Goal: Task Accomplishment & Management: Complete application form

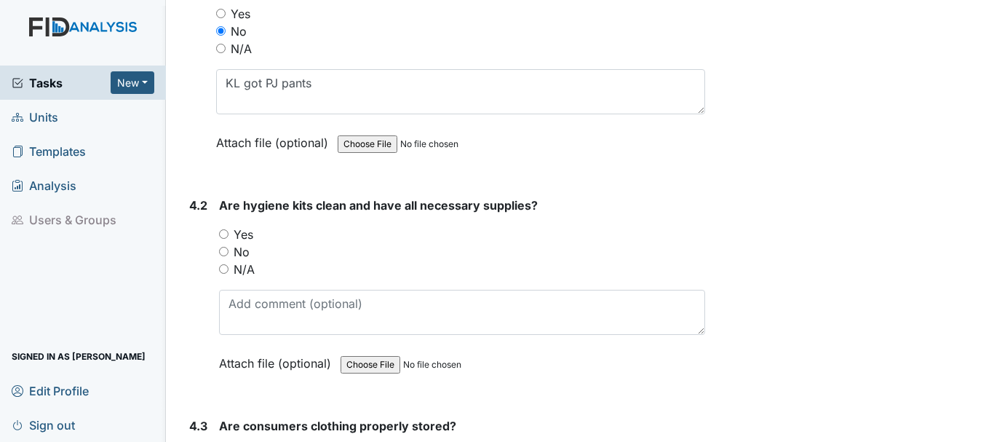
scroll to position [6499, 0]
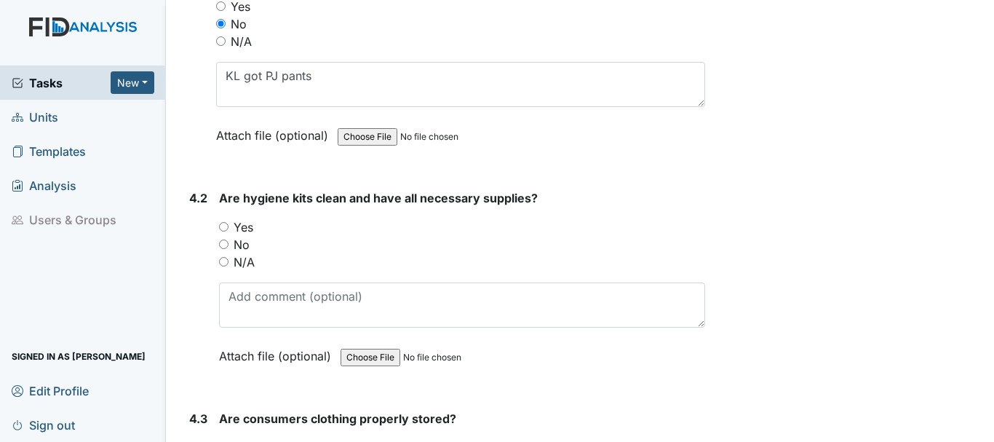
click at [225, 244] on input "No" at bounding box center [223, 243] width 9 height 9
radio input "true"
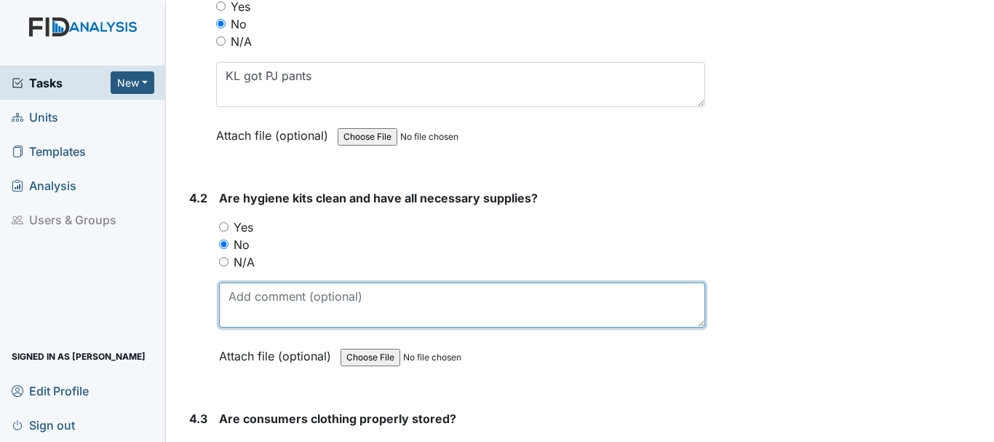
click at [340, 302] on textarea at bounding box center [462, 304] width 486 height 45
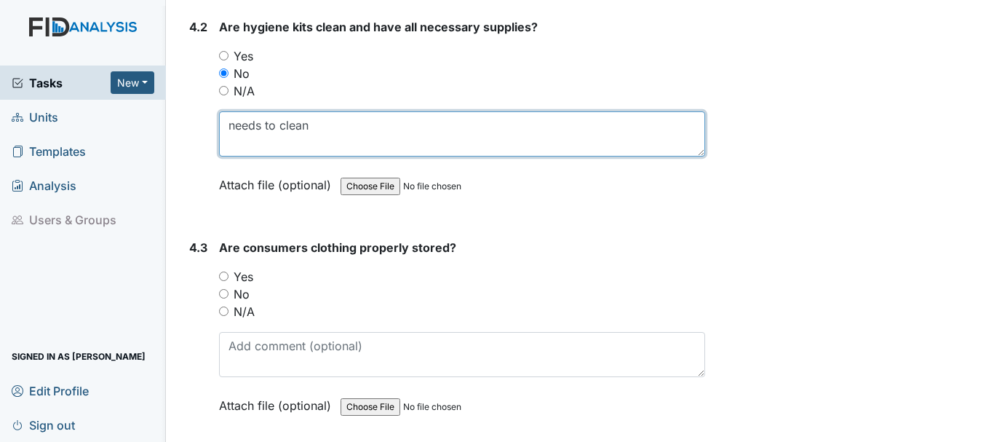
scroll to position [6675, 0]
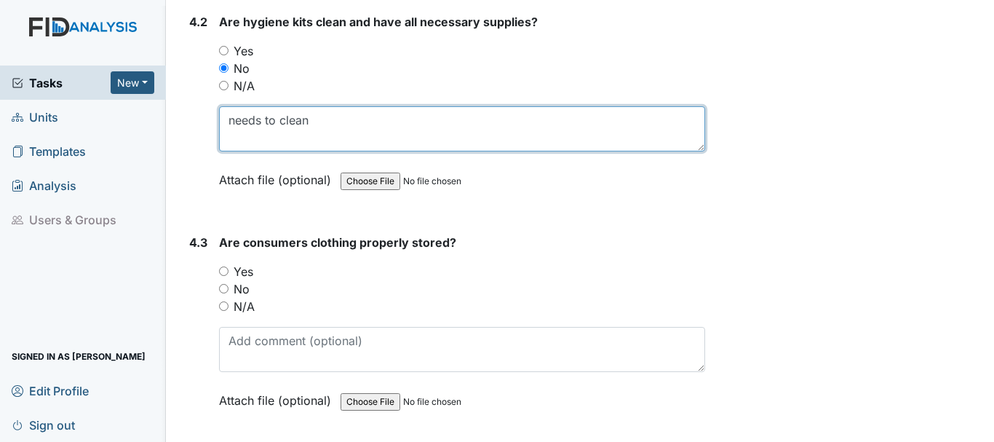
type textarea "needs to clean"
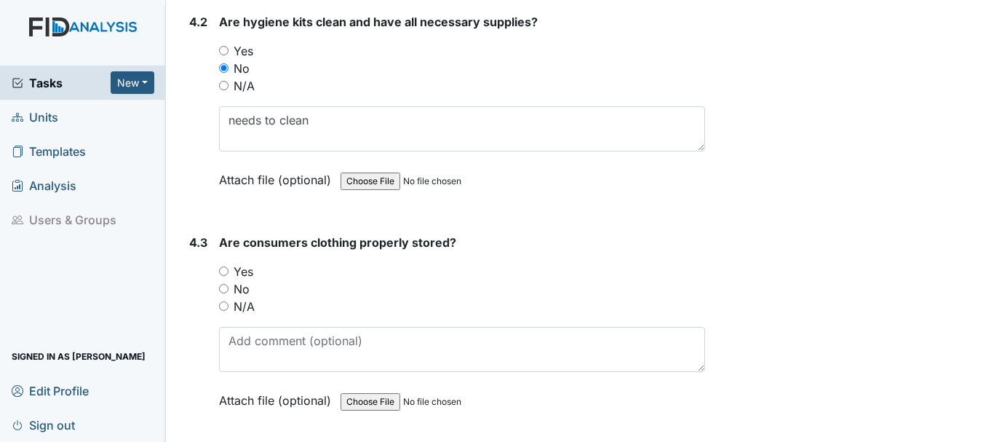
click at [223, 274] on input "Yes" at bounding box center [223, 270] width 9 height 9
radio input "true"
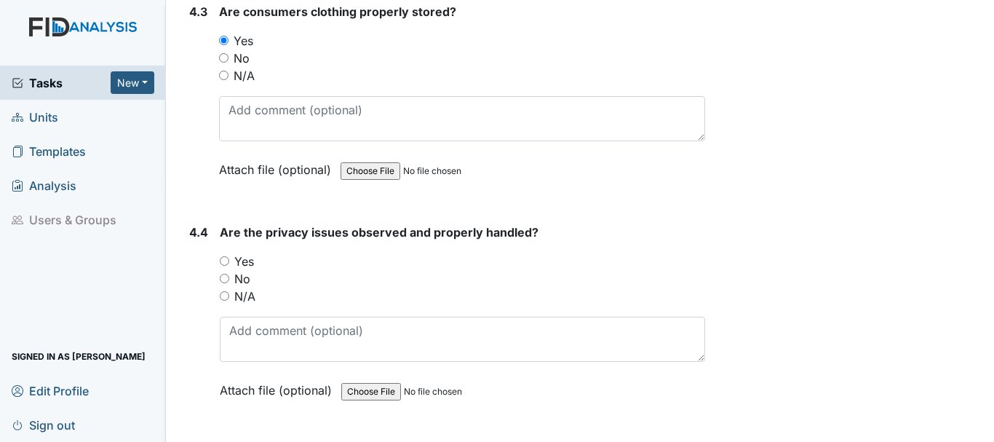
scroll to position [6908, 0]
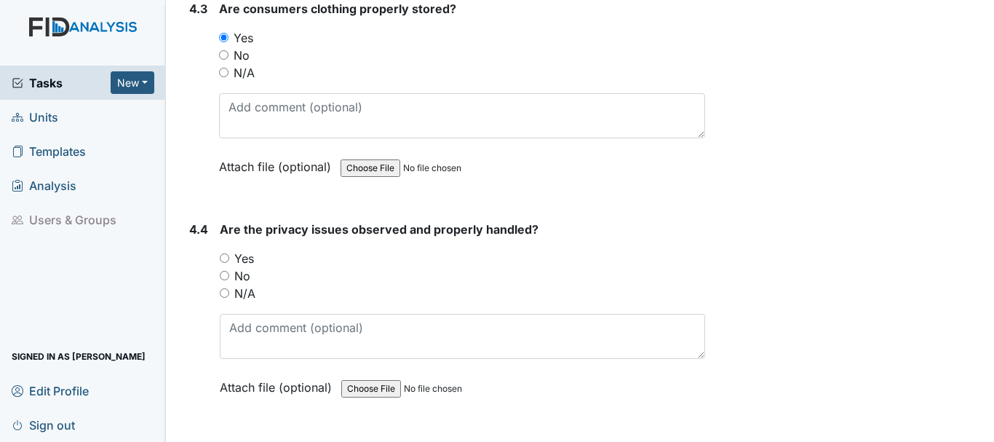
click at [223, 274] on input "No" at bounding box center [224, 275] width 9 height 9
radio input "true"
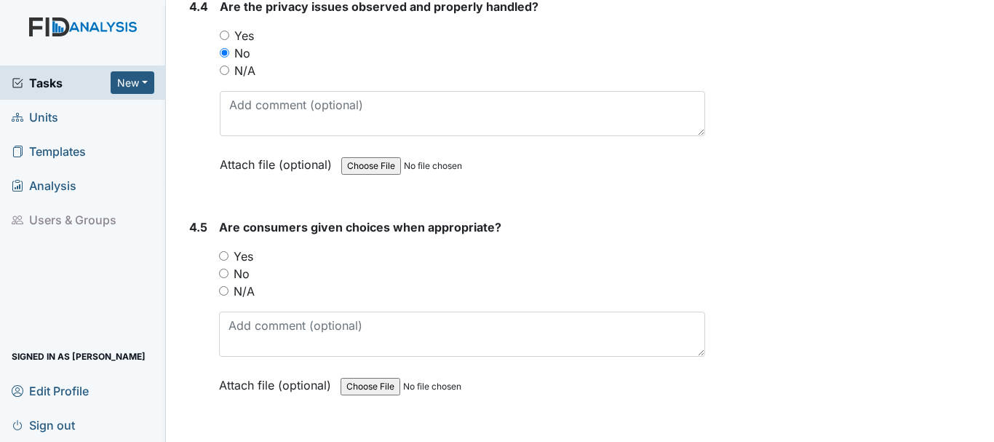
scroll to position [7136, 0]
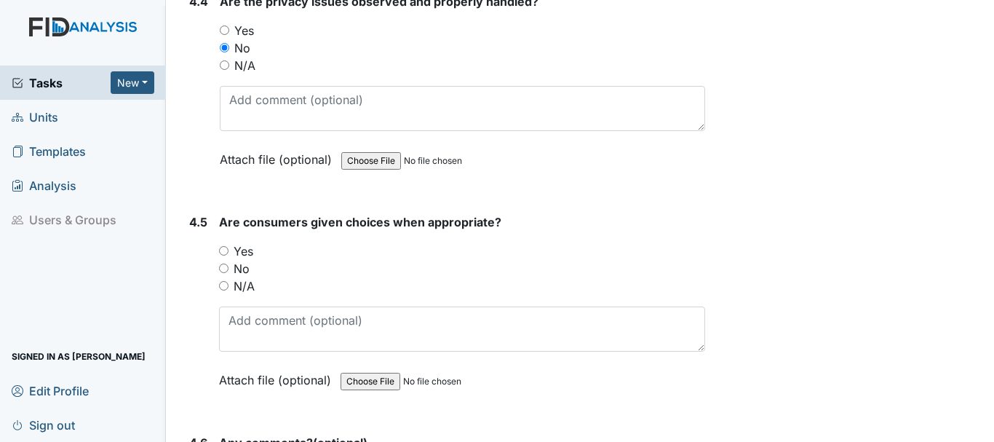
click at [224, 248] on input "Yes" at bounding box center [223, 250] width 9 height 9
radio input "true"
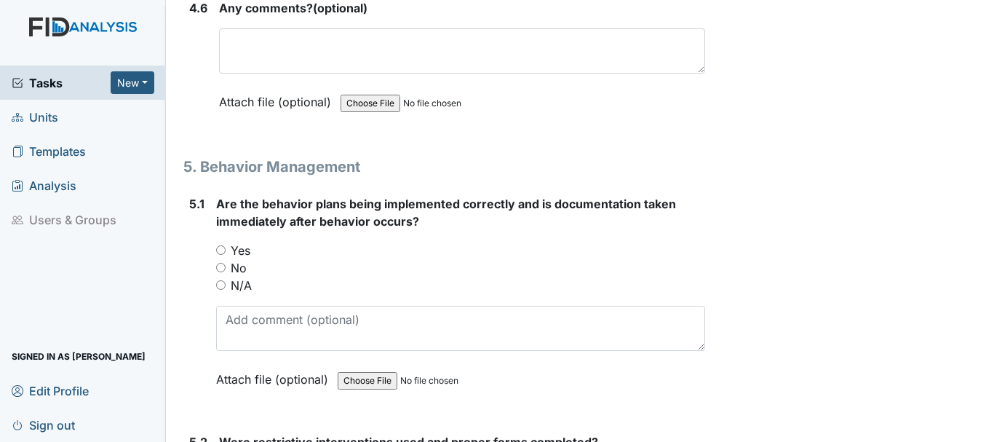
scroll to position [7572, 0]
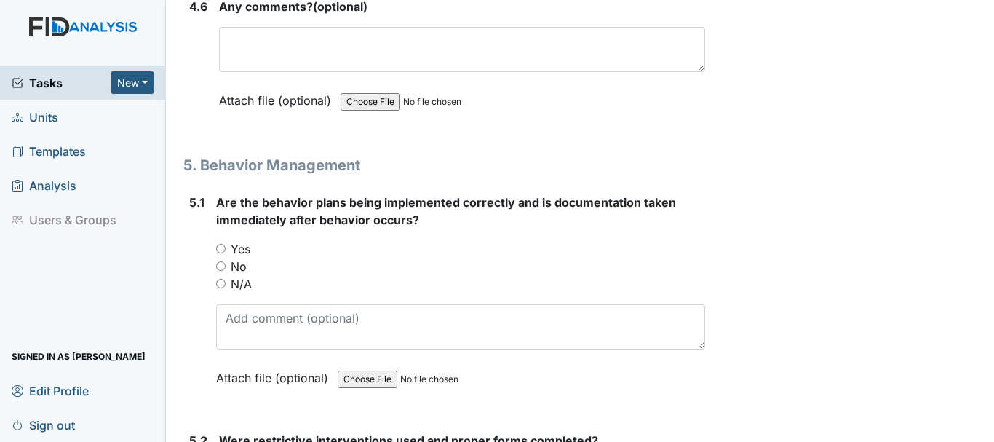
click at [220, 286] on input "N/A" at bounding box center [220, 283] width 9 height 9
radio input "true"
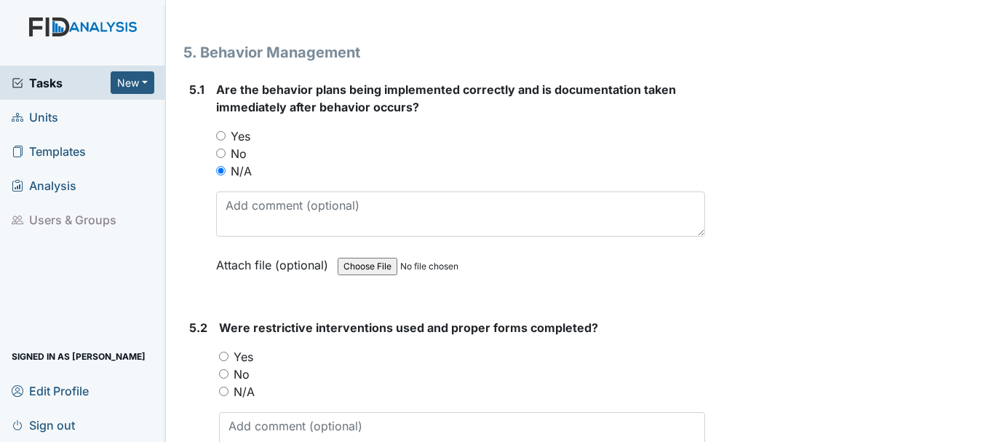
scroll to position [7690, 0]
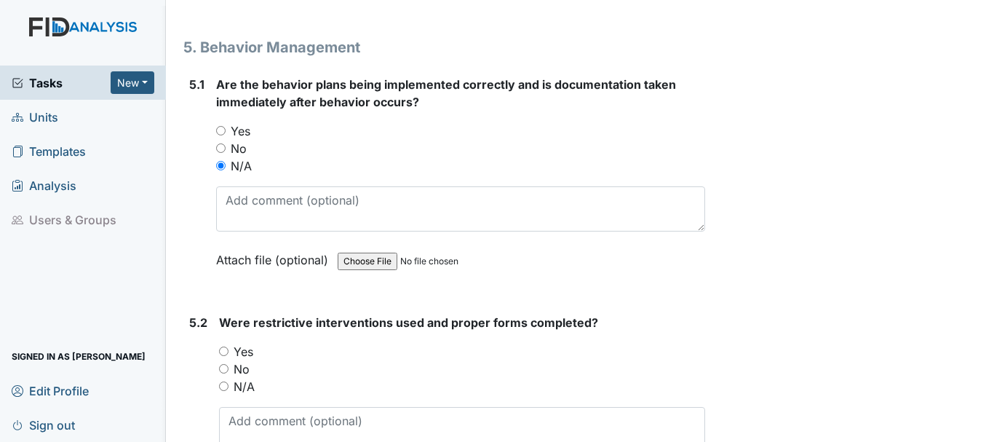
click at [225, 390] on input "N/A" at bounding box center [223, 385] width 9 height 9
radio input "true"
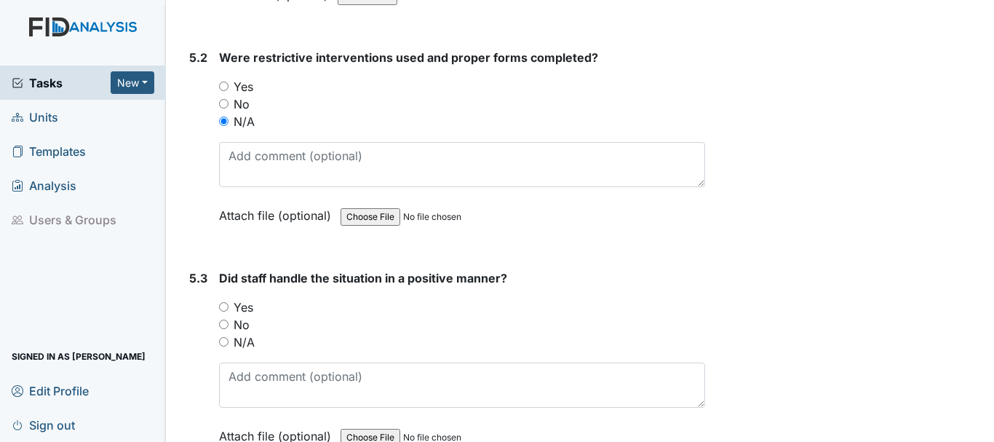
scroll to position [7956, 0]
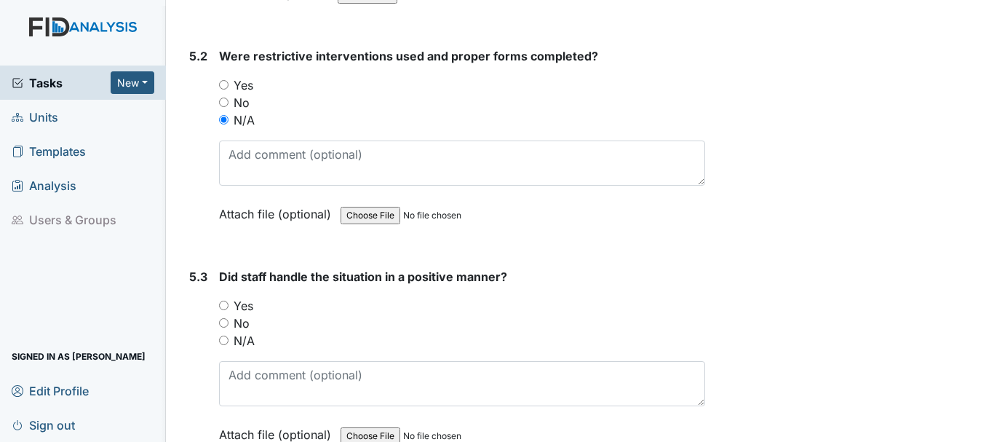
click at [223, 340] on input "N/A" at bounding box center [223, 339] width 9 height 9
radio input "true"
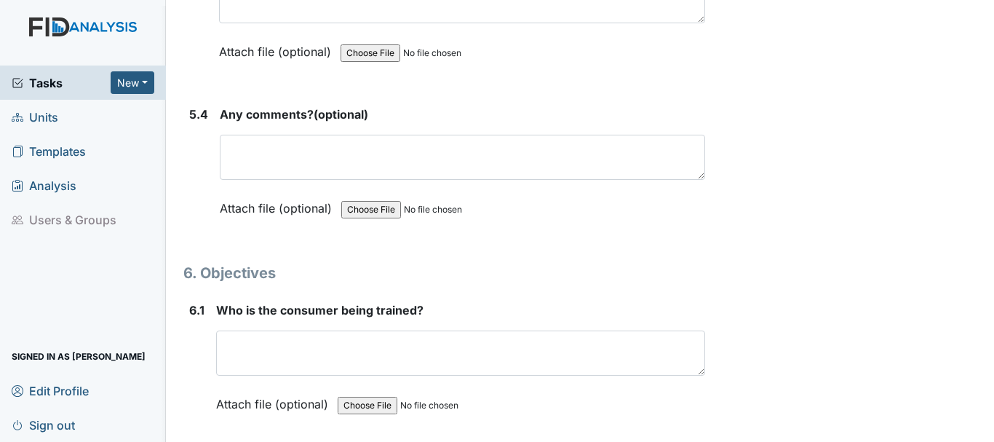
scroll to position [8363, 0]
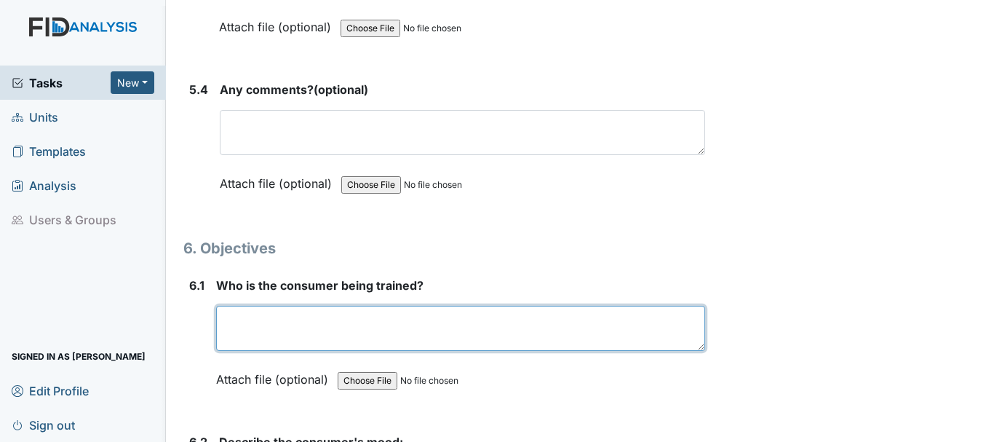
click at [319, 343] on textarea at bounding box center [460, 328] width 489 height 45
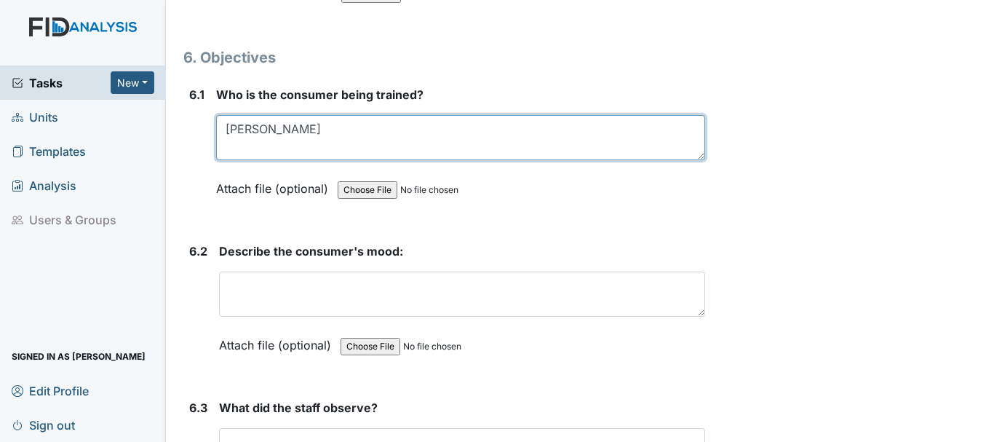
scroll to position [8557, 0]
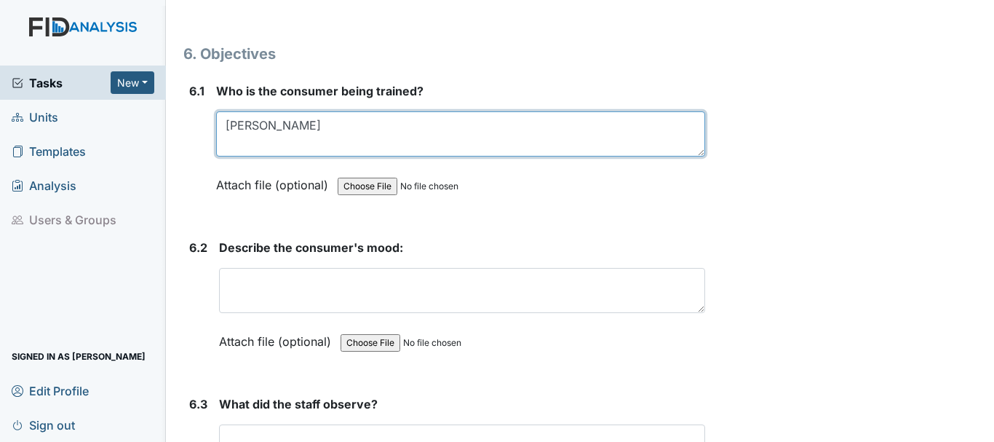
type textarea "Billy D"
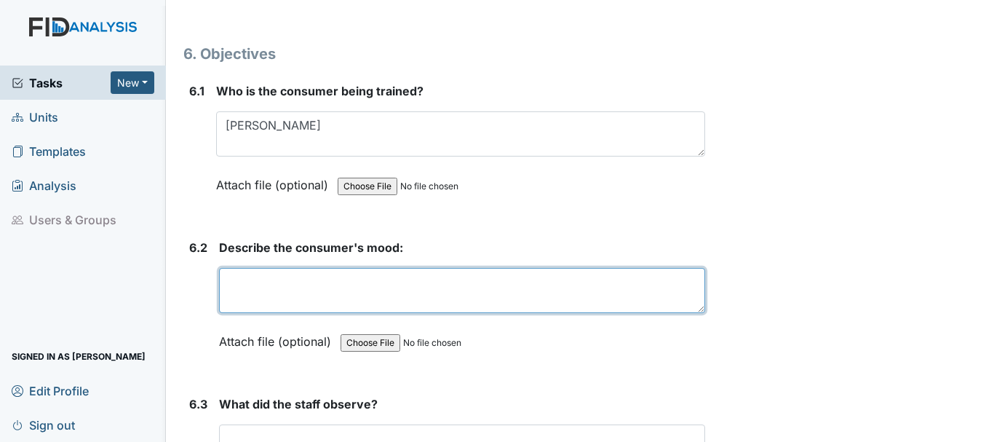
click at [318, 307] on textarea at bounding box center [462, 290] width 486 height 45
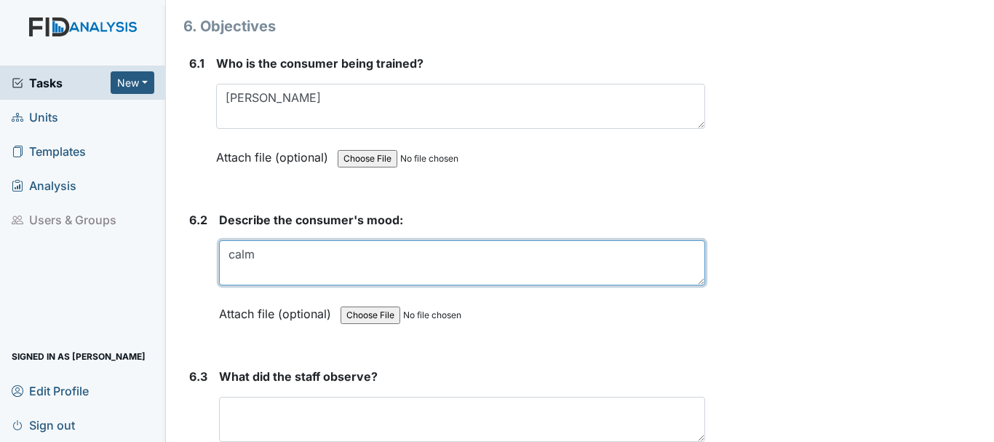
scroll to position [8624, 0]
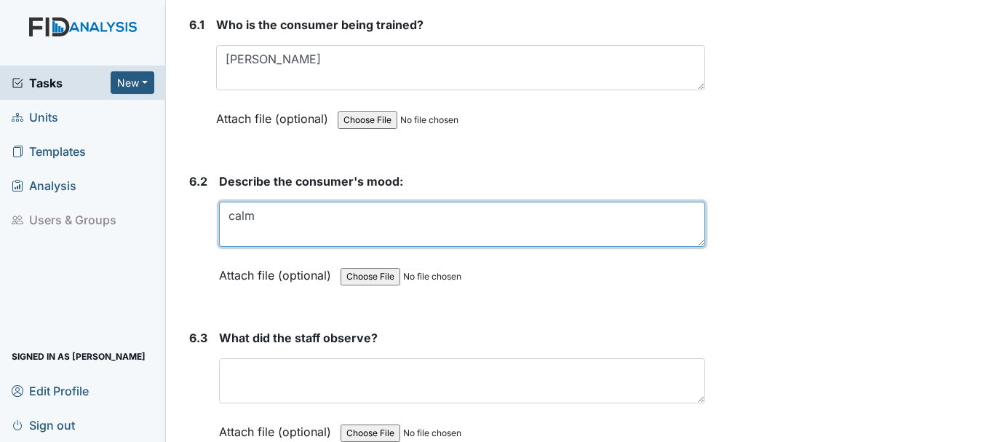
type textarea "calm"
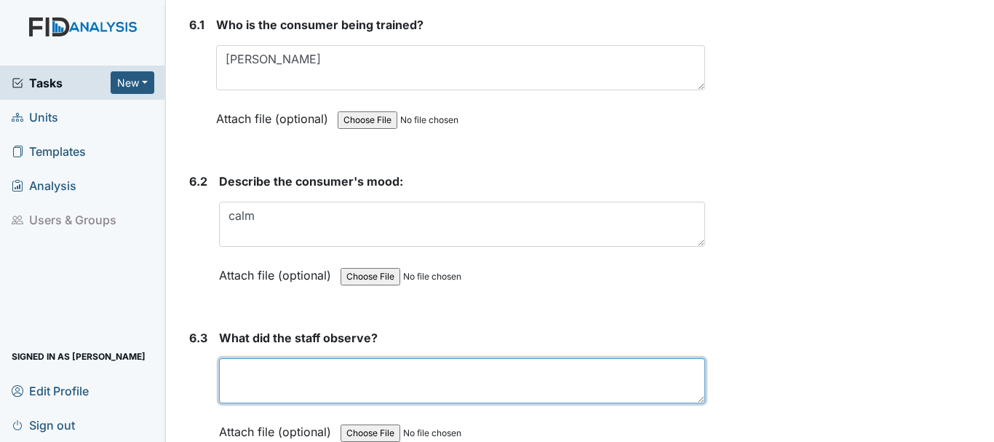
click at [344, 375] on textarea at bounding box center [462, 380] width 486 height 45
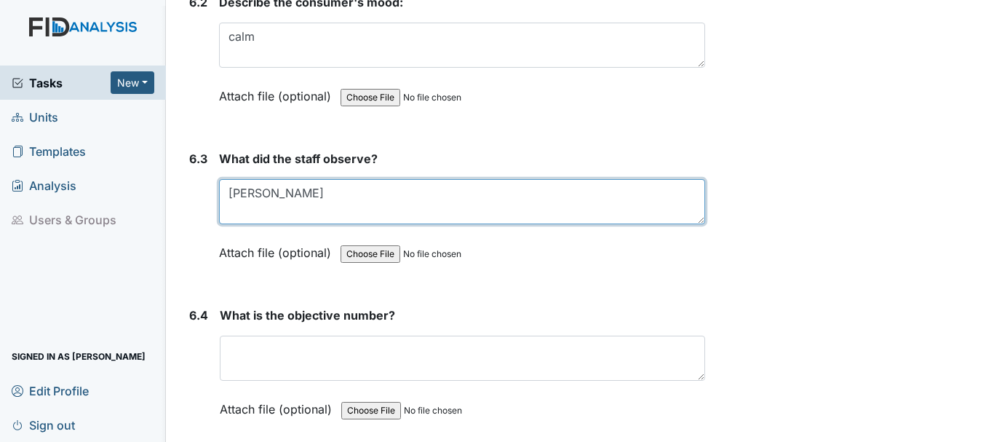
scroll to position [8808, 0]
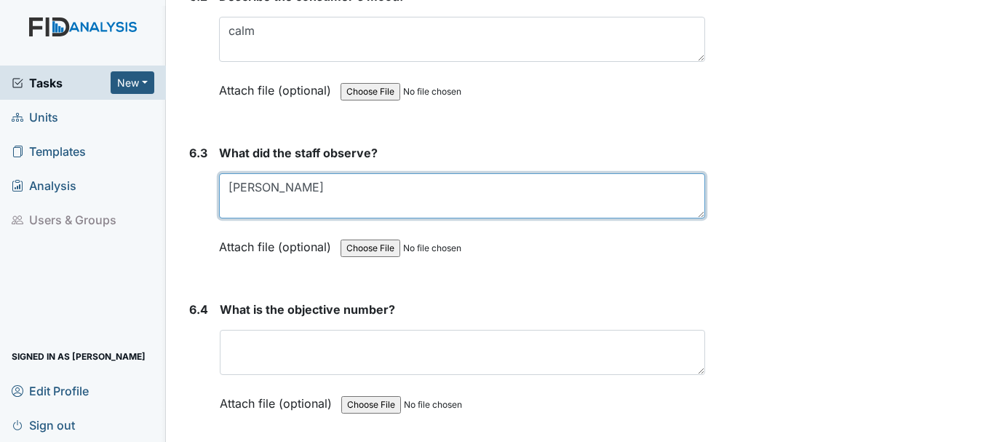
type textarea "Johnnie J"
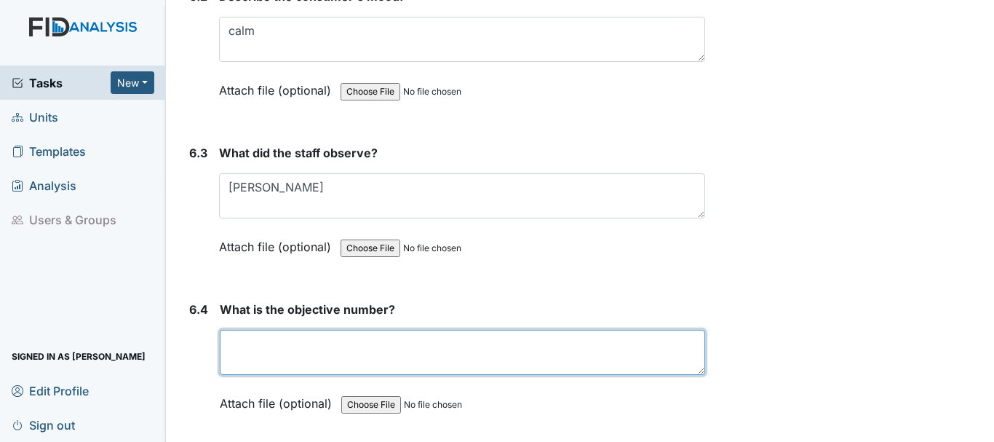
click at [323, 346] on textarea at bounding box center [462, 352] width 485 height 45
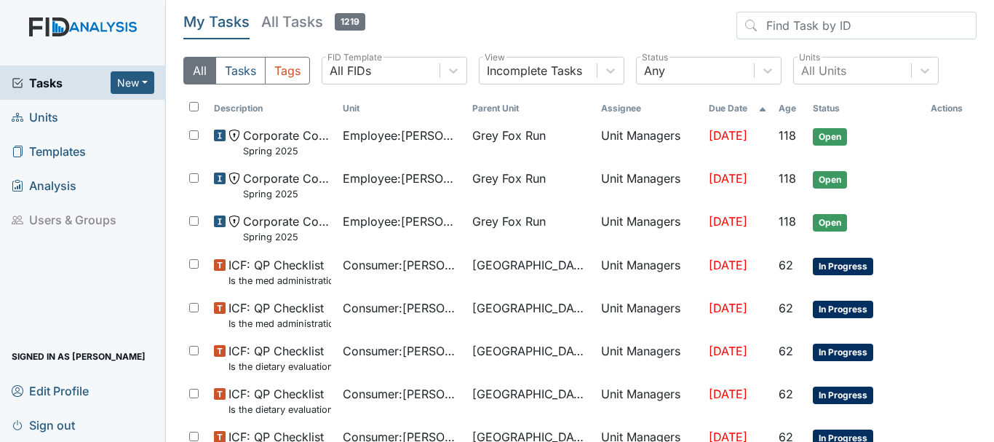
click at [47, 117] on span "Units" at bounding box center [35, 116] width 47 height 23
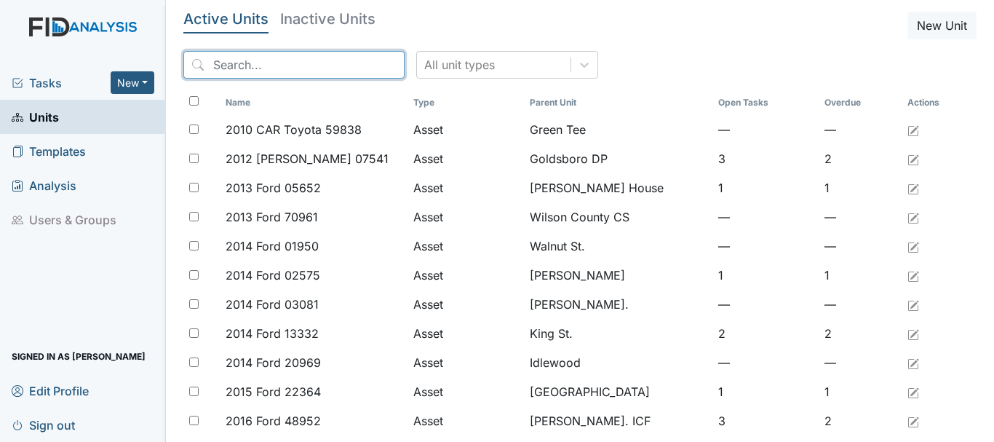
click at [256, 63] on input "search" at bounding box center [293, 65] width 221 height 28
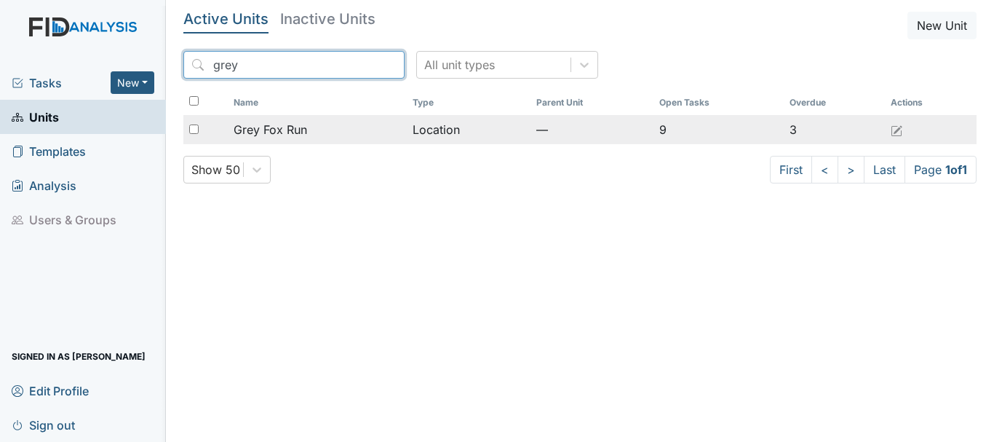
type input "grey"
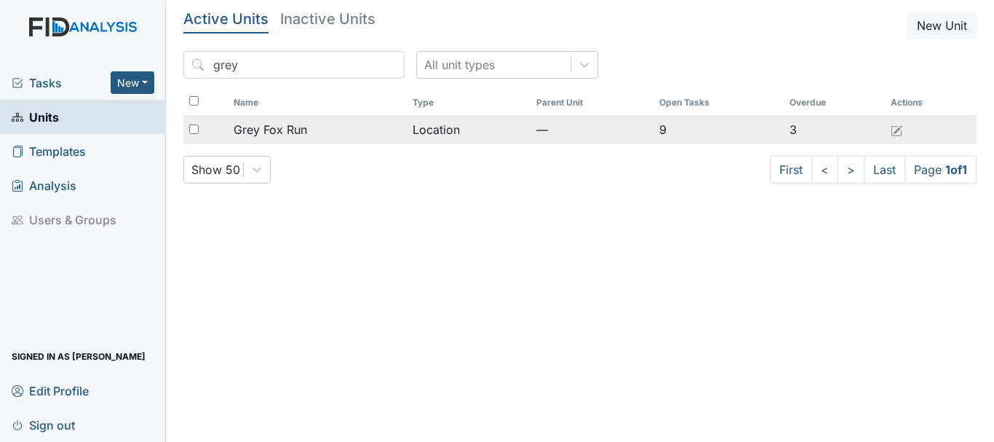
click at [289, 133] on span "Grey Fox Run" at bounding box center [270, 129] width 73 height 17
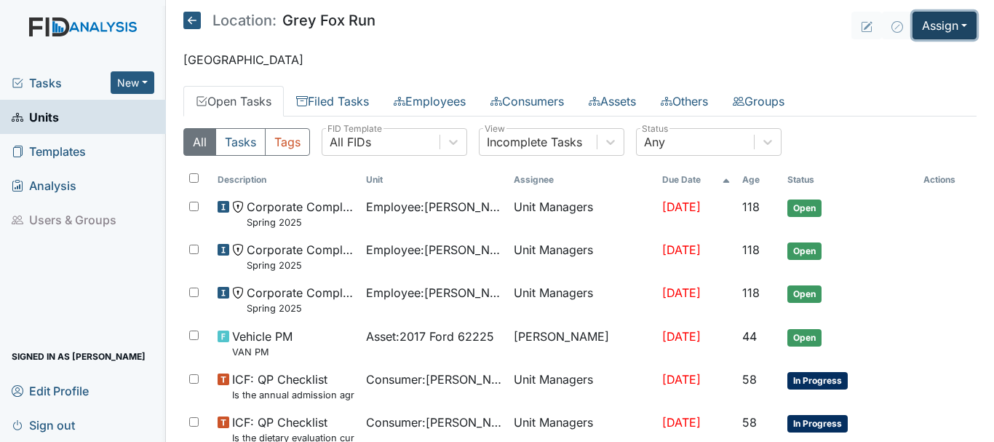
click at [927, 22] on button "Assign" at bounding box center [944, 26] width 64 height 28
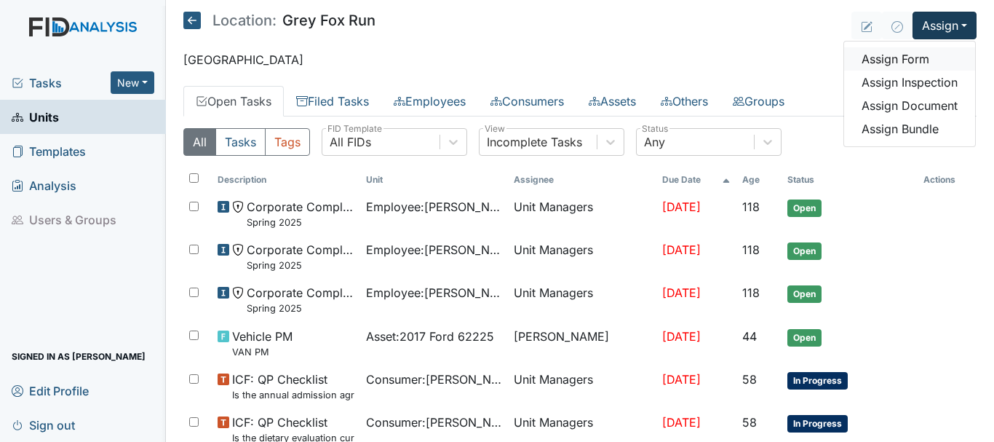
click at [888, 54] on link "Assign Form" at bounding box center [909, 58] width 131 height 23
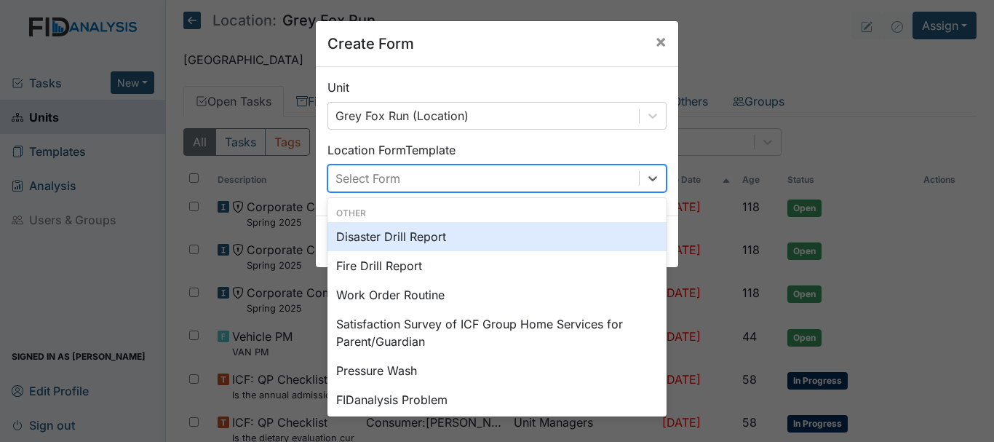
click at [367, 265] on div "Fire Drill Report" at bounding box center [496, 265] width 339 height 29
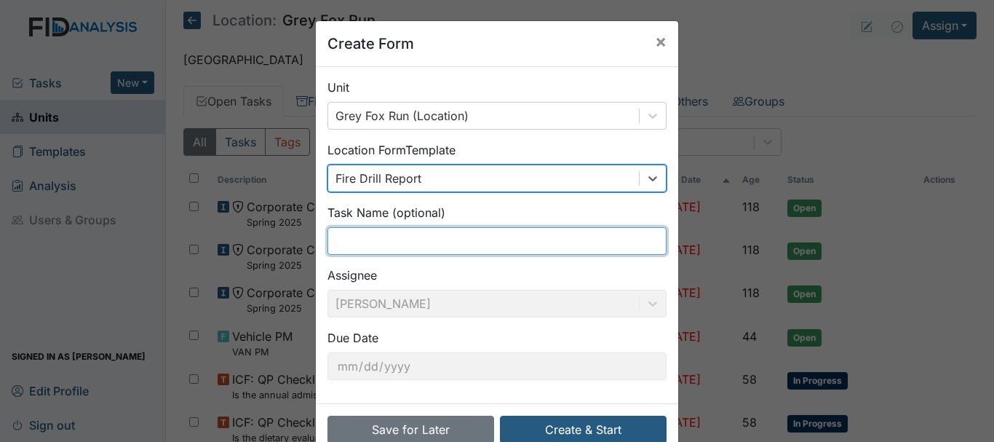
click at [347, 238] on input "text" at bounding box center [496, 241] width 339 height 28
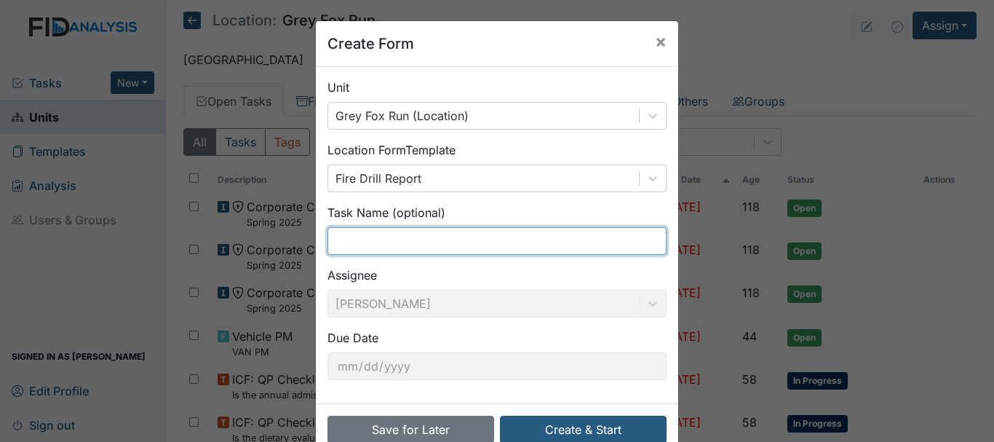
type input "s"
type input "2nd shift fire drill"
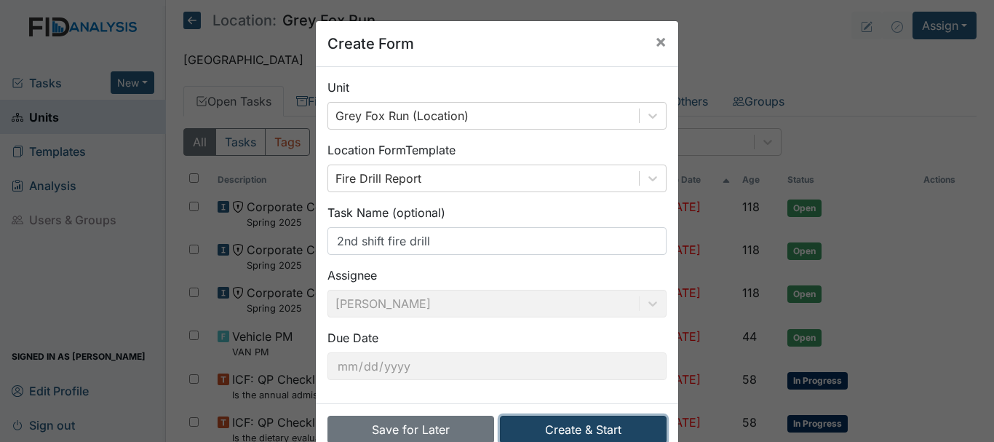
click at [573, 431] on button "Create & Start" at bounding box center [583, 429] width 167 height 28
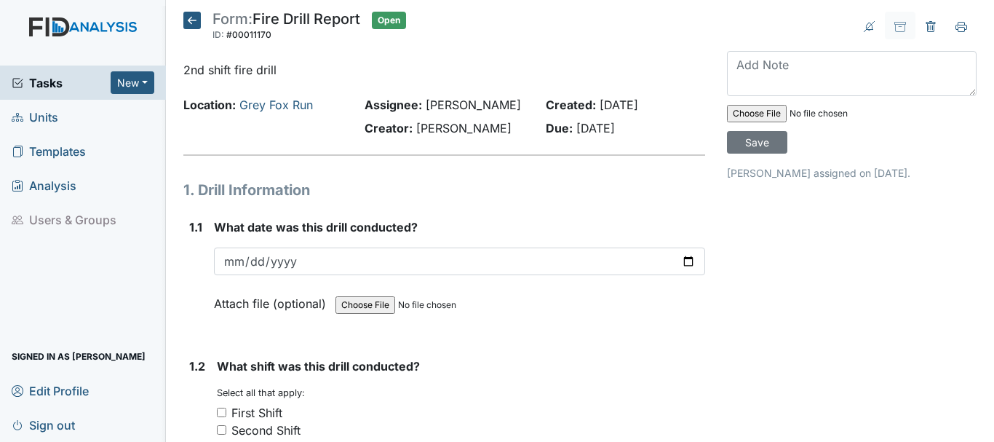
click at [230, 256] on input "date" at bounding box center [459, 261] width 491 height 28
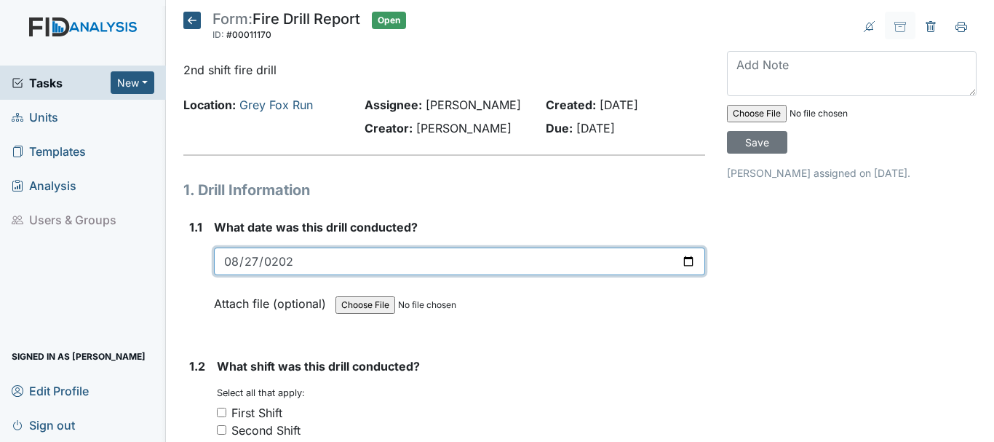
type input "2025-08-27"
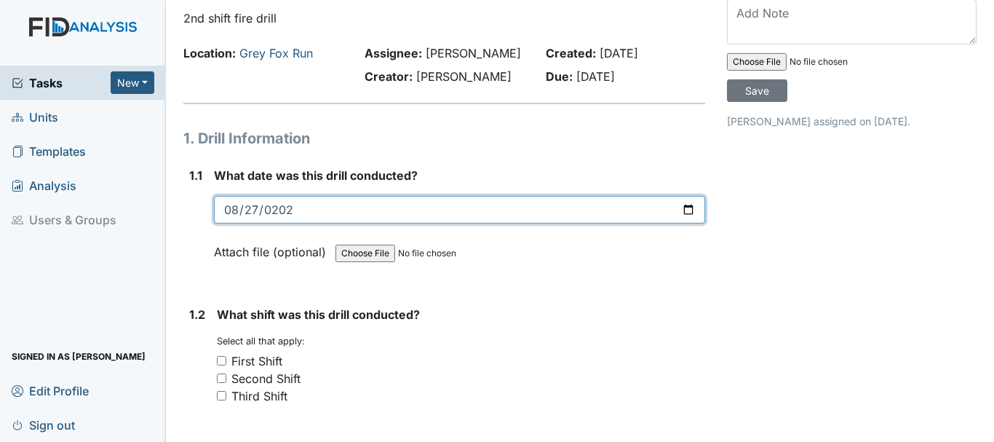
scroll to position [56, 0]
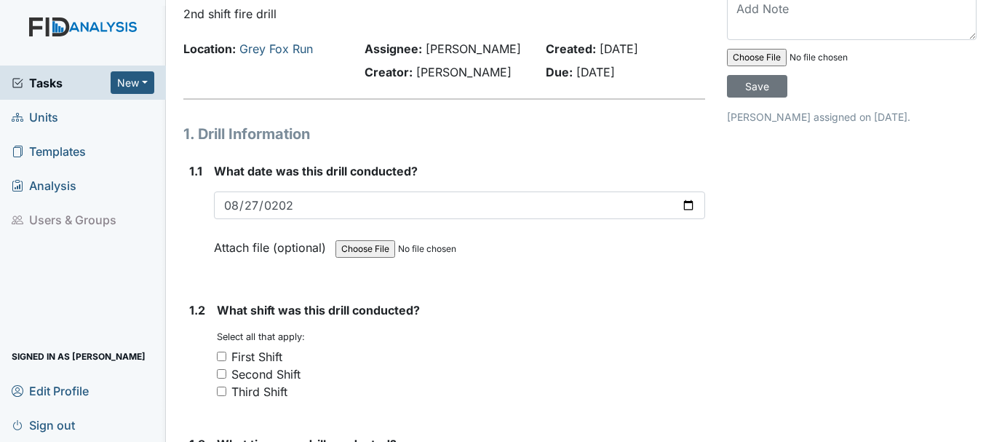
click at [221, 372] on input "Second Shift" at bounding box center [221, 373] width 9 height 9
checkbox input "true"
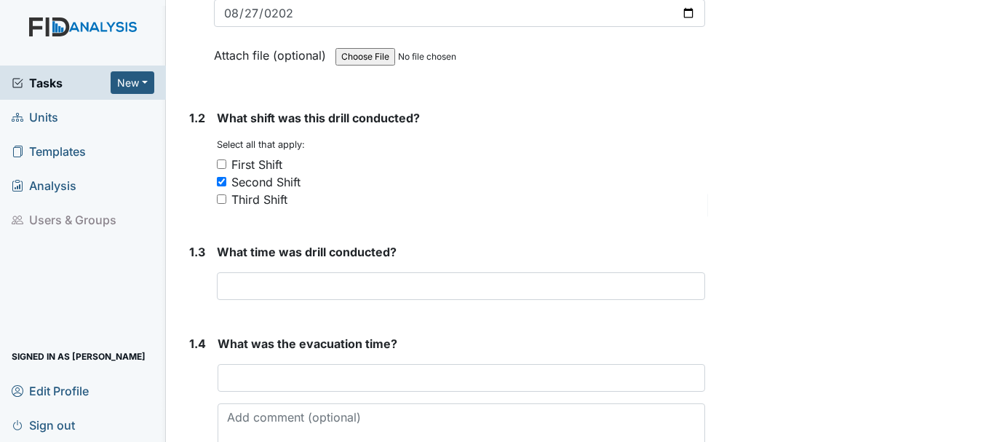
scroll to position [252, 0]
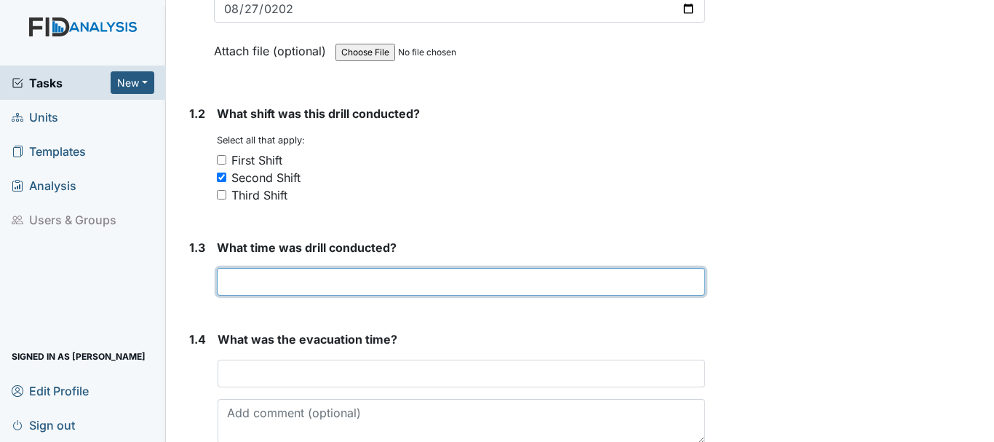
click at [310, 287] on input "text" at bounding box center [461, 282] width 488 height 28
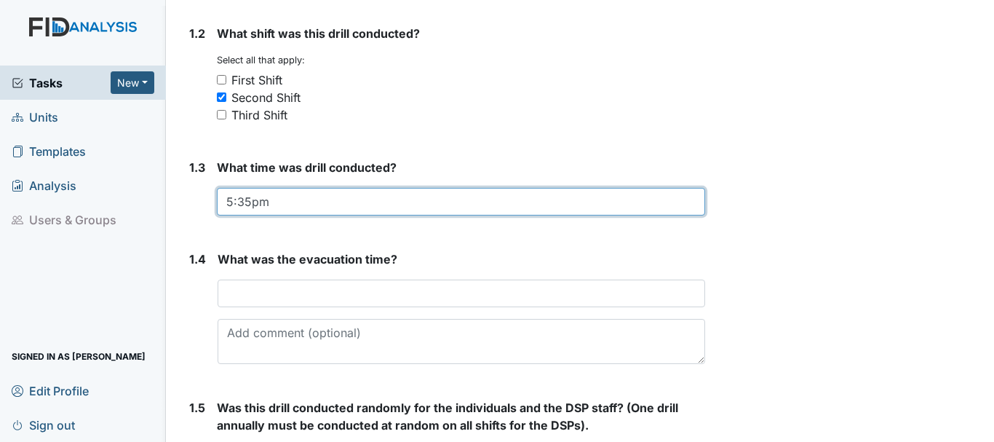
scroll to position [340, 0]
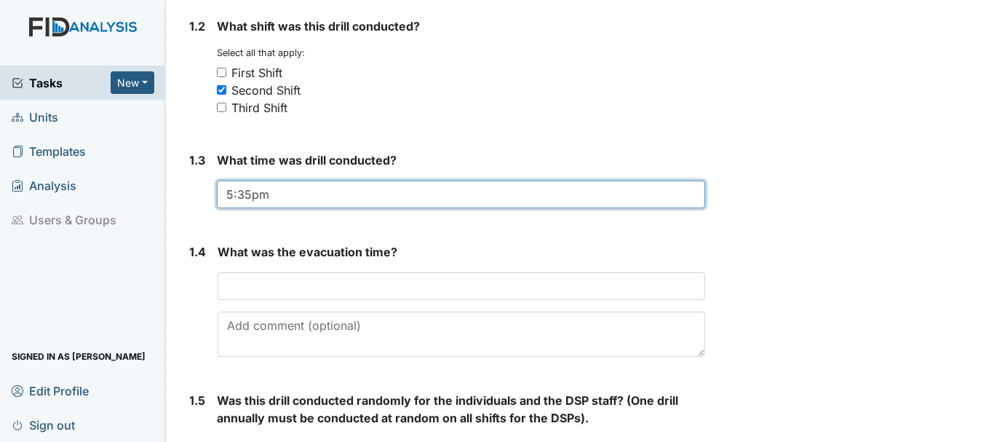
type input "5:35pm"
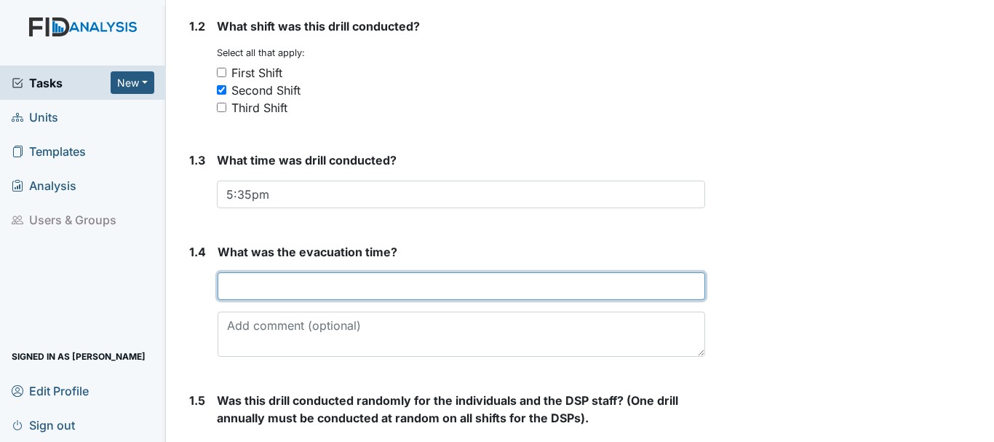
click at [360, 292] on input "text" at bounding box center [461, 286] width 487 height 28
type input "4"
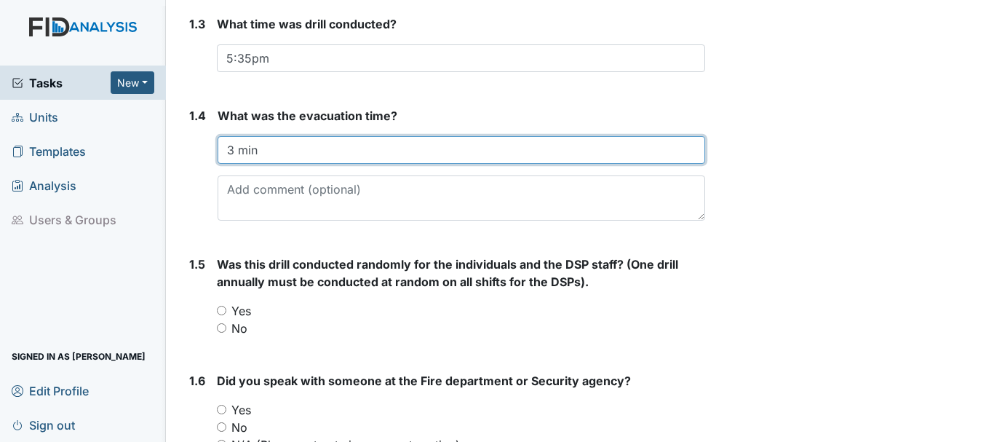
scroll to position [487, 0]
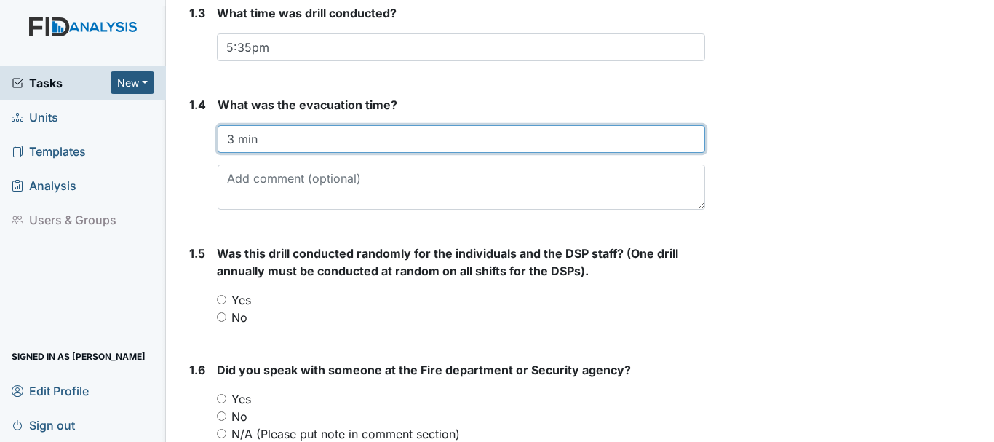
type input "3 min"
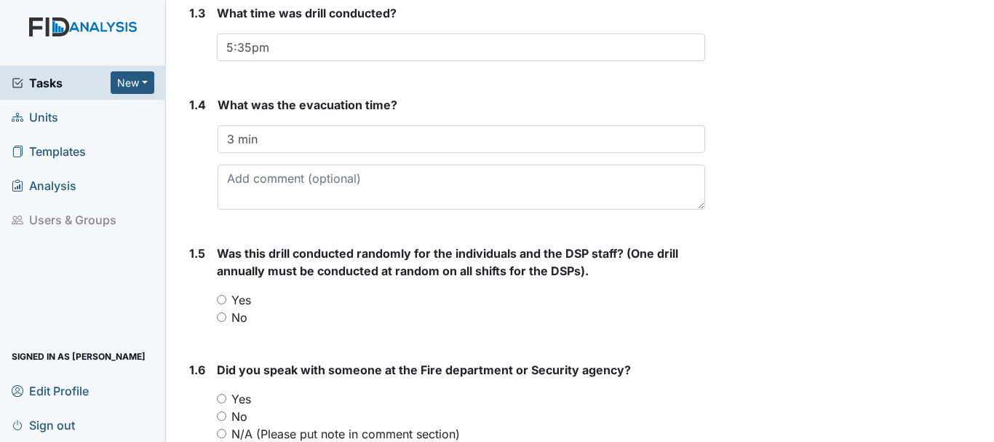
click at [222, 298] on input "Yes" at bounding box center [221, 299] width 9 height 9
radio input "true"
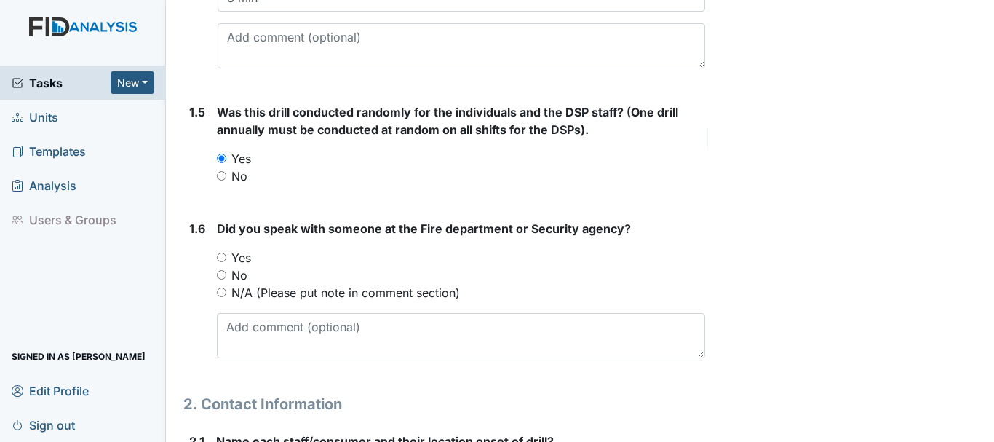
scroll to position [629, 0]
click at [221, 256] on input "Yes" at bounding box center [221, 256] width 9 height 9
radio input "true"
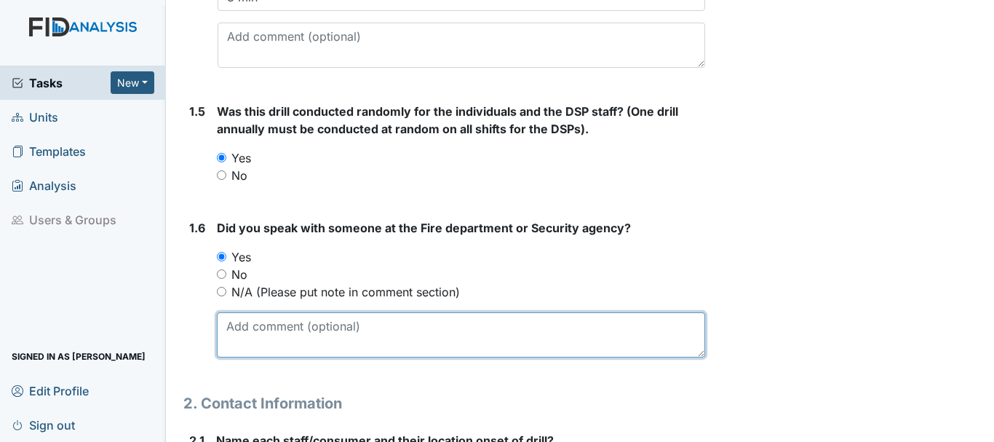
click at [296, 329] on textarea at bounding box center [461, 334] width 488 height 45
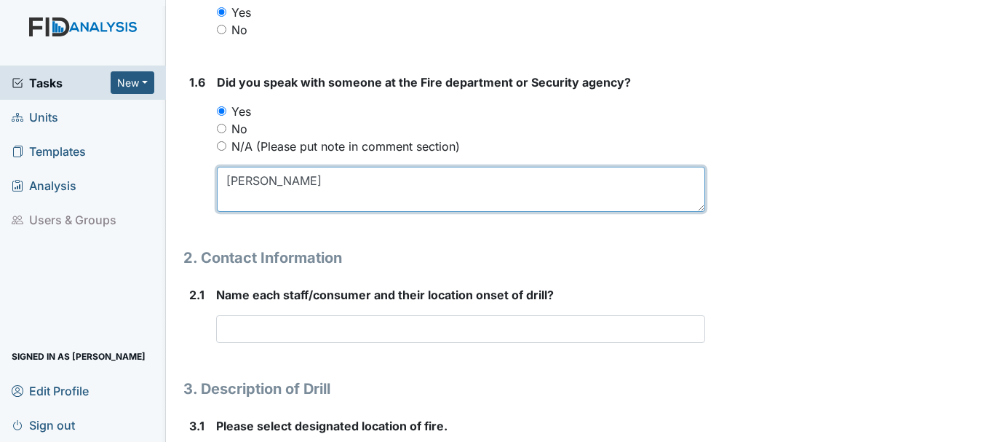
scroll to position [775, 0]
type textarea "Gina"
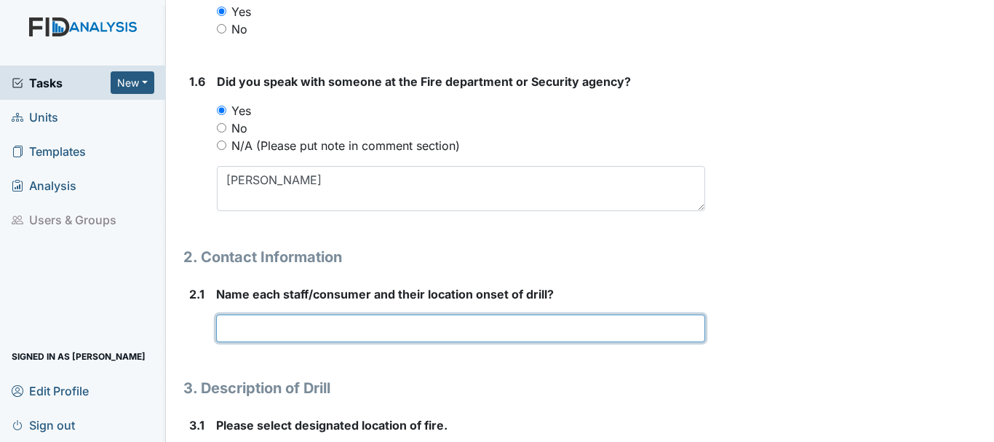
click at [325, 330] on input "text" at bounding box center [460, 328] width 489 height 28
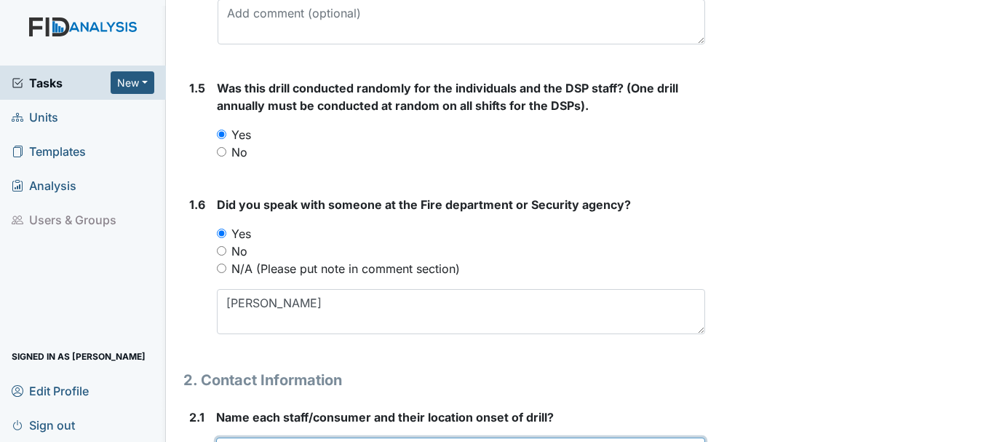
scroll to position [649, 0]
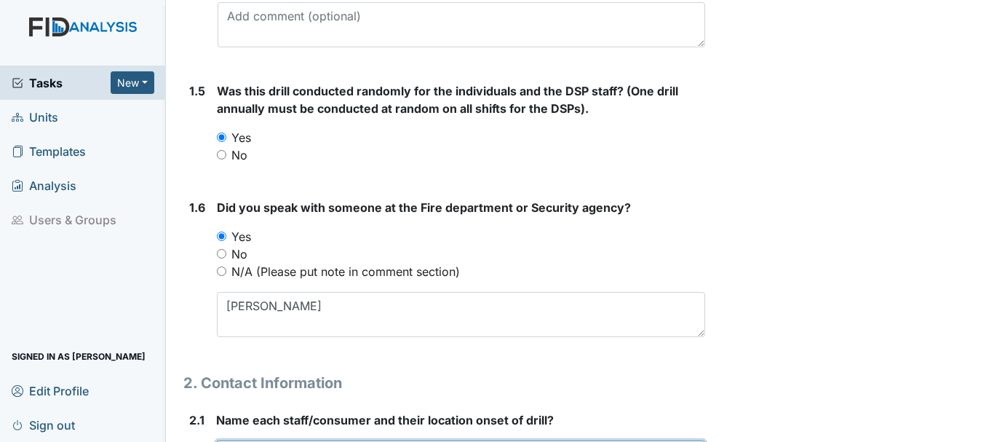
type input "Noah Kith"
click at [220, 154] on input "No" at bounding box center [221, 154] width 9 height 9
radio input "true"
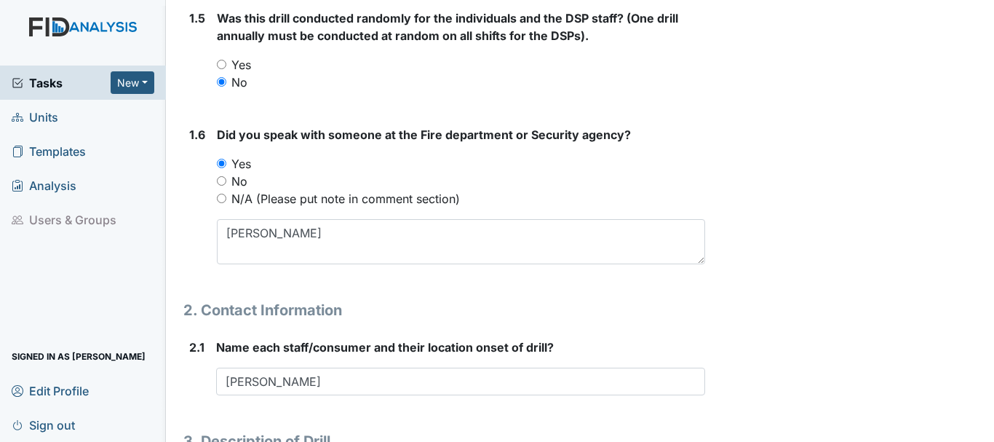
scroll to position [727, 0]
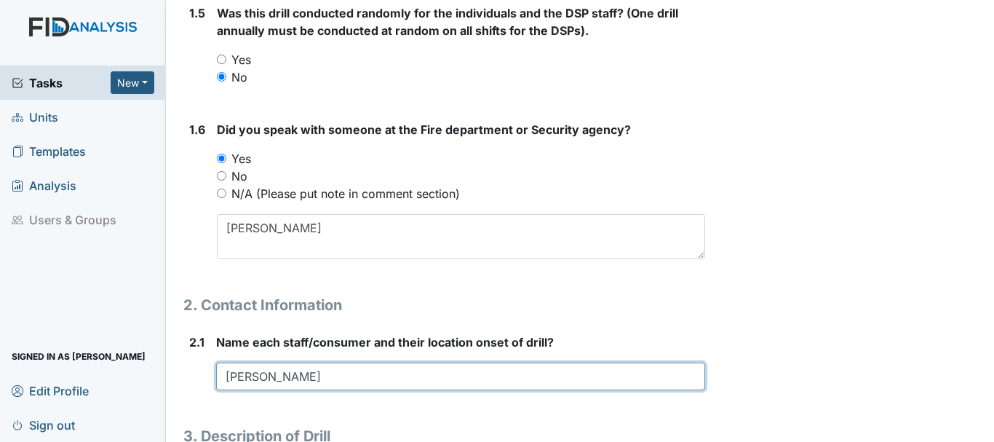
click at [290, 370] on input "Noah Kith" at bounding box center [460, 376] width 489 height 28
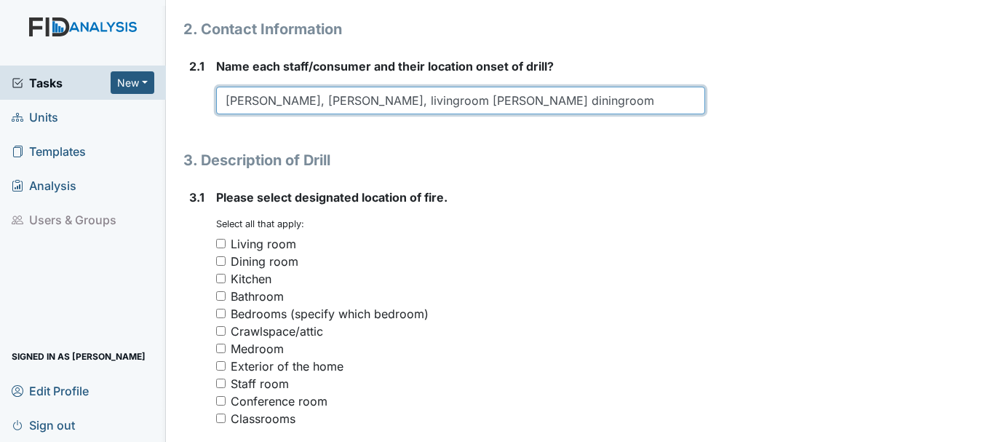
scroll to position [1004, 0]
type input "Noah Kitchen, Johnnie, livingroom Martha diningroom"
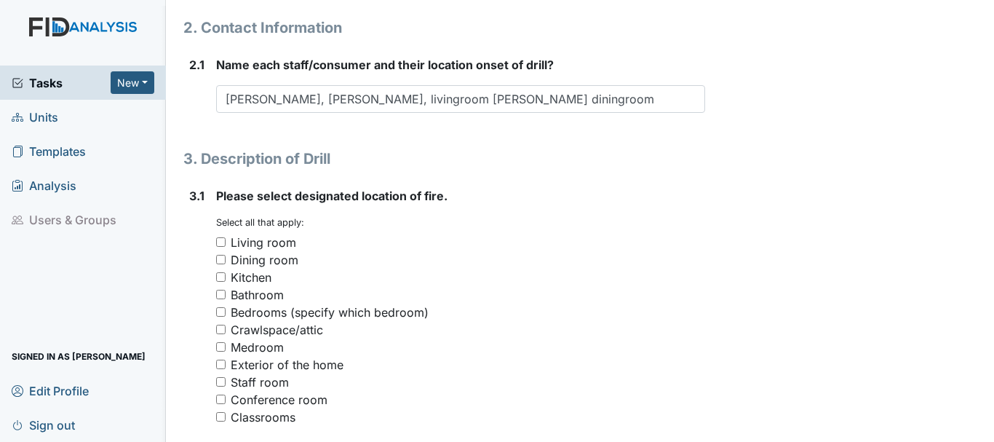
click at [220, 378] on input "Staff room" at bounding box center [220, 381] width 9 height 9
checkbox input "true"
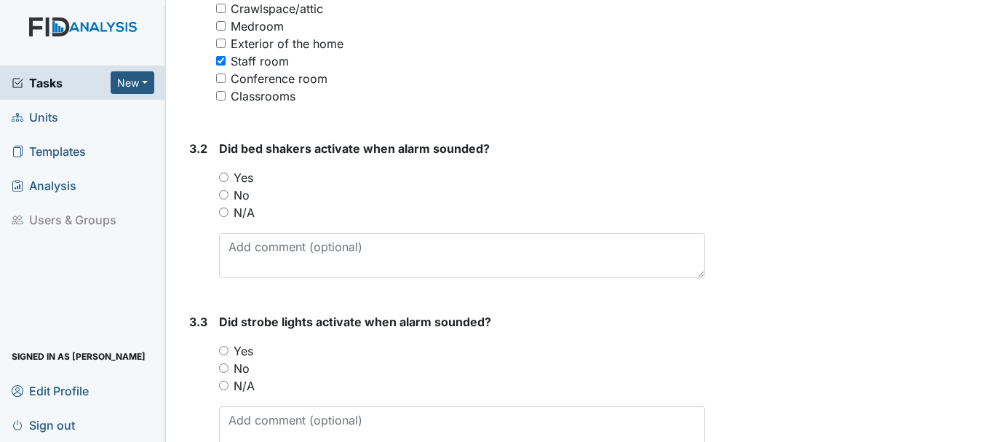
scroll to position [1333, 0]
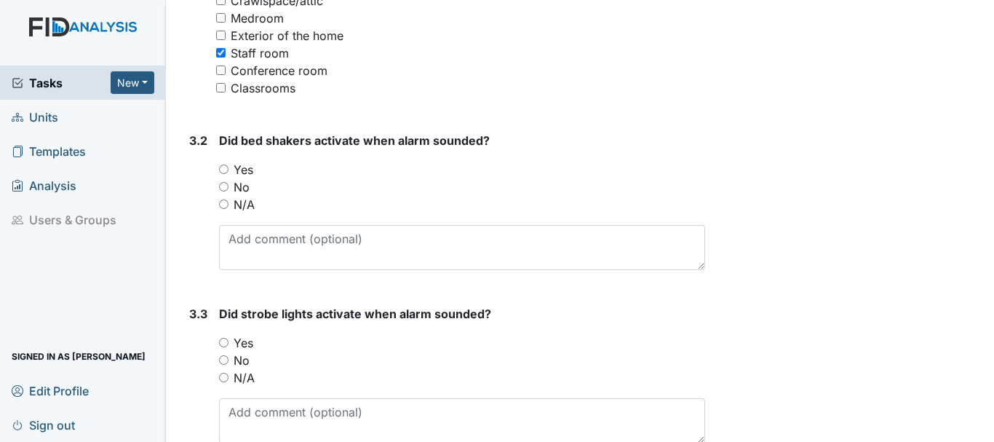
click at [224, 204] on input "N/A" at bounding box center [223, 203] width 9 height 9
radio input "true"
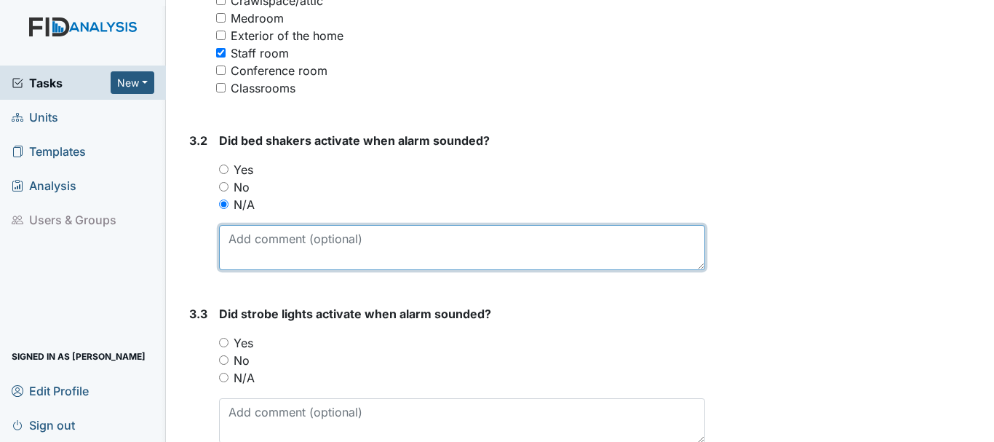
click at [314, 244] on textarea at bounding box center [462, 247] width 486 height 45
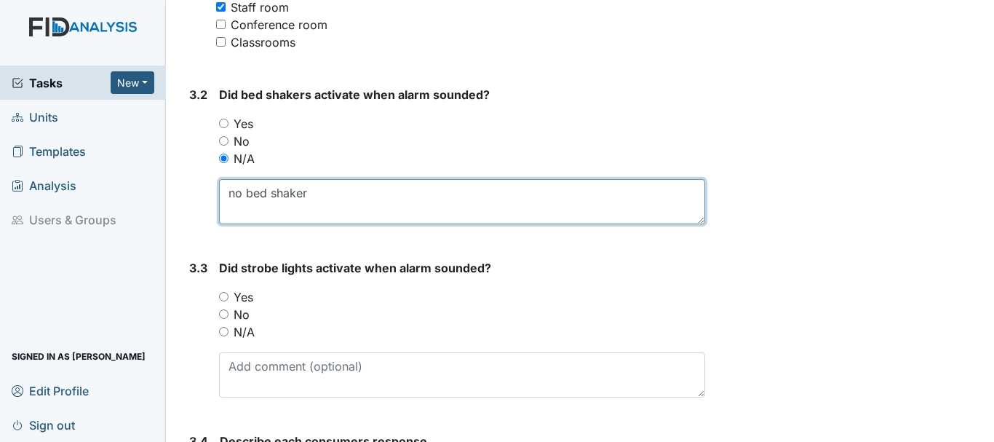
scroll to position [1397, 0]
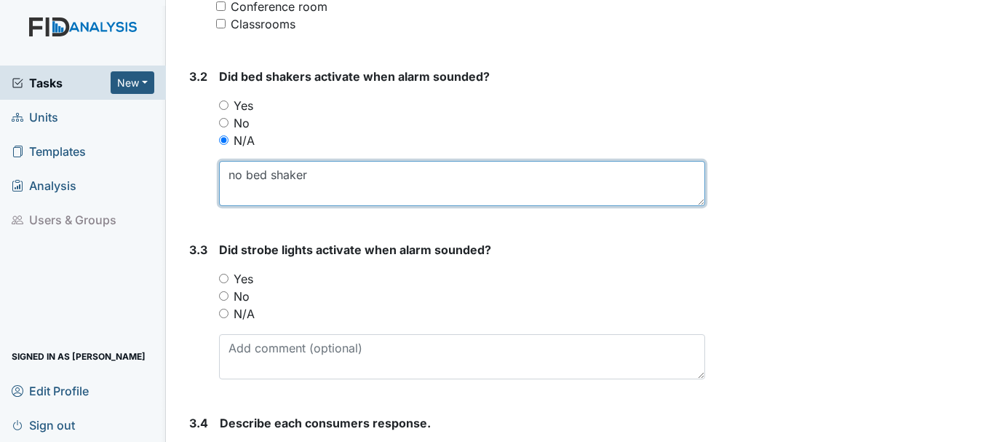
type textarea "no bed shaker"
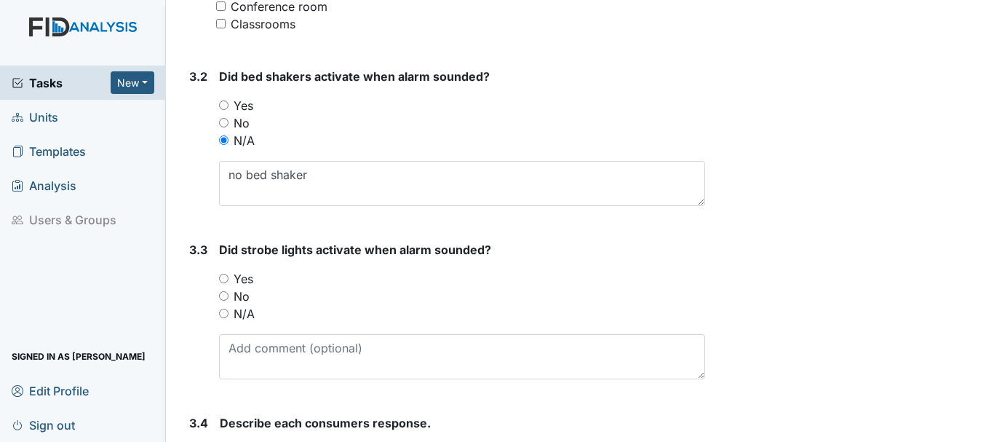
click at [223, 276] on input "Yes" at bounding box center [223, 278] width 9 height 9
radio input "true"
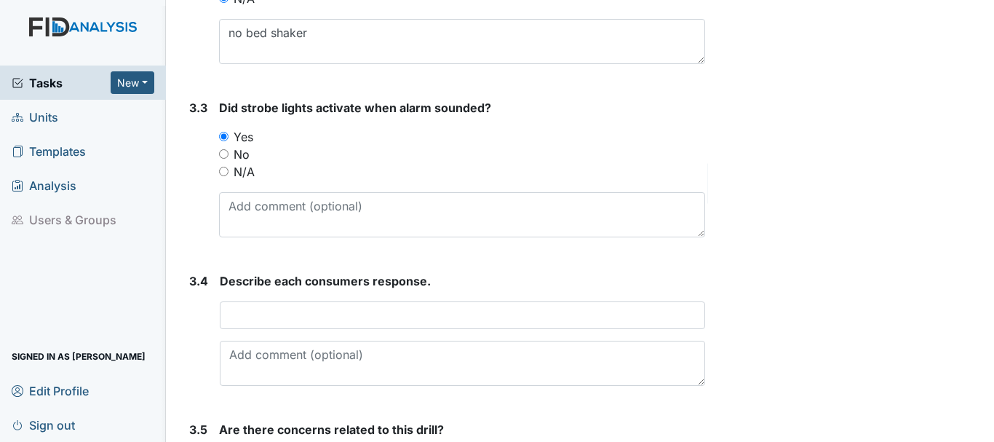
scroll to position [1544, 0]
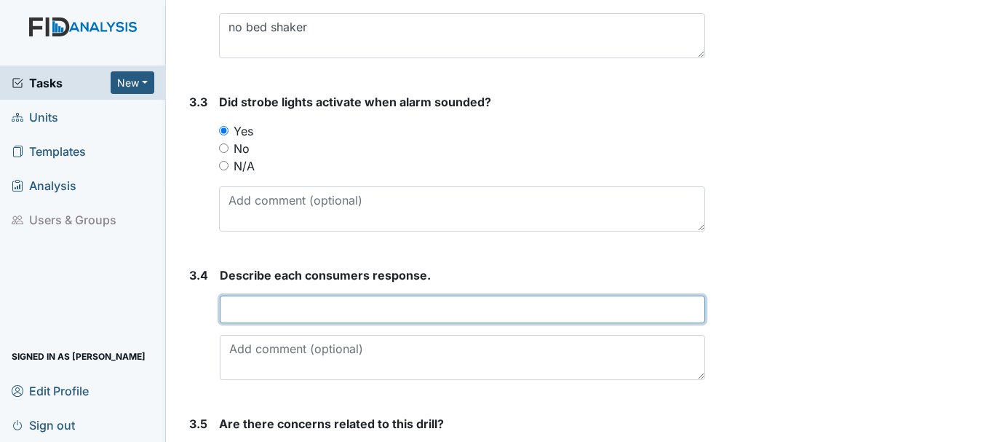
click at [322, 314] on input "text" at bounding box center [462, 309] width 485 height 28
type input "E"
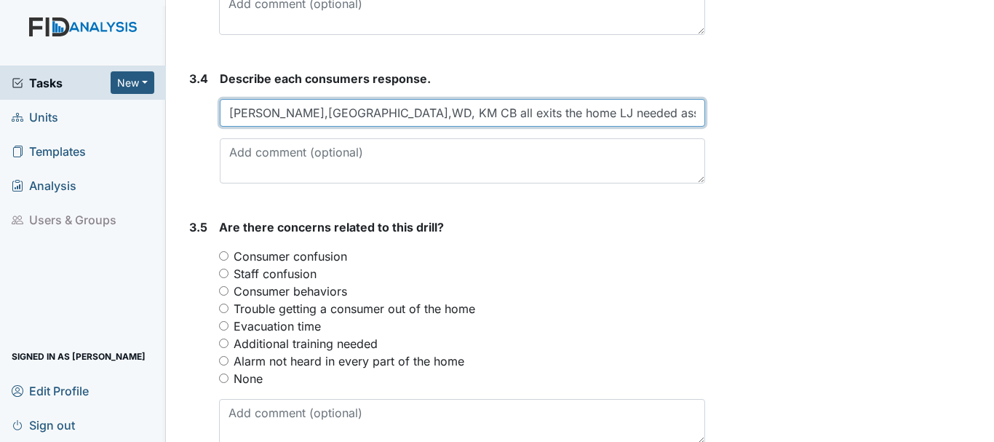
scroll to position [1780, 0]
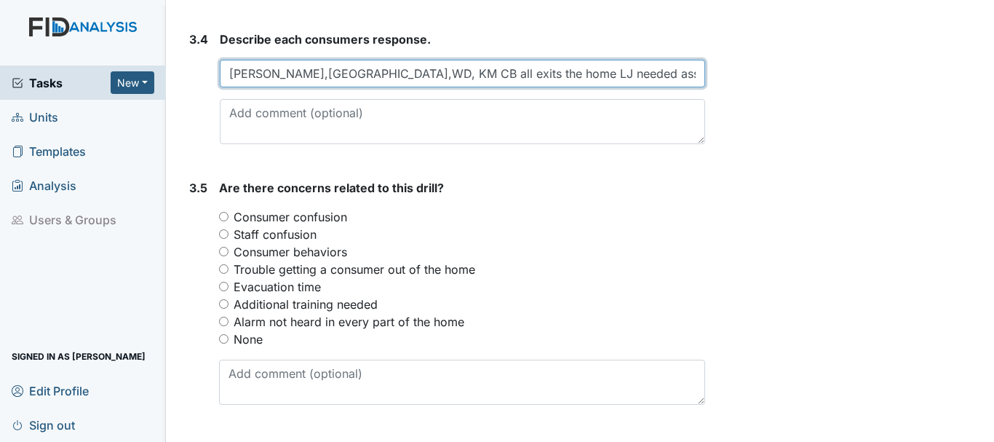
type input "JJ,KL,WD, KM CB all exits the home LJ needed assists from staff"
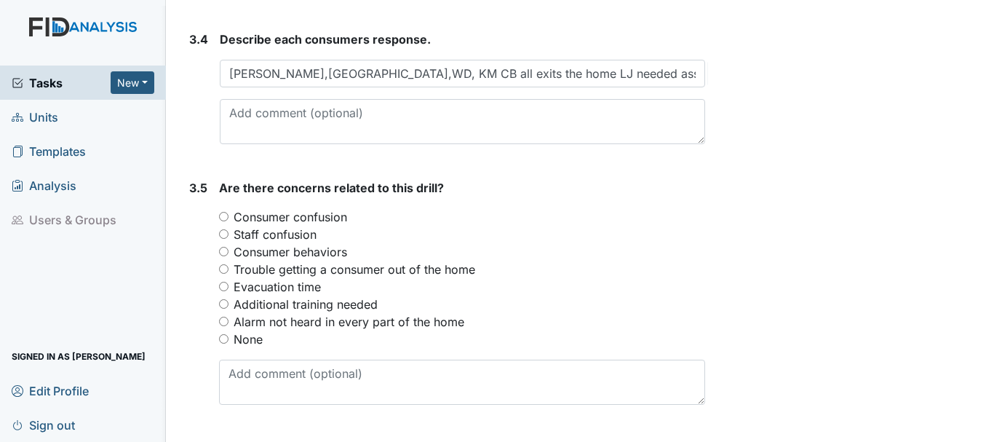
click at [226, 343] on input "None" at bounding box center [223, 338] width 9 height 9
radio input "true"
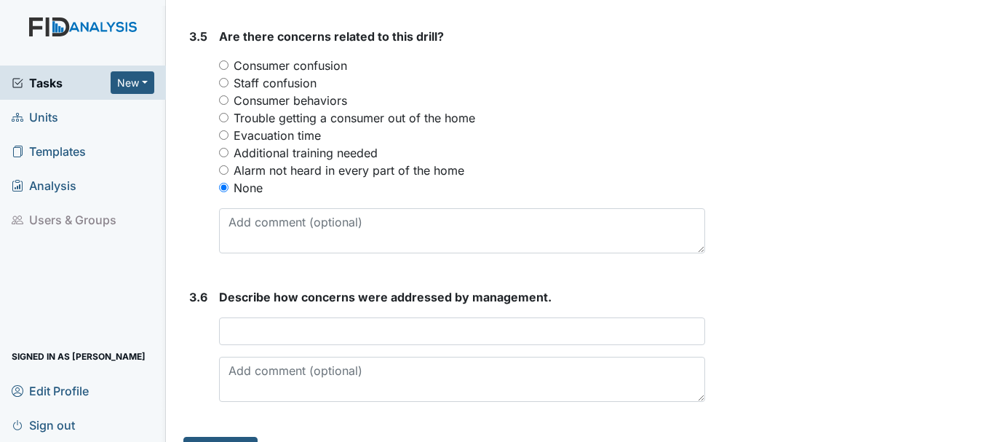
scroll to position [1939, 0]
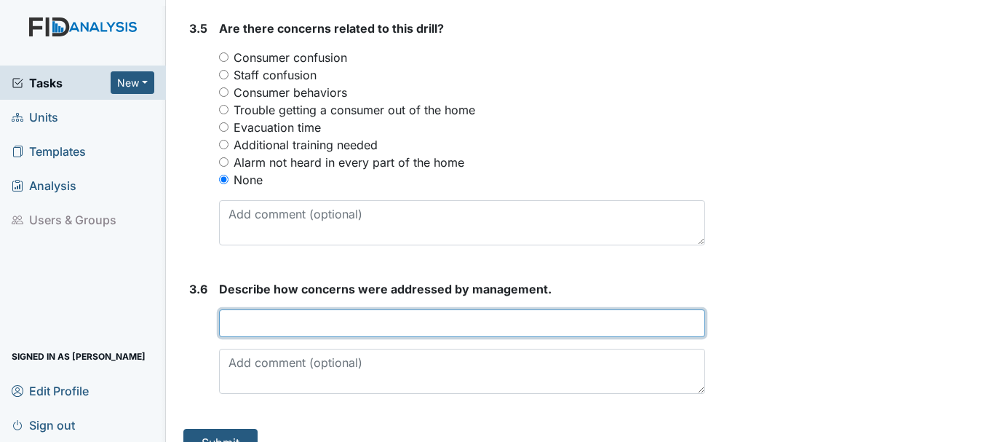
click at [383, 329] on input "text" at bounding box center [462, 323] width 486 height 28
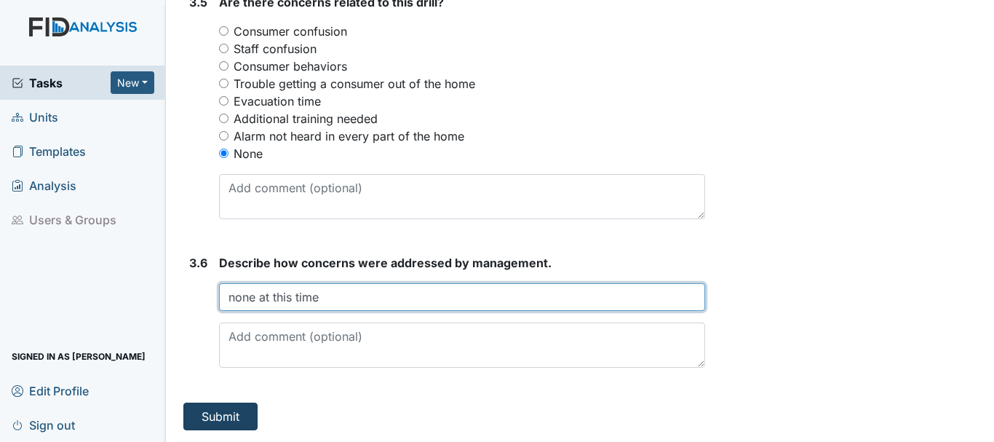
type input "none at this time"
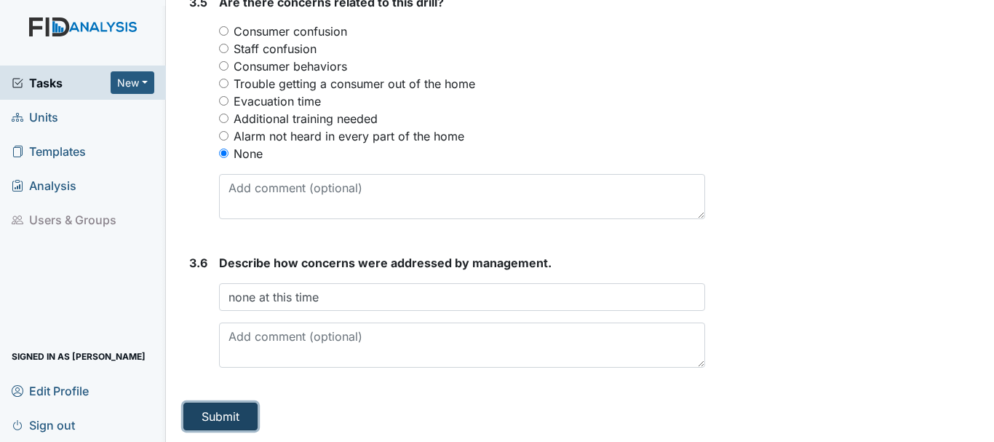
click at [223, 412] on button "Submit" at bounding box center [220, 416] width 74 height 28
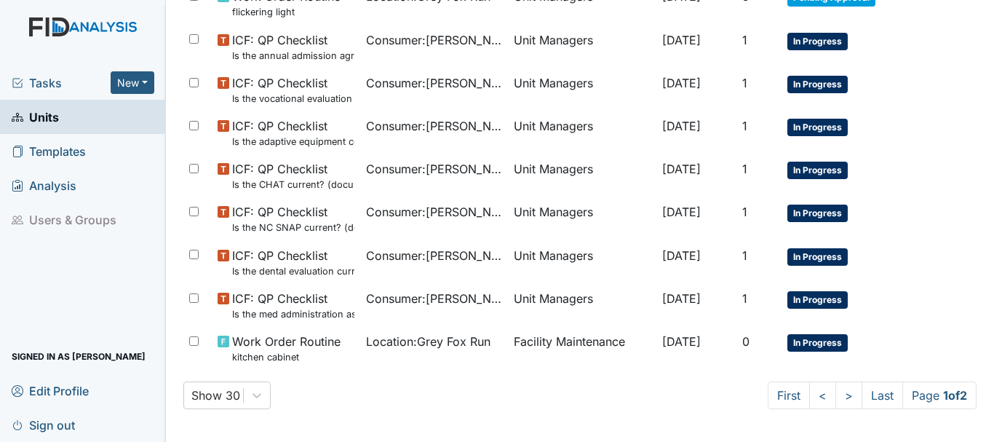
scroll to position [1064, 0]
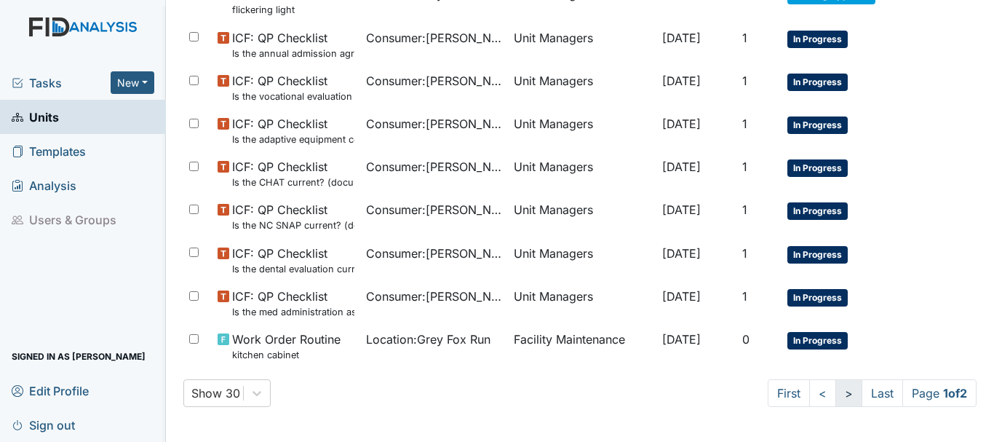
click at [835, 398] on link ">" at bounding box center [848, 393] width 27 height 28
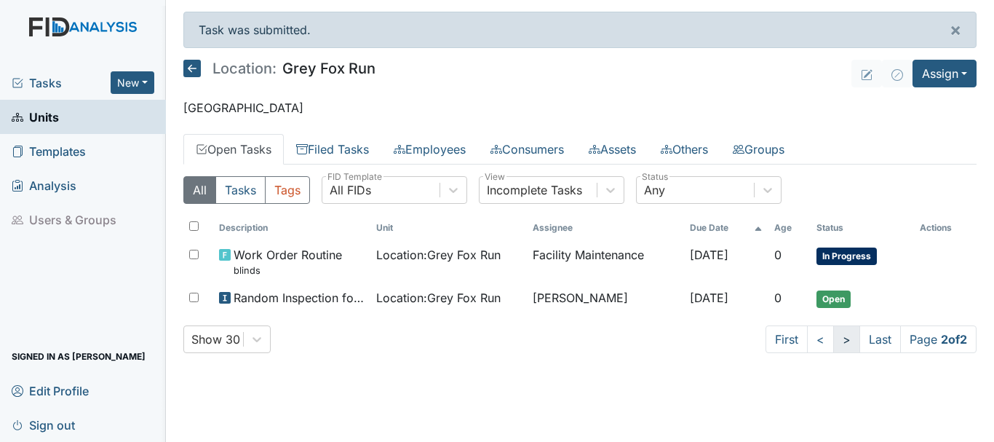
scroll to position [0, 0]
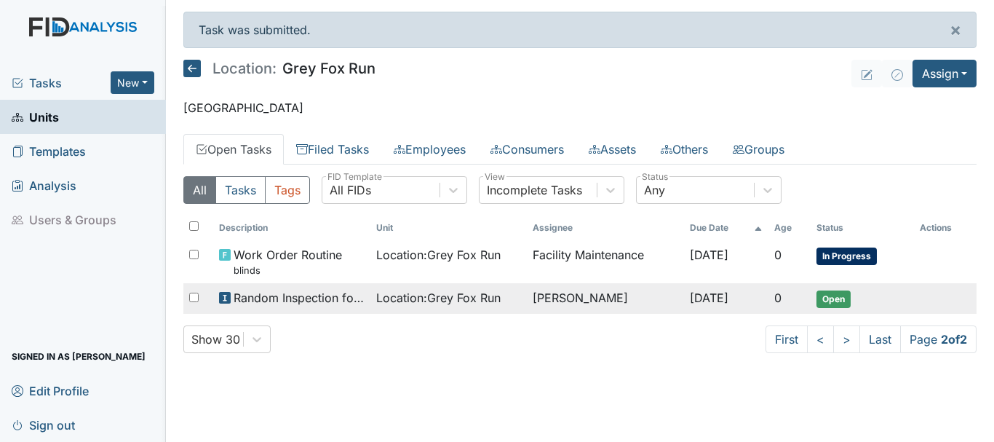
click at [837, 310] on td "Open" at bounding box center [861, 298] width 103 height 31
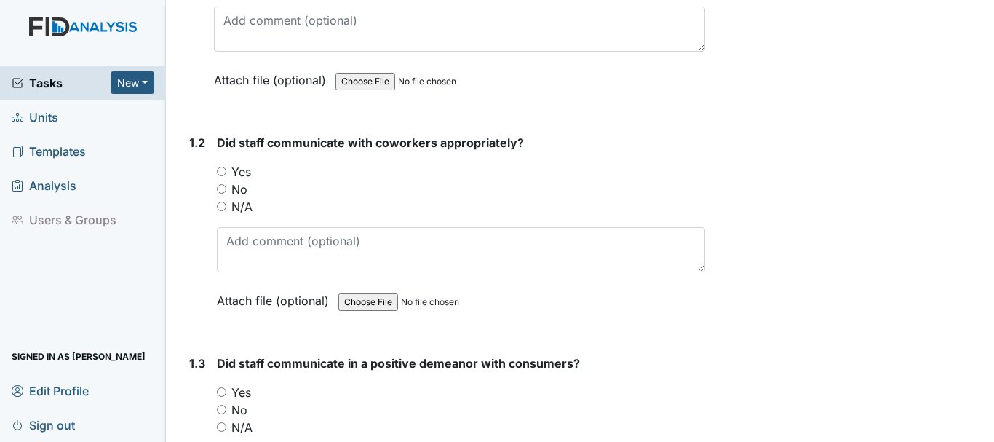
scroll to position [323, 0]
click at [221, 170] on input "Yes" at bounding box center [221, 170] width 9 height 9
radio input "true"
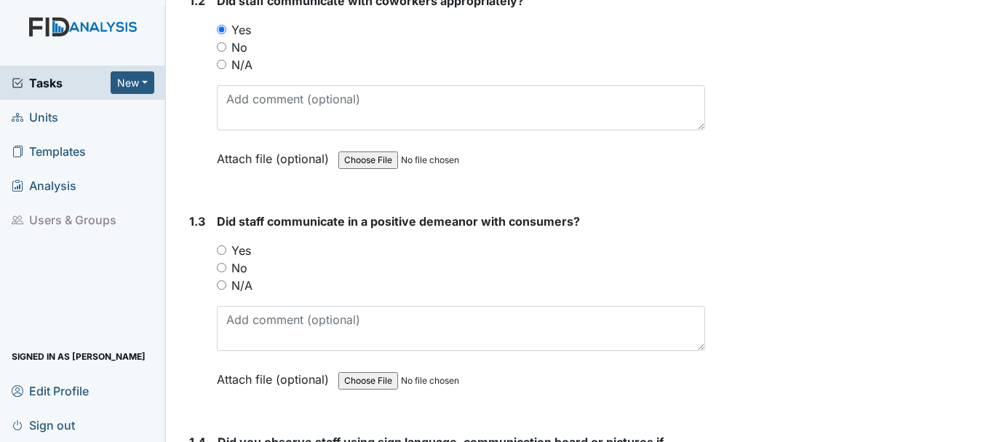
click at [221, 250] on input "Yes" at bounding box center [221, 249] width 9 height 9
radio input "true"
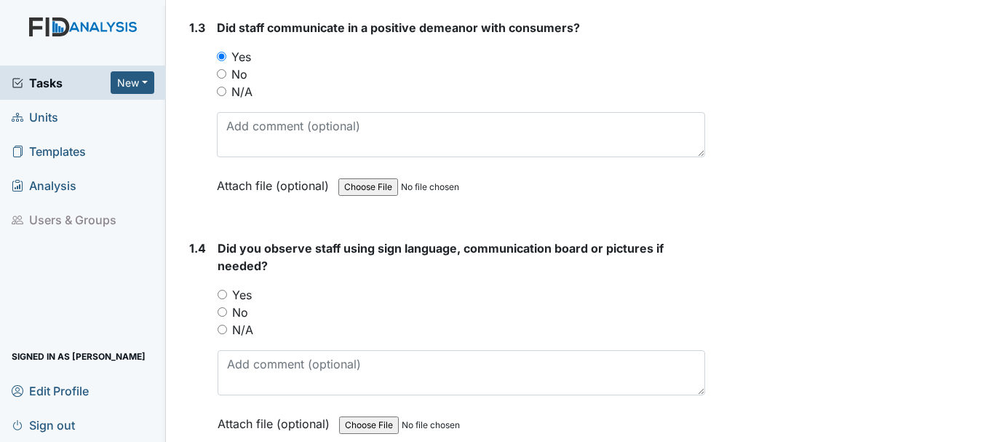
scroll to position [661, 0]
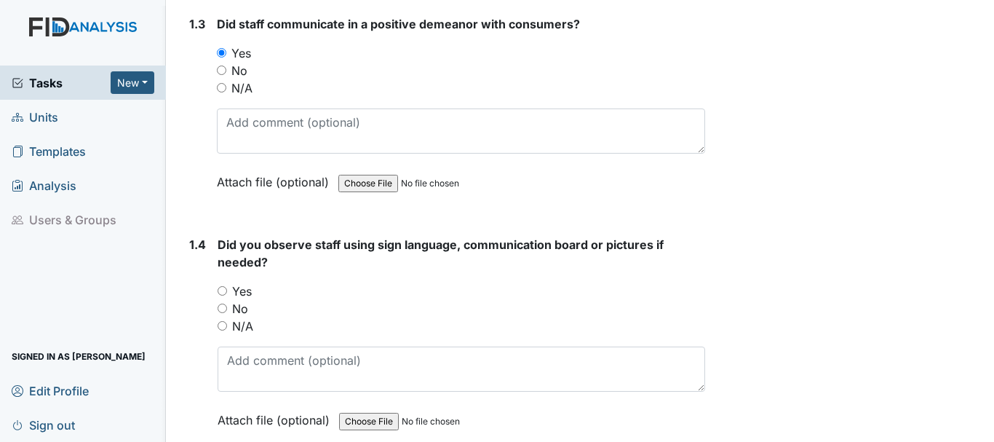
click at [224, 306] on input "No" at bounding box center [222, 307] width 9 height 9
radio input "true"
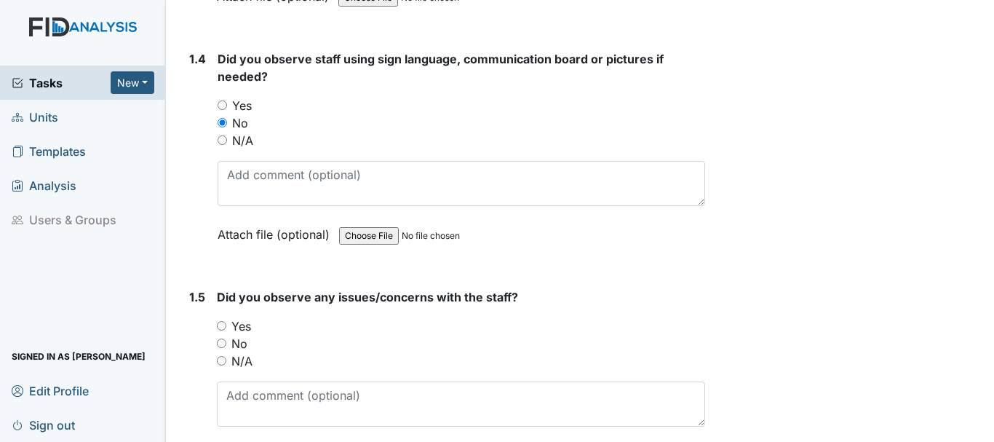
scroll to position [877, 0]
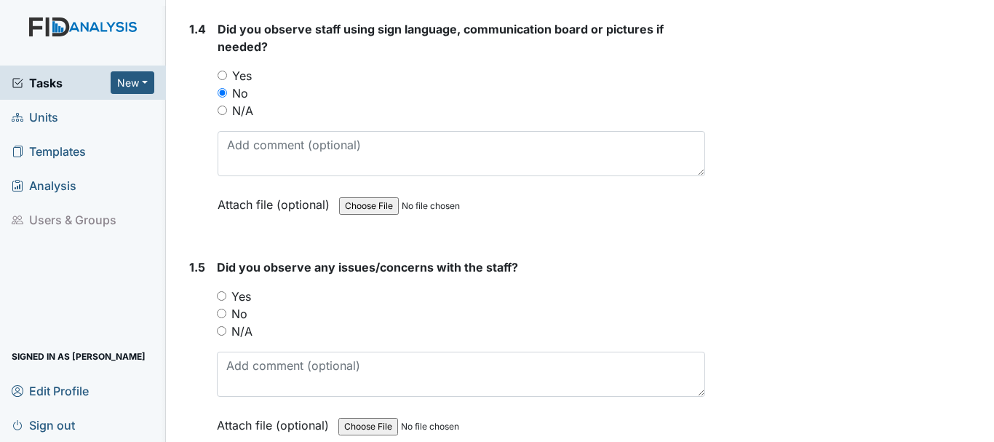
click at [221, 313] on input "No" at bounding box center [221, 312] width 9 height 9
radio input "true"
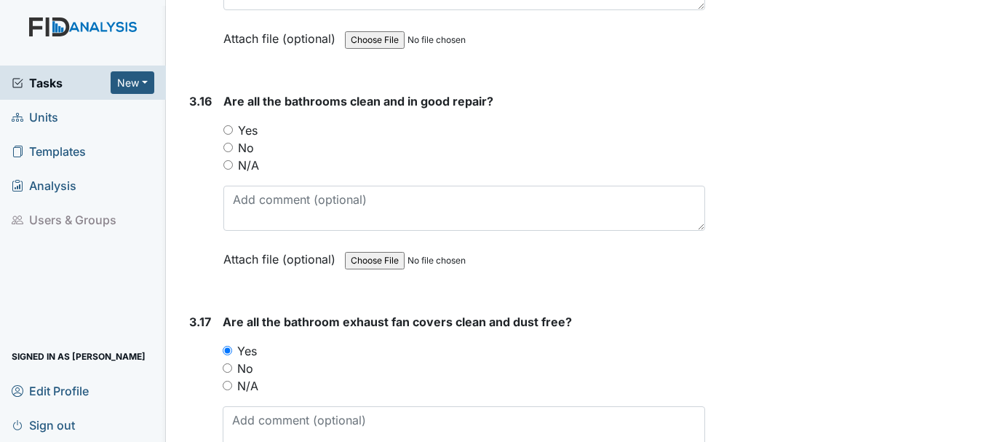
scroll to position [5431, 0]
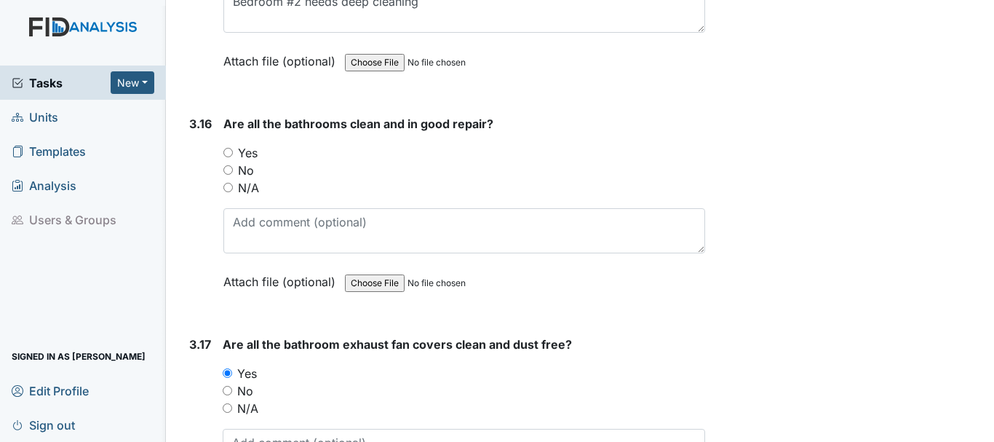
click at [231, 153] on input "Yes" at bounding box center [227, 152] width 9 height 9
radio input "true"
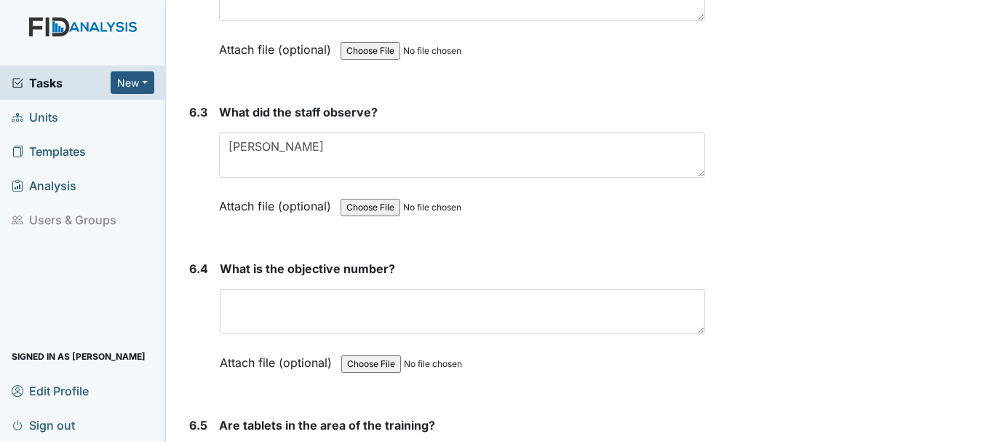
scroll to position [8851, 0]
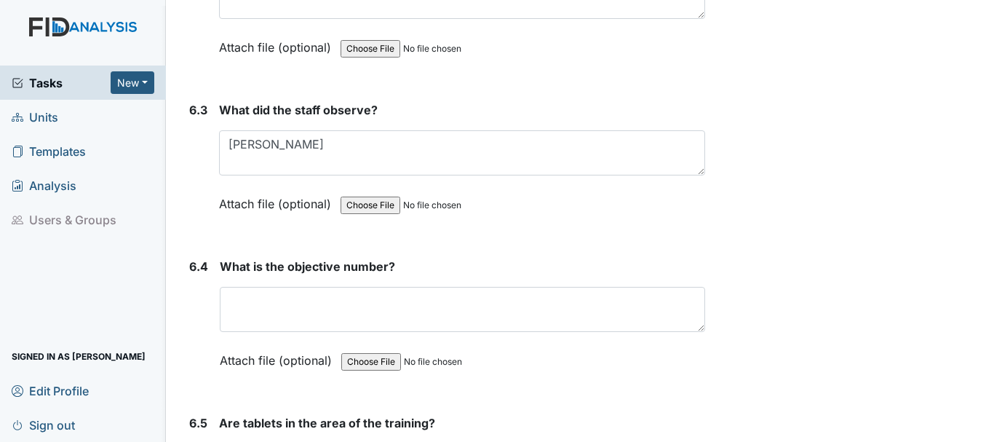
click at [351, 356] on input "file" at bounding box center [440, 361] width 198 height 35
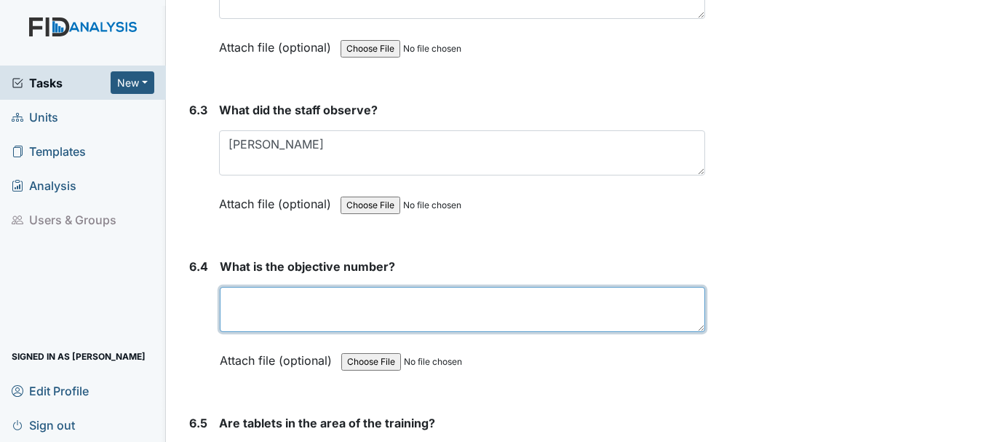
click at [284, 308] on textarea at bounding box center [462, 309] width 485 height 45
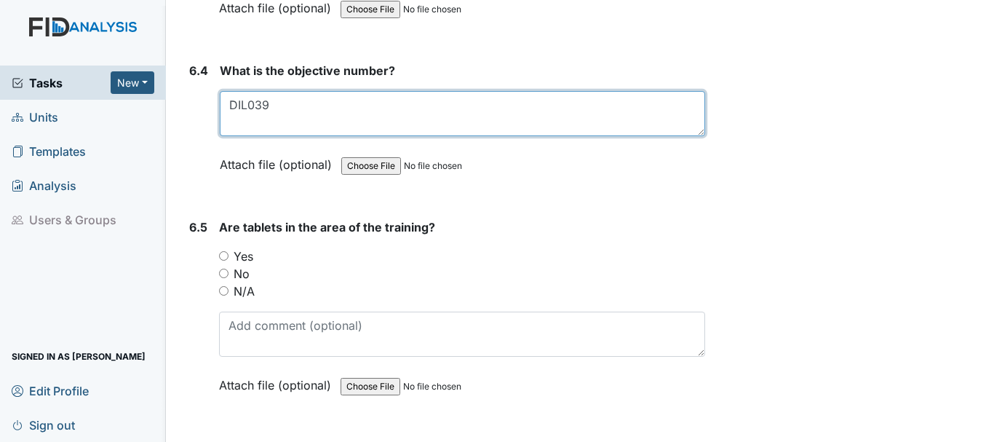
scroll to position [9052, 0]
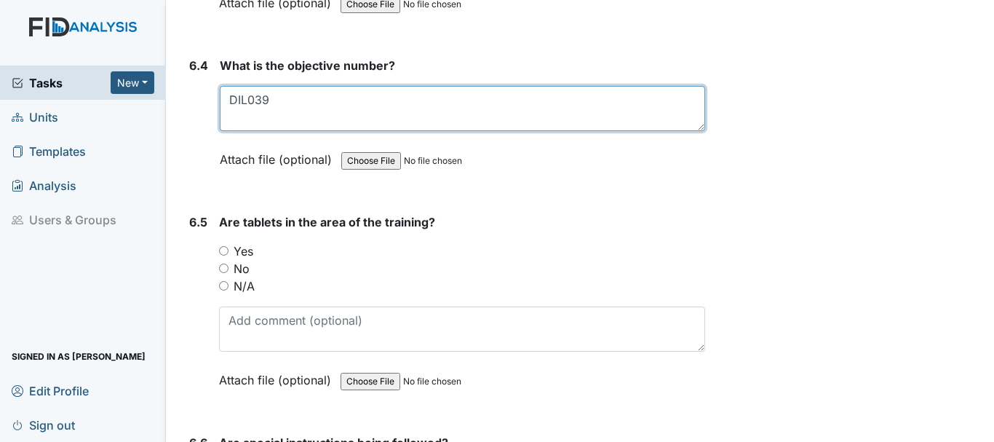
type textarea "DIL039"
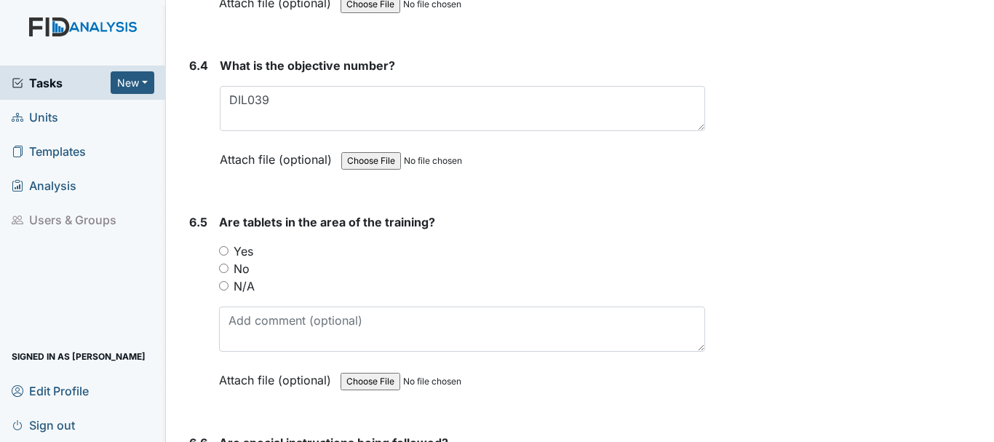
click at [241, 266] on label "No" at bounding box center [242, 268] width 16 height 17
click at [228, 266] on input "No" at bounding box center [223, 267] width 9 height 9
radio input "true"
click at [226, 246] on input "Yes" at bounding box center [223, 250] width 9 height 9
radio input "true"
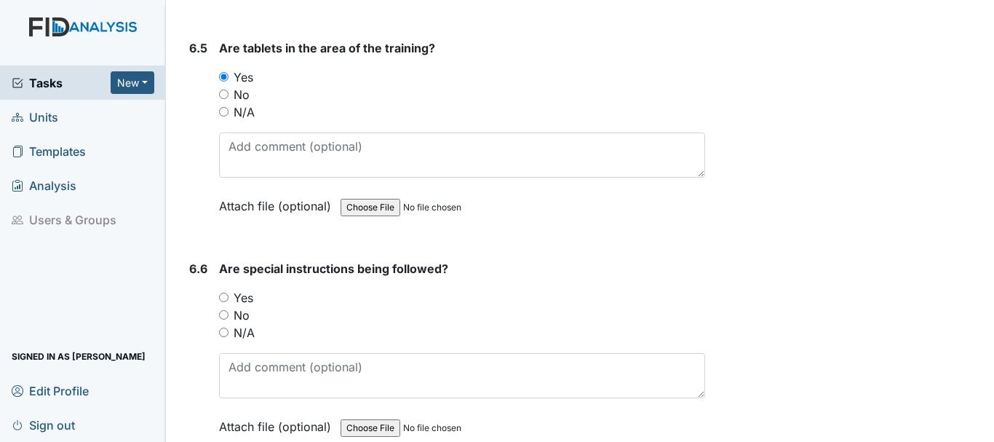
scroll to position [9259, 0]
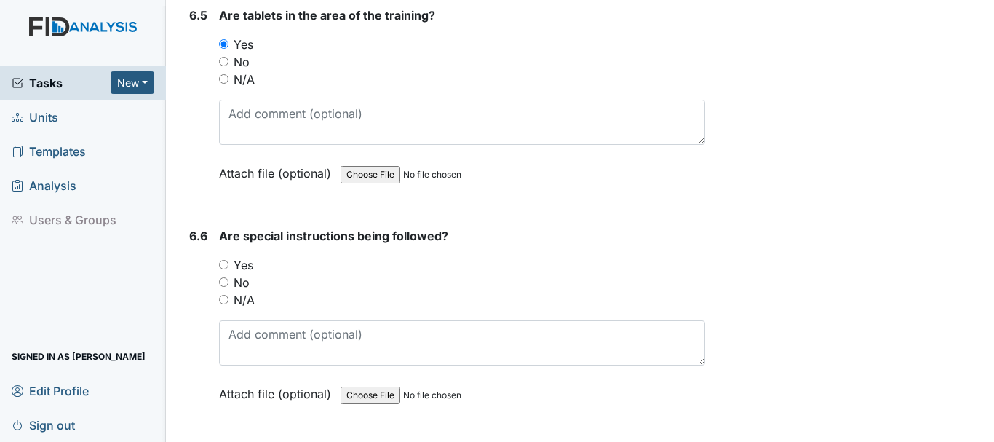
click at [226, 298] on input "N/A" at bounding box center [223, 299] width 9 height 9
radio input "true"
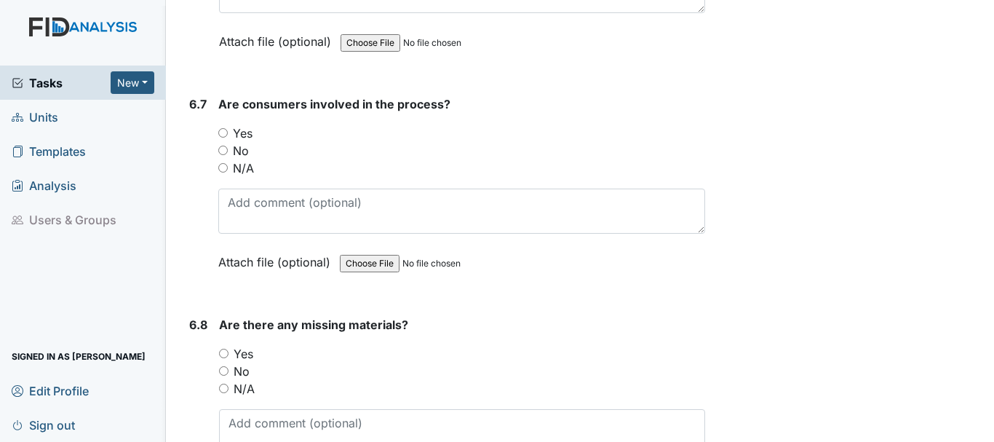
scroll to position [9640, 0]
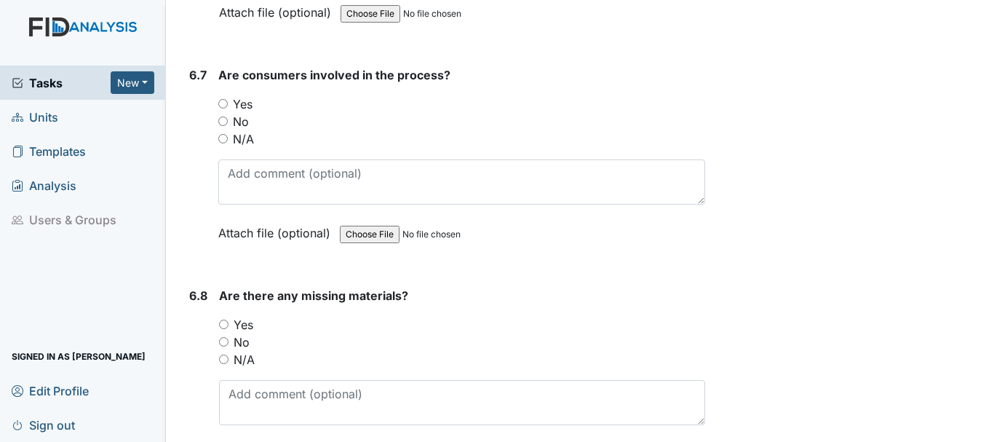
click at [223, 103] on input "Yes" at bounding box center [222, 103] width 9 height 9
radio input "true"
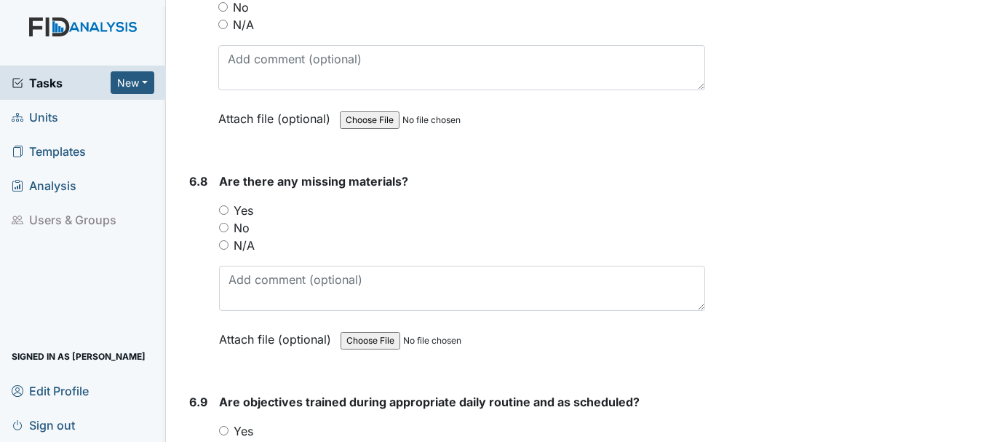
scroll to position [9766, 0]
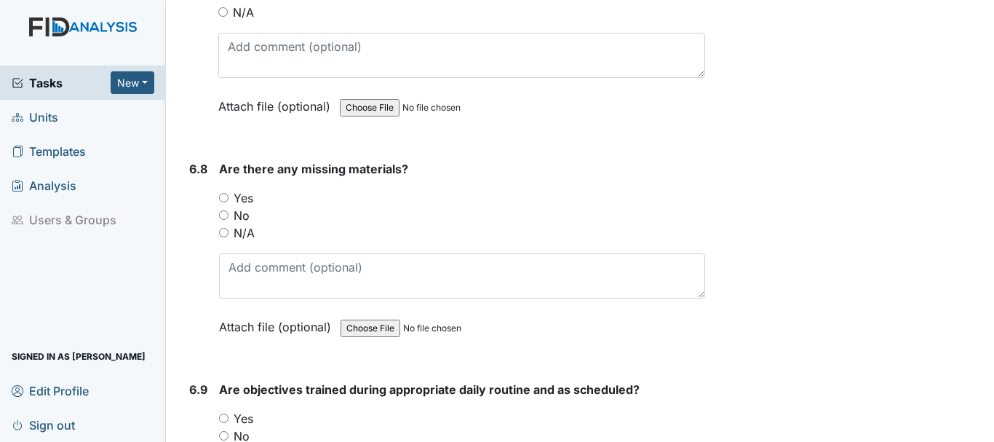
click at [223, 197] on input "Yes" at bounding box center [223, 197] width 9 height 9
radio input "true"
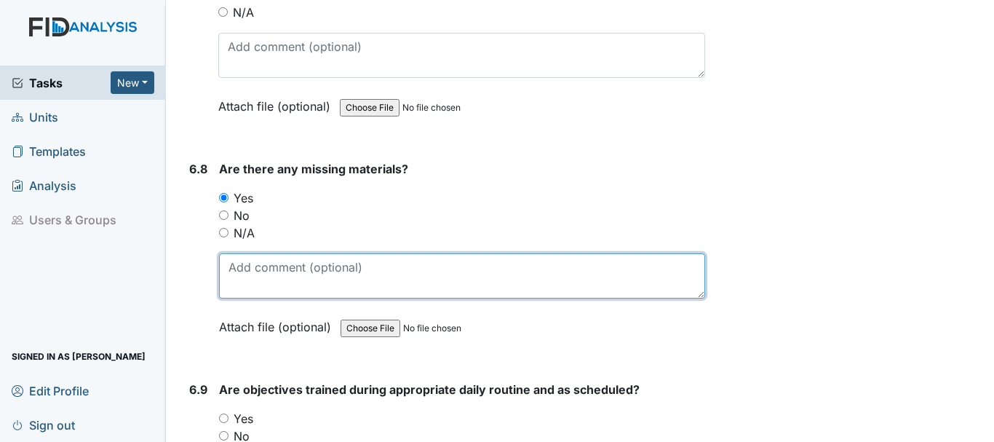
click at [351, 271] on textarea at bounding box center [462, 275] width 486 height 45
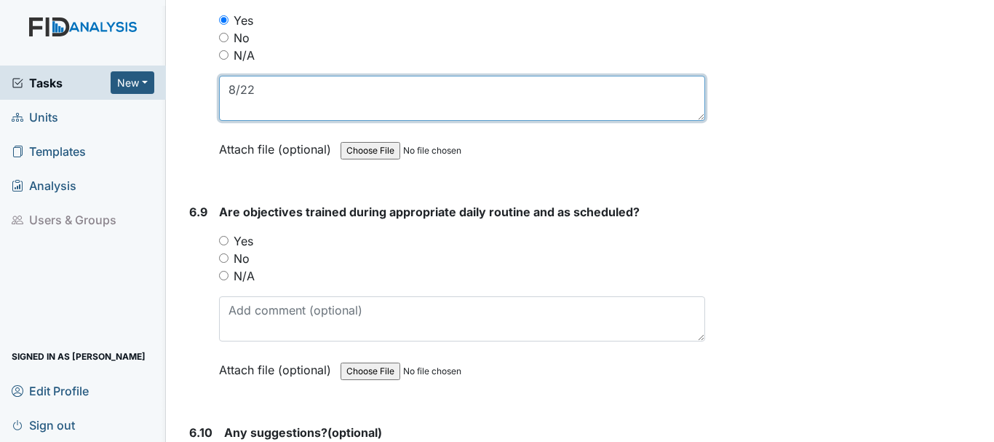
scroll to position [9954, 0]
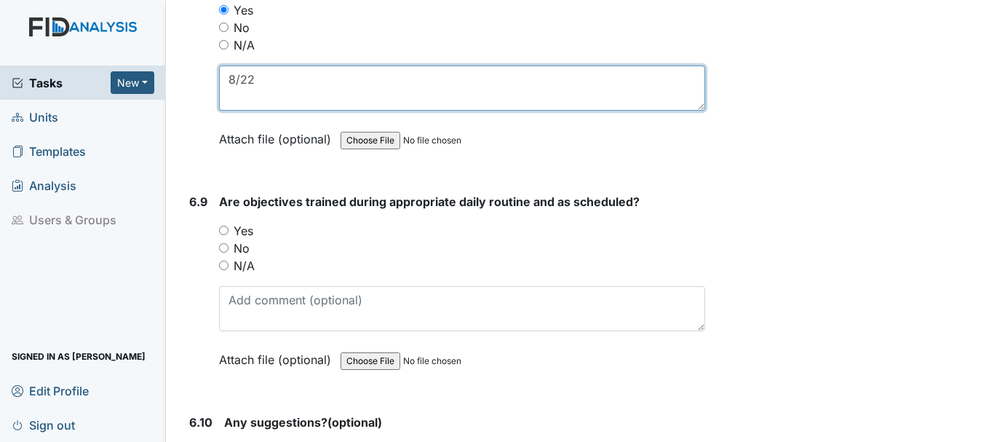
type textarea "8/22"
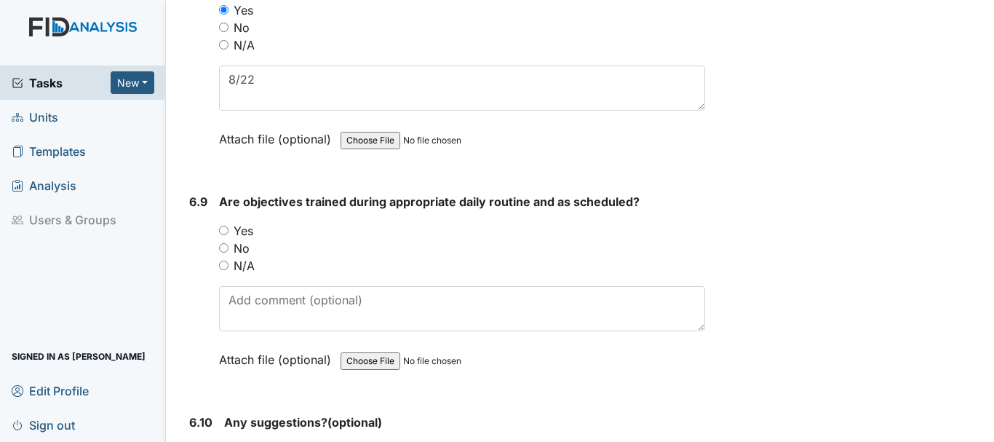
click at [226, 228] on input "Yes" at bounding box center [223, 230] width 9 height 9
radio input "true"
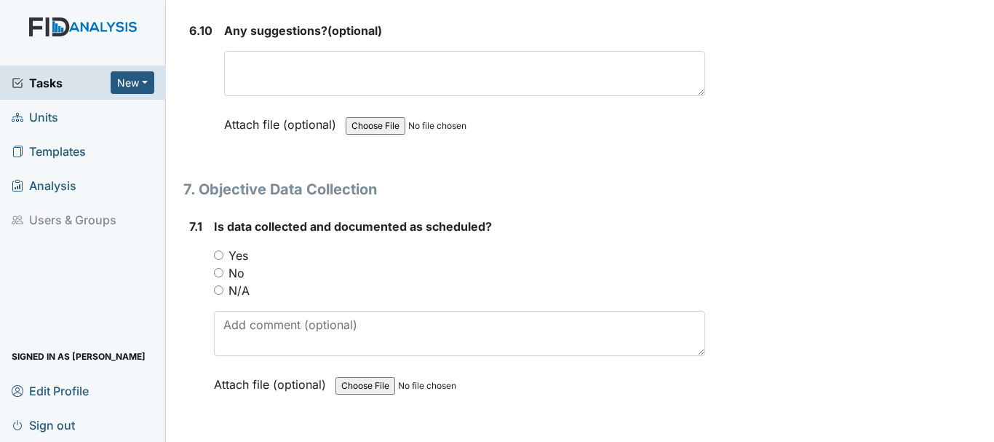
scroll to position [10352, 0]
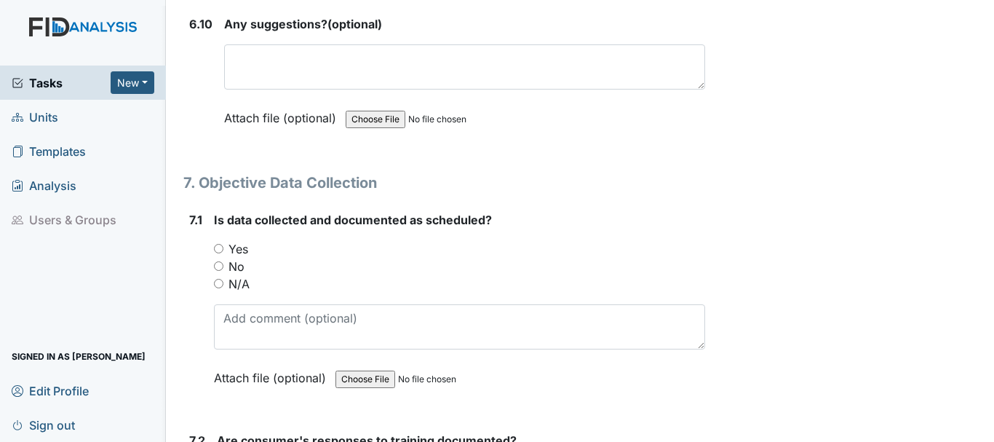
click at [218, 266] on input "No" at bounding box center [218, 265] width 9 height 9
radio input "true"
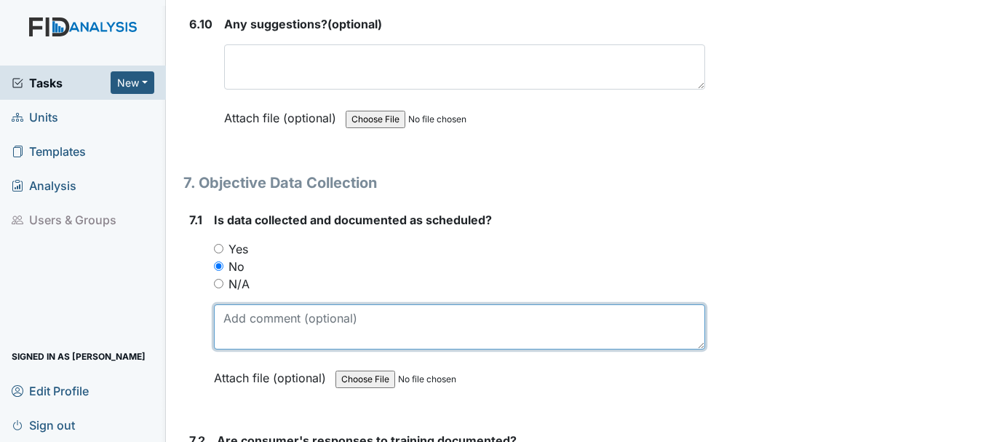
click at [323, 321] on textarea at bounding box center [459, 326] width 491 height 45
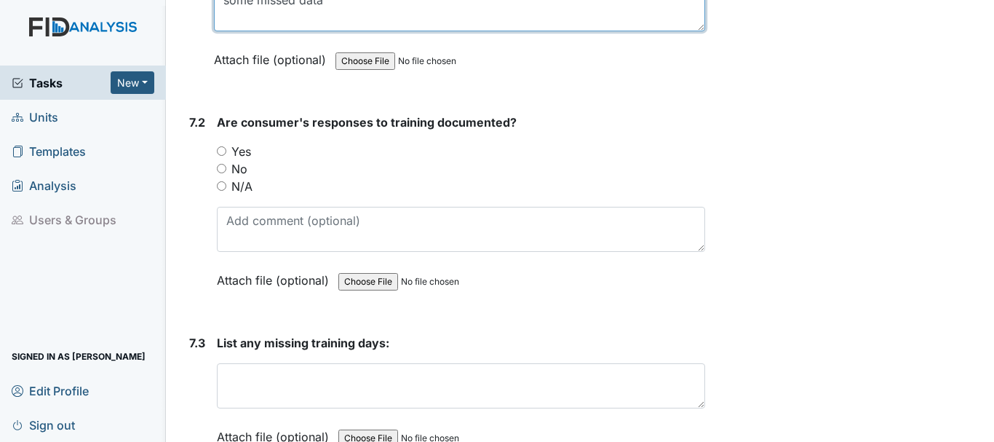
scroll to position [10679, 0]
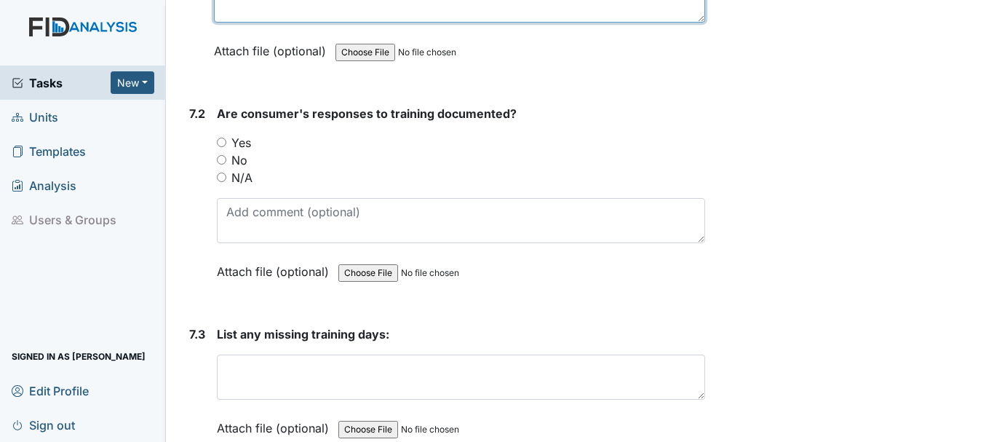
type textarea "some missed data"
click at [218, 140] on input "Yes" at bounding box center [221, 141] width 9 height 9
radio input "true"
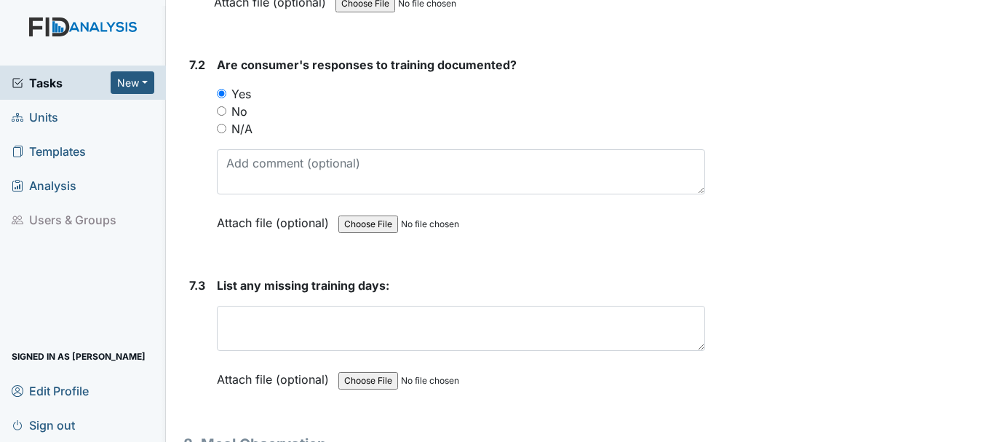
scroll to position [10730, 0]
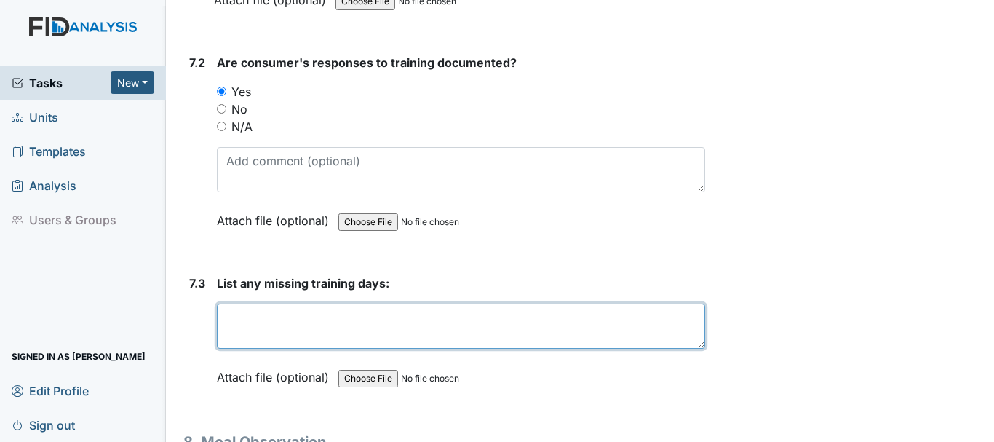
click at [310, 322] on textarea at bounding box center [461, 325] width 488 height 45
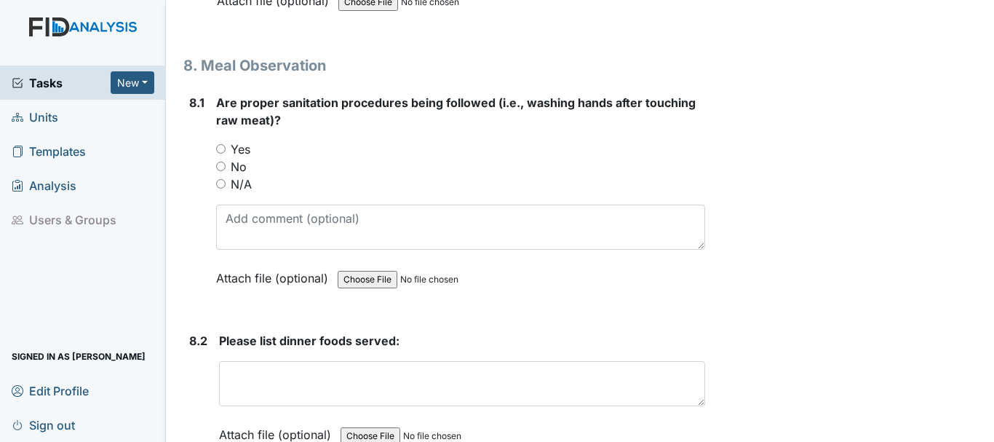
scroll to position [11111, 0]
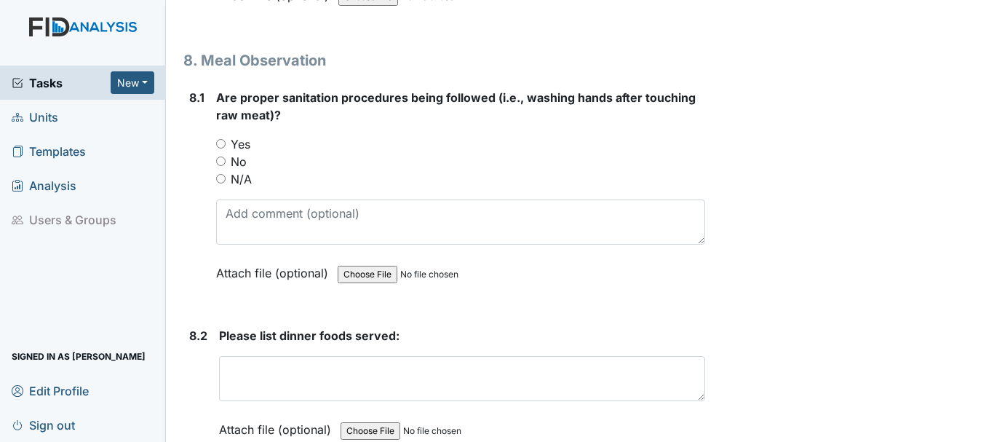
type textarea "8/11,8/12,8/14,8/15,8/16, 8/19, 8/20, 8/21, 8/25"
click at [220, 143] on input "Yes" at bounding box center [220, 143] width 9 height 9
radio input "true"
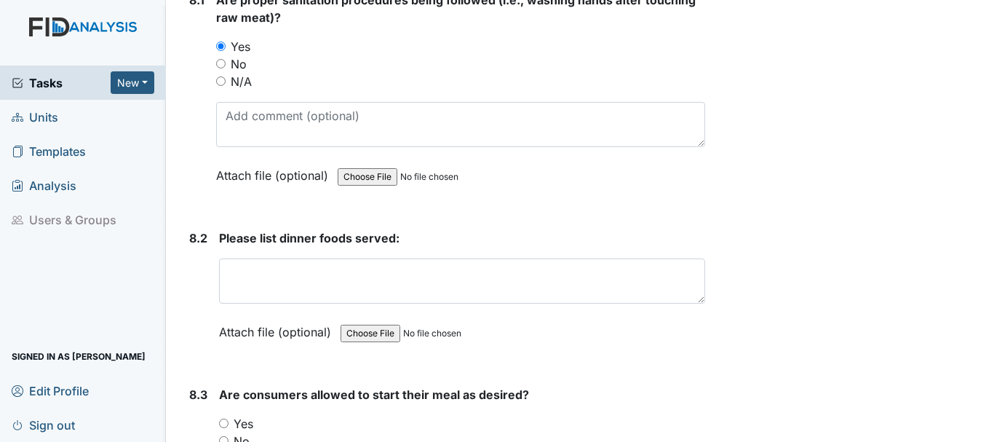
scroll to position [11211, 0]
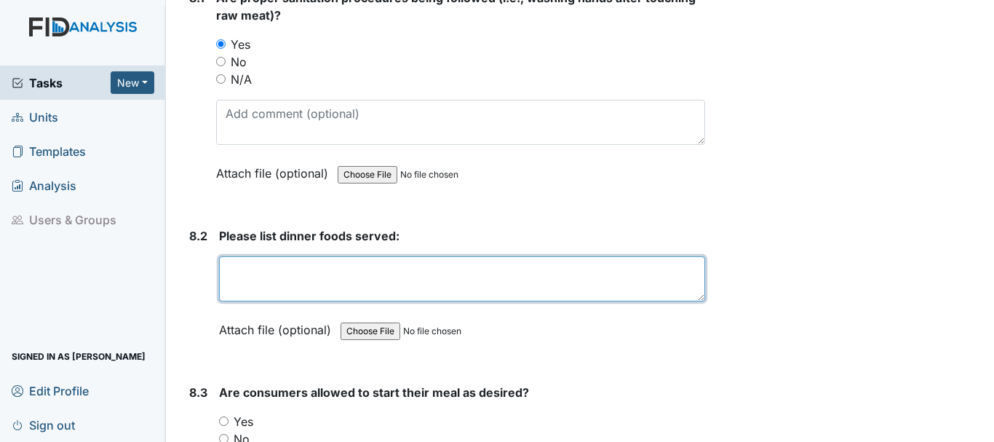
click at [330, 275] on textarea at bounding box center [462, 278] width 486 height 45
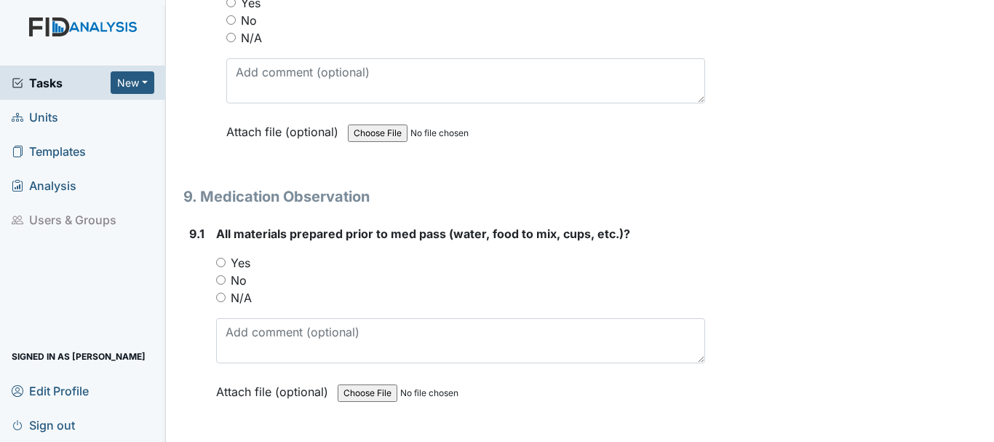
scroll to position [16061, 0]
type textarea "bake pork chop zucchi and tomatoes,"
click at [220, 261] on input "Yes" at bounding box center [220, 261] width 9 height 9
radio input "true"
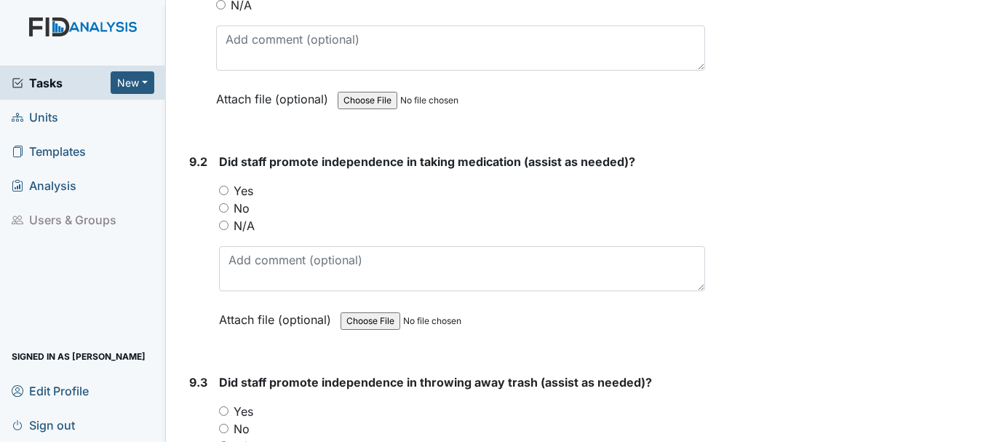
scroll to position [16366, 0]
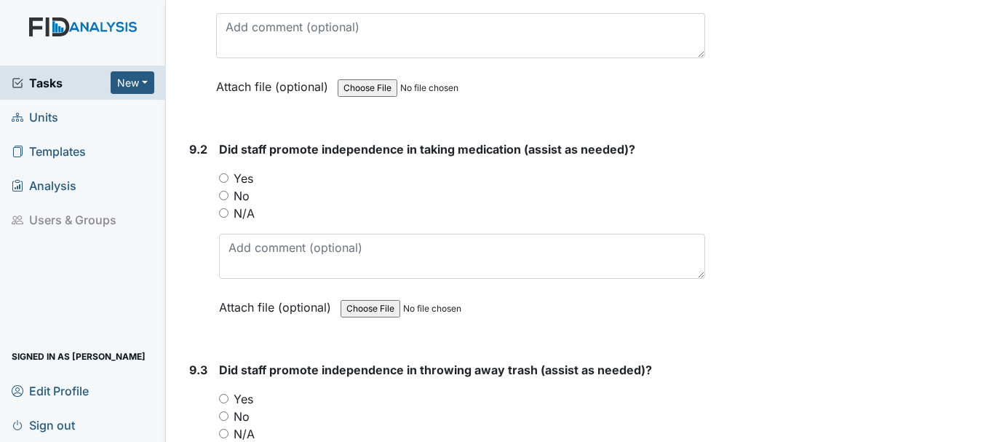
click at [226, 178] on input "Yes" at bounding box center [223, 177] width 9 height 9
radio input "true"
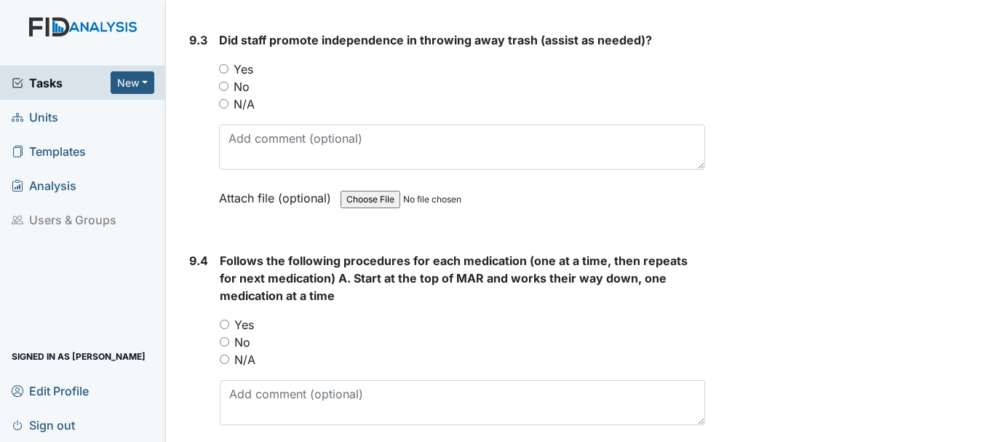
scroll to position [16705, 0]
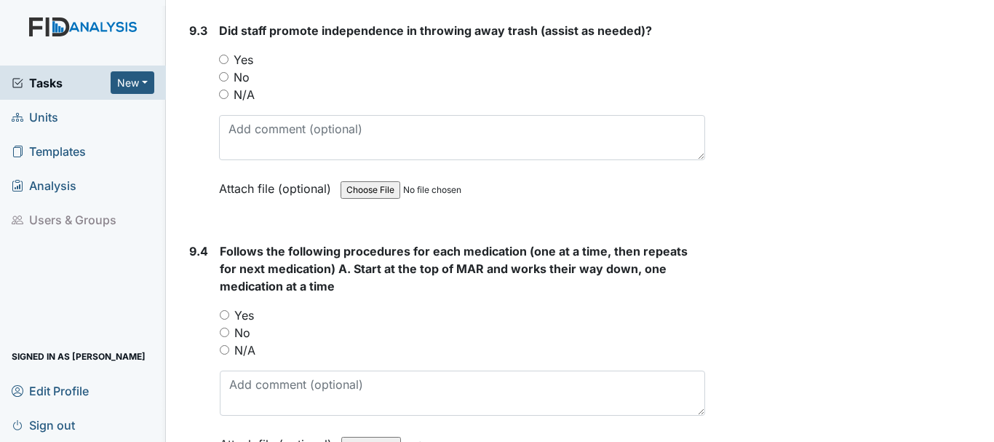
click at [225, 349] on input "N/A" at bounding box center [224, 349] width 9 height 9
radio input "true"
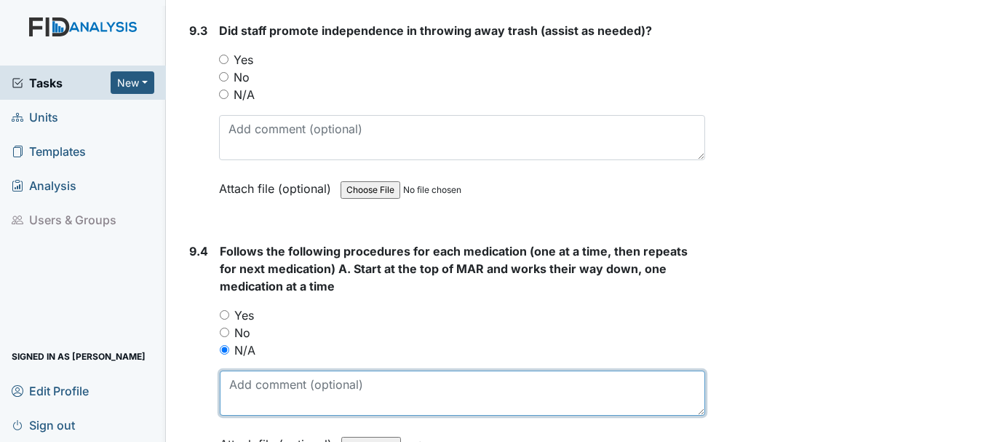
click at [308, 388] on textarea at bounding box center [462, 392] width 485 height 45
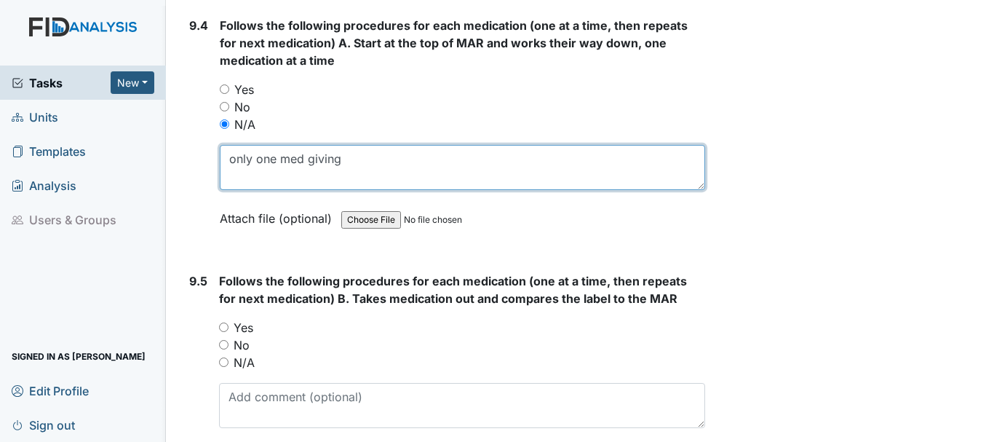
scroll to position [16936, 0]
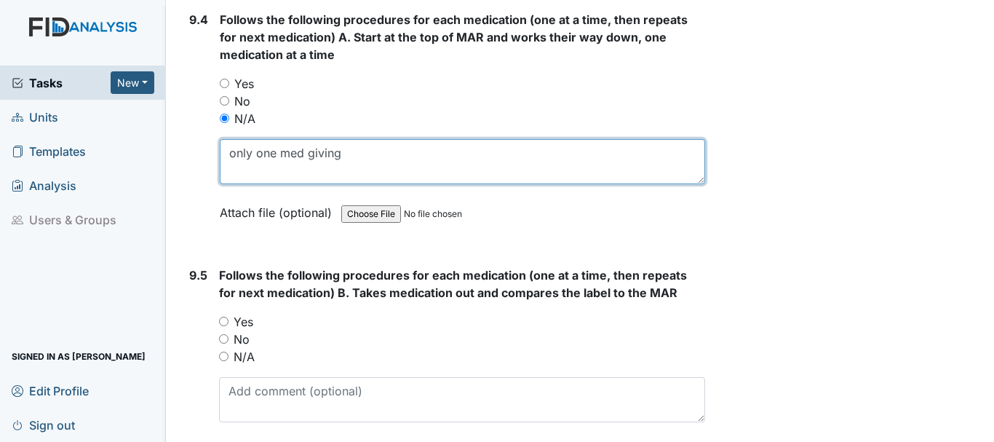
type textarea "only one med giving"
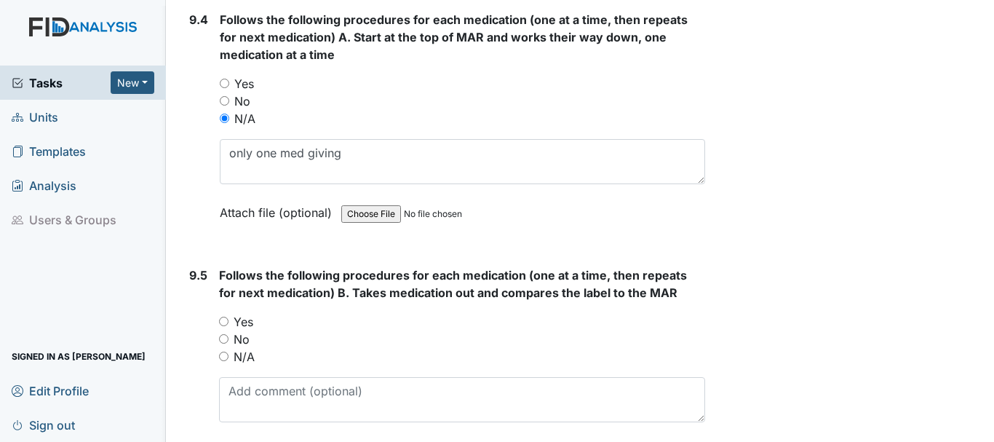
click at [223, 356] on input "N/A" at bounding box center [223, 355] width 9 height 9
radio input "true"
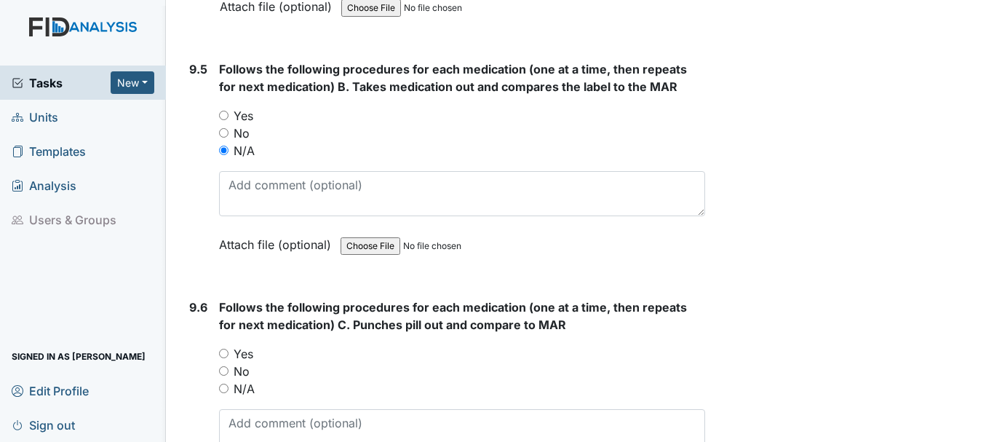
scroll to position [17143, 0]
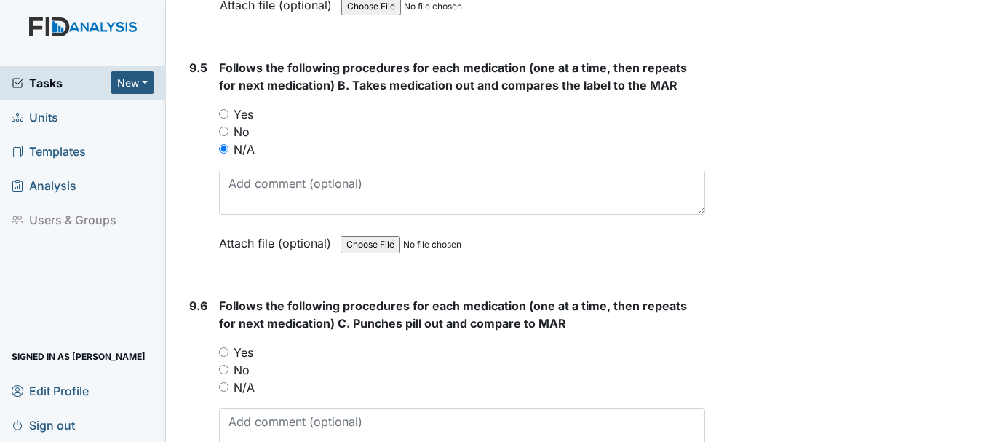
click at [224, 351] on input "Yes" at bounding box center [223, 351] width 9 height 9
radio input "true"
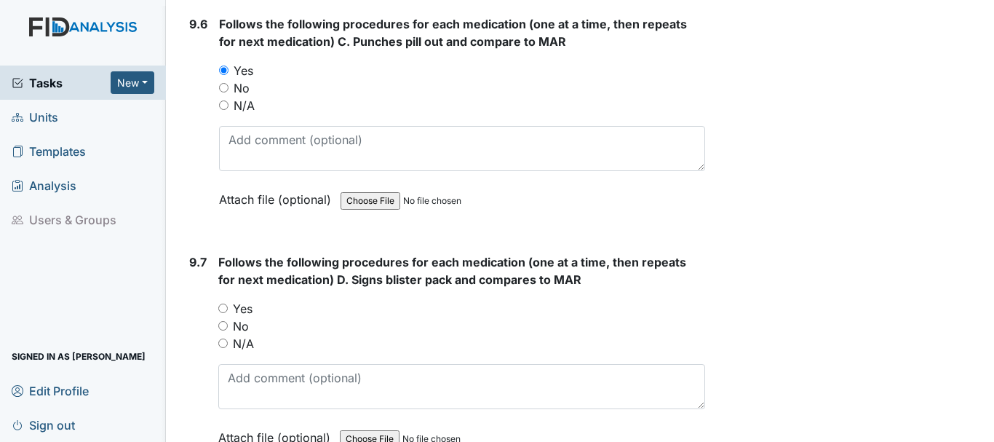
scroll to position [17429, 0]
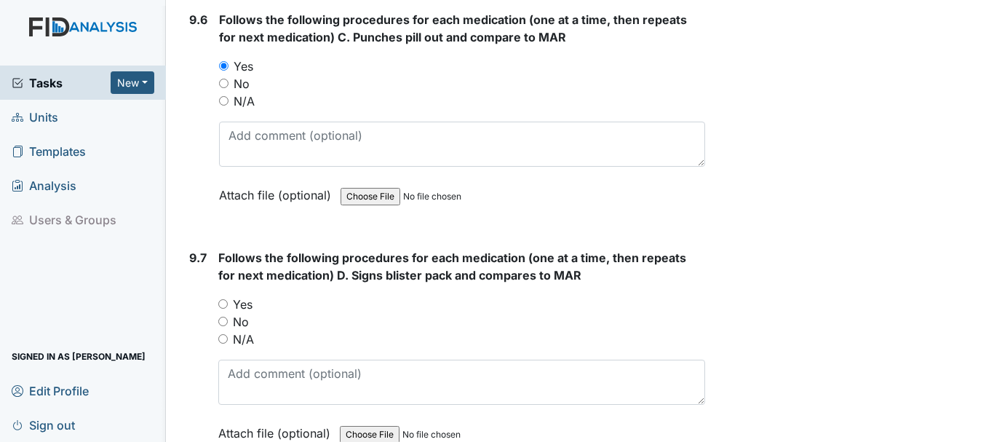
click at [223, 303] on input "Yes" at bounding box center [222, 303] width 9 height 9
radio input "true"
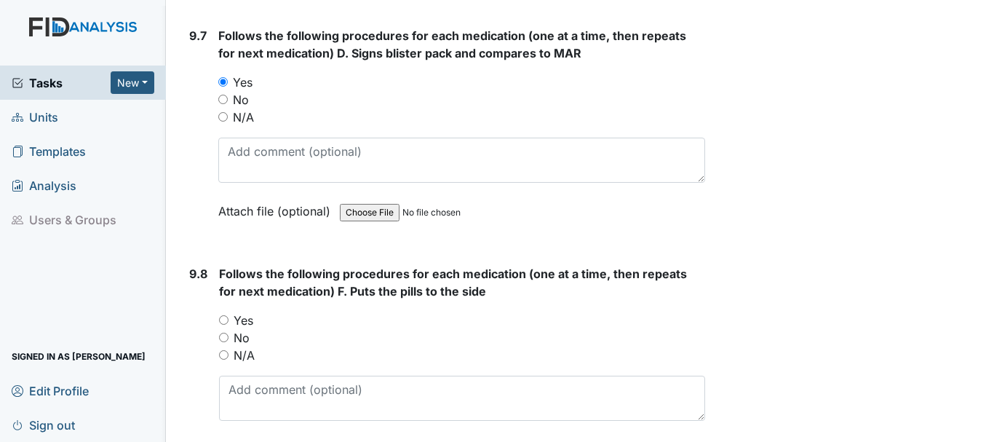
scroll to position [17653, 0]
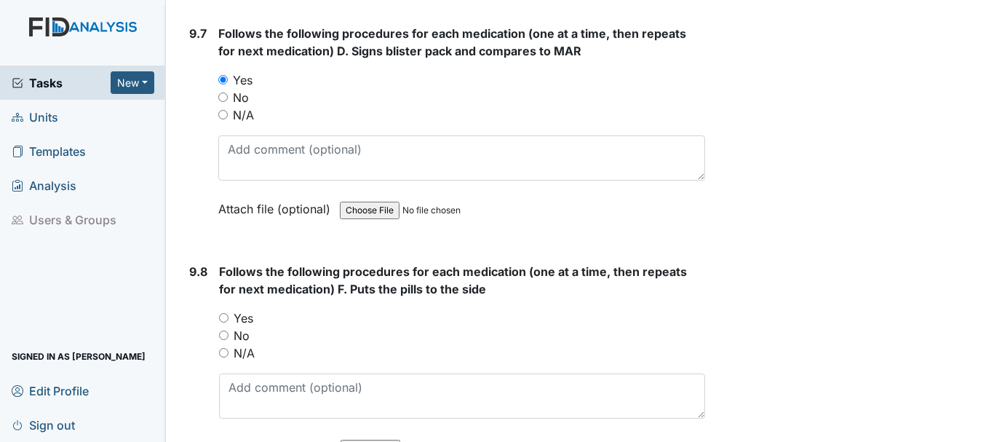
click at [243, 312] on label "Yes" at bounding box center [244, 317] width 20 height 17
click at [228, 313] on input "Yes" at bounding box center [223, 317] width 9 height 9
radio input "true"
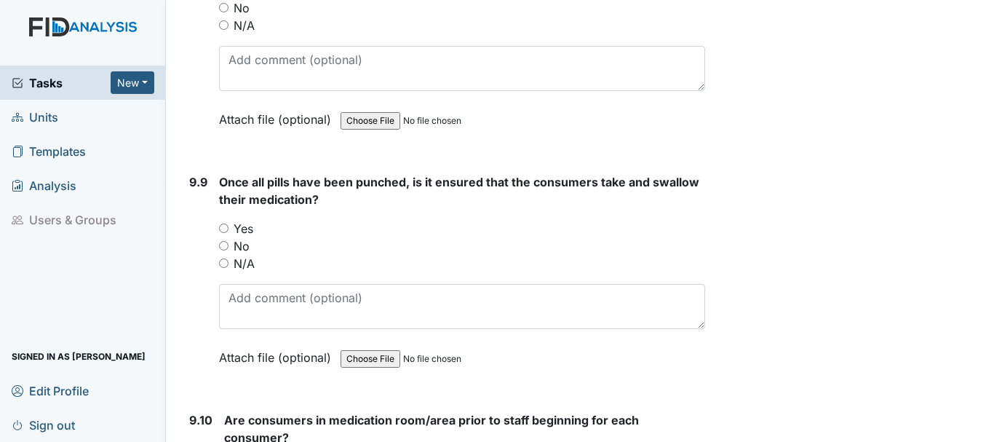
scroll to position [17988, 0]
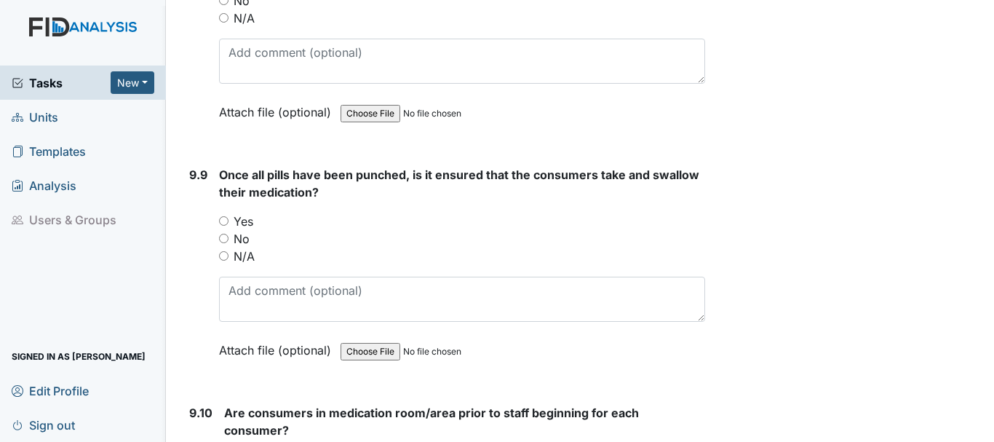
click at [224, 220] on input "Yes" at bounding box center [223, 220] width 9 height 9
radio input "true"
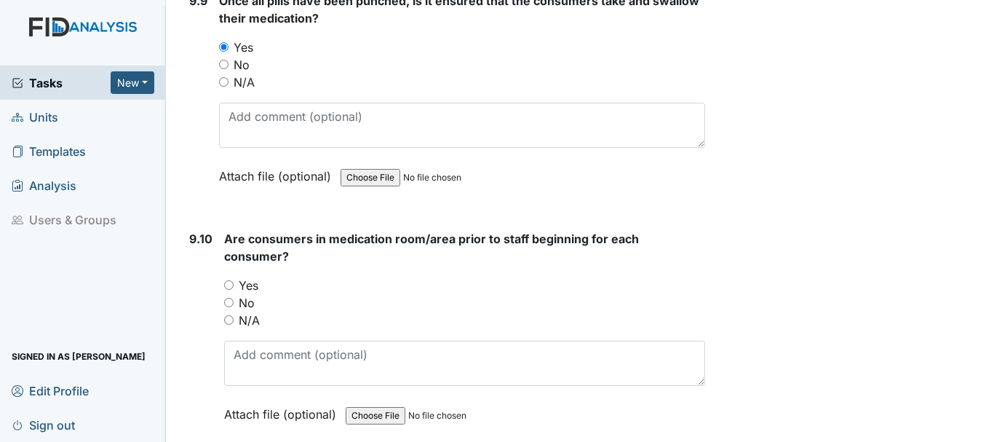
scroll to position [18165, 0]
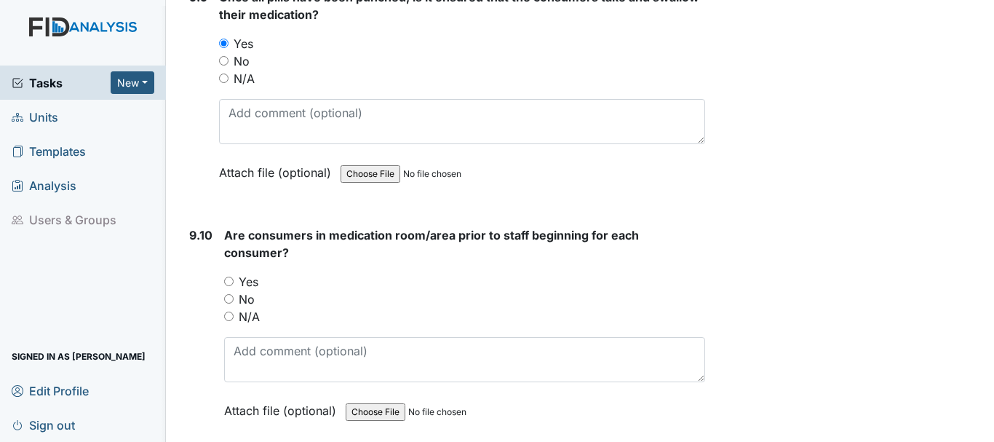
click at [228, 279] on input "Yes" at bounding box center [228, 280] width 9 height 9
radio input "true"
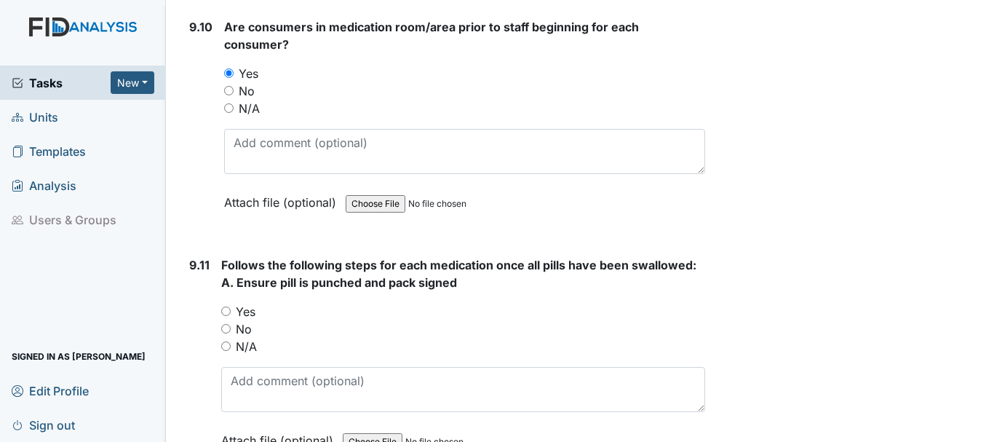
scroll to position [18375, 0]
click at [228, 305] on input "Yes" at bounding box center [225, 309] width 9 height 9
radio input "true"
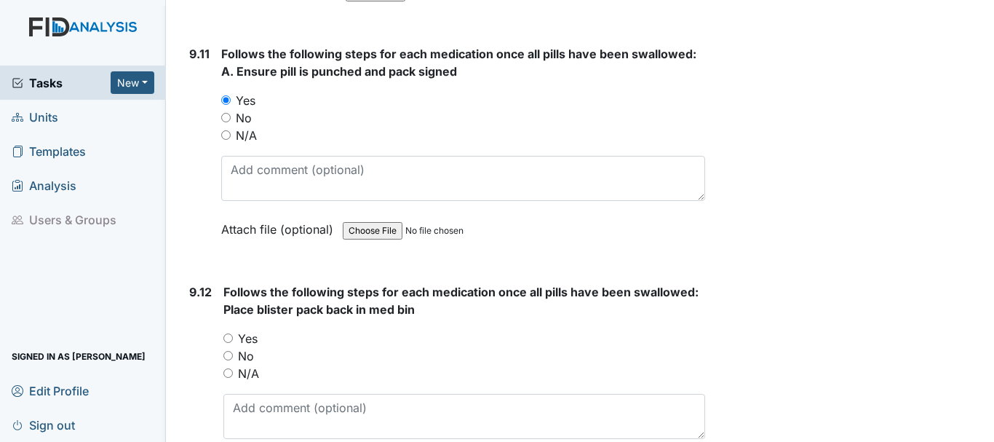
scroll to position [18605, 0]
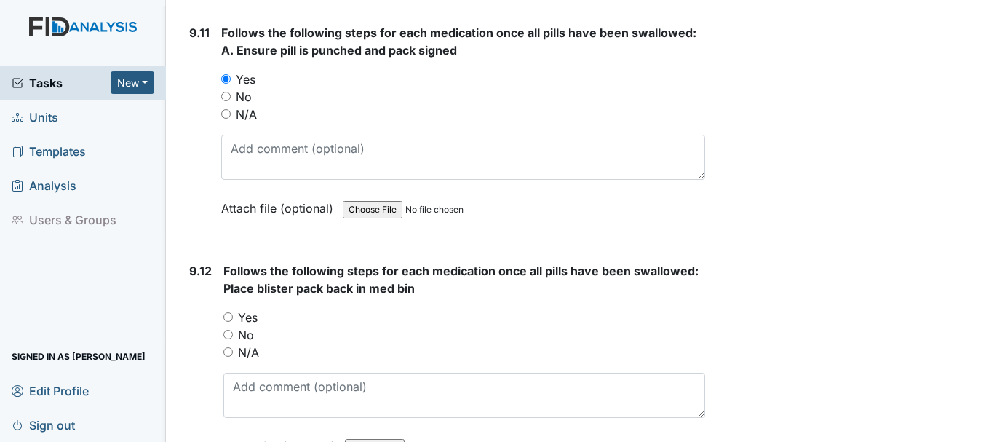
click at [228, 316] on input "Yes" at bounding box center [227, 316] width 9 height 9
radio input "true"
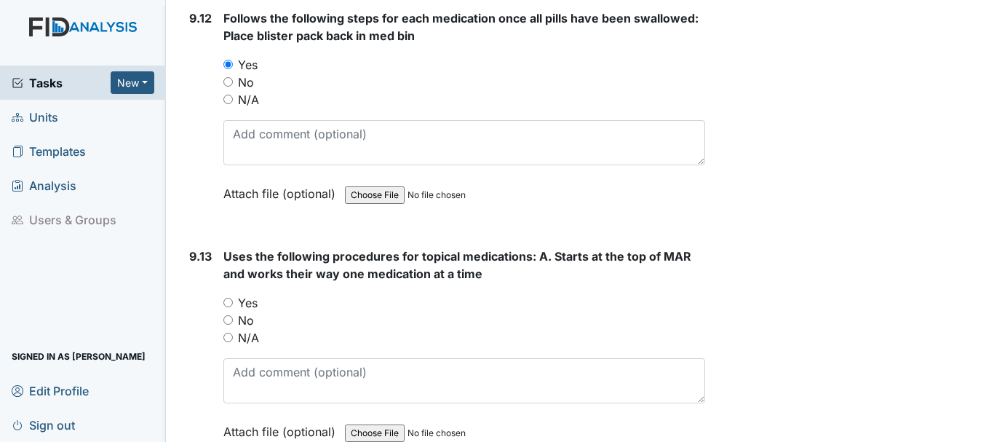
scroll to position [18859, 0]
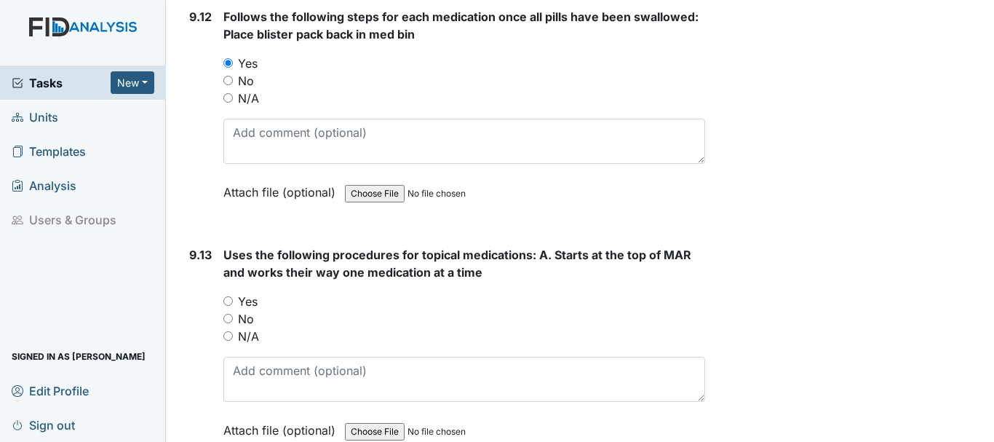
click at [230, 340] on input "N/A" at bounding box center [227, 335] width 9 height 9
radio input "true"
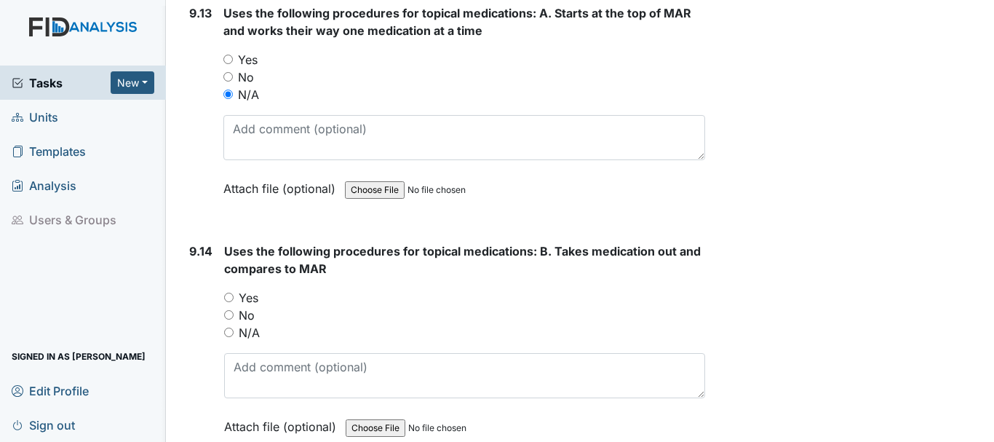
click at [232, 334] on input "N/A" at bounding box center [228, 331] width 9 height 9
radio input "true"
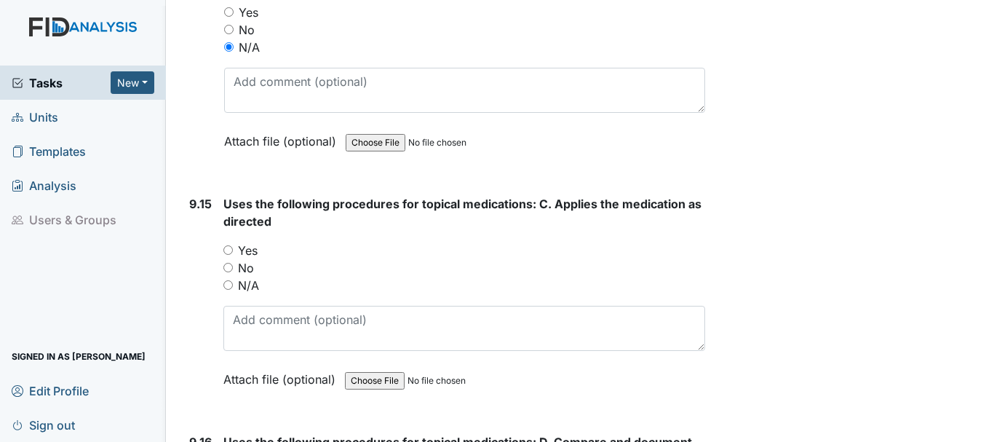
click at [228, 284] on input "N/A" at bounding box center [227, 284] width 9 height 9
radio input "true"
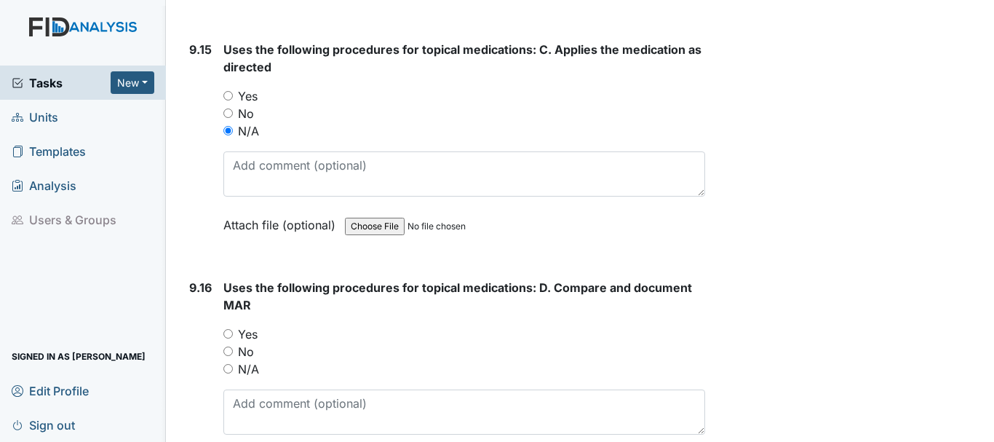
scroll to position [19542, 0]
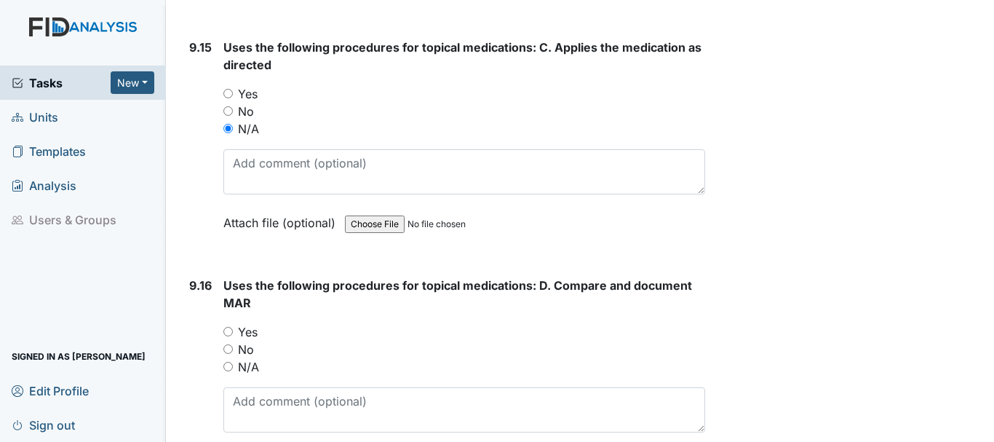
click at [228, 367] on input "N/A" at bounding box center [227, 366] width 9 height 9
radio input "true"
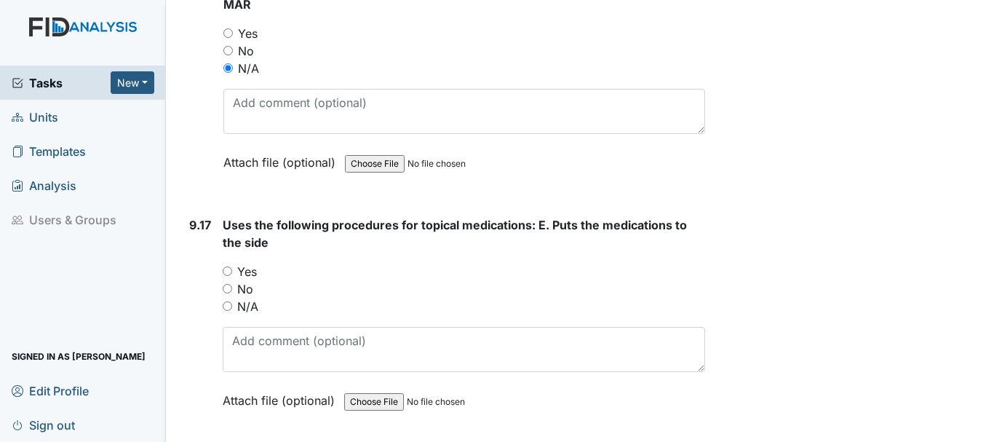
click at [231, 307] on input "N/A" at bounding box center [227, 305] width 9 height 9
radio input "true"
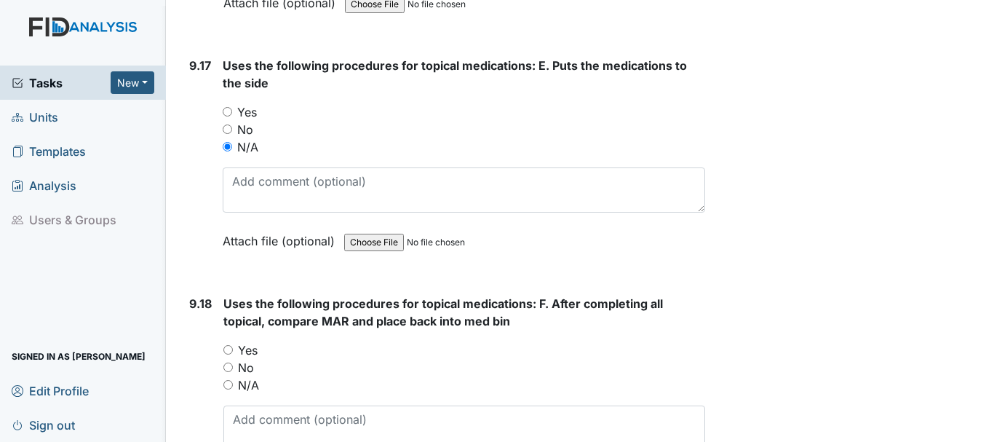
scroll to position [20033, 0]
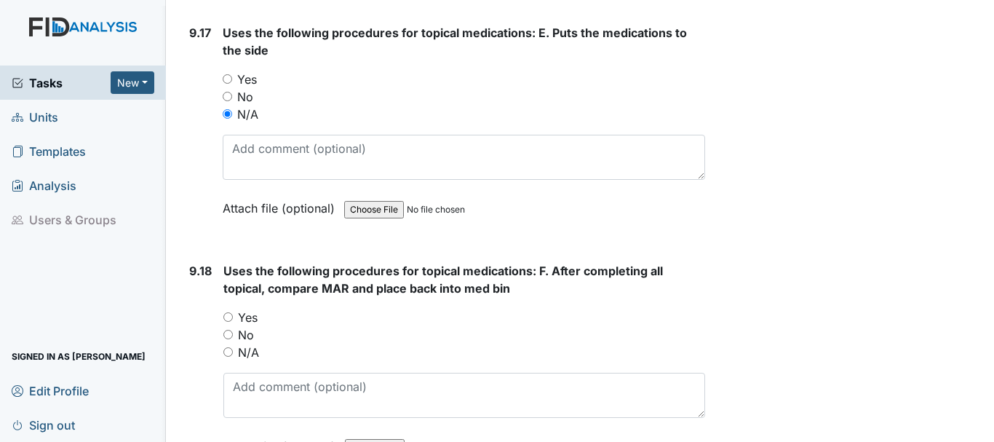
click at [228, 351] on input "N/A" at bounding box center [227, 351] width 9 height 9
radio input "true"
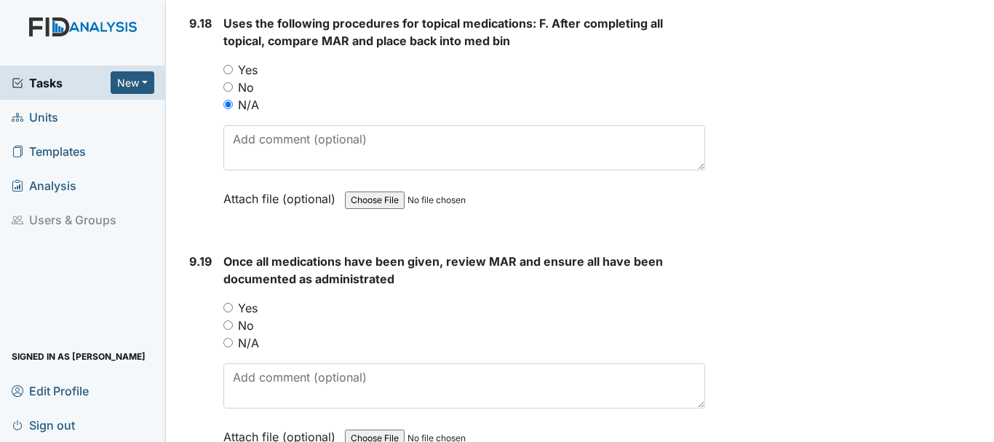
click at [228, 342] on input "N/A" at bounding box center [227, 342] width 9 height 9
radio input "true"
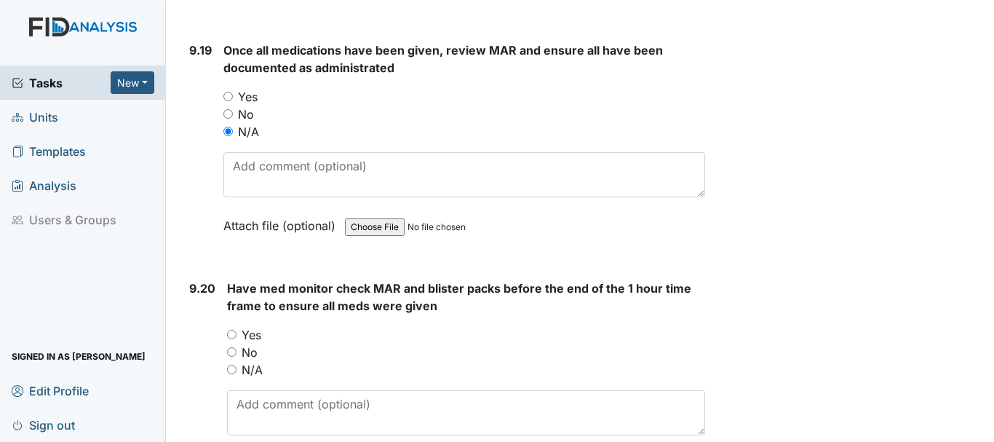
scroll to position [20522, 0]
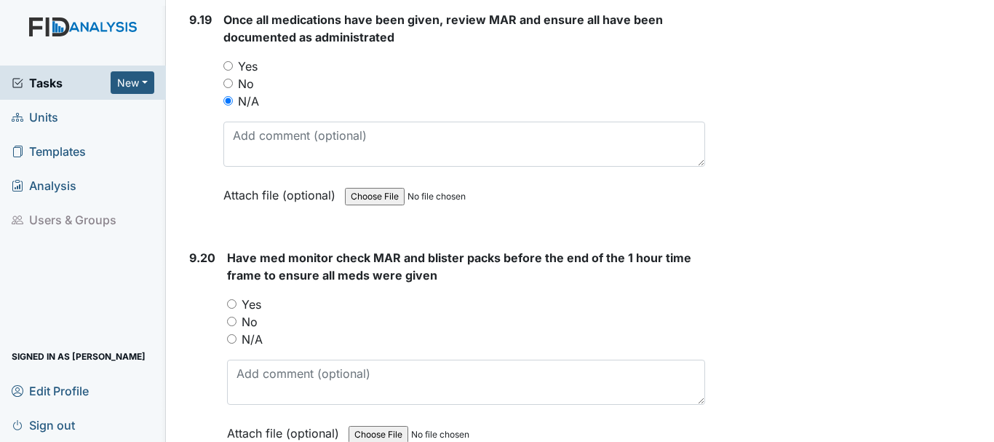
click at [231, 335] on input "N/A" at bounding box center [231, 338] width 9 height 9
radio input "true"
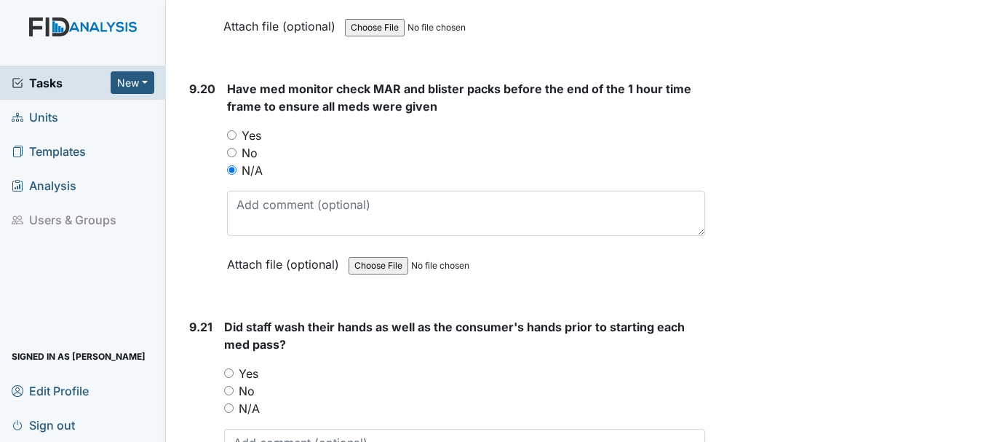
scroll to position [20733, 0]
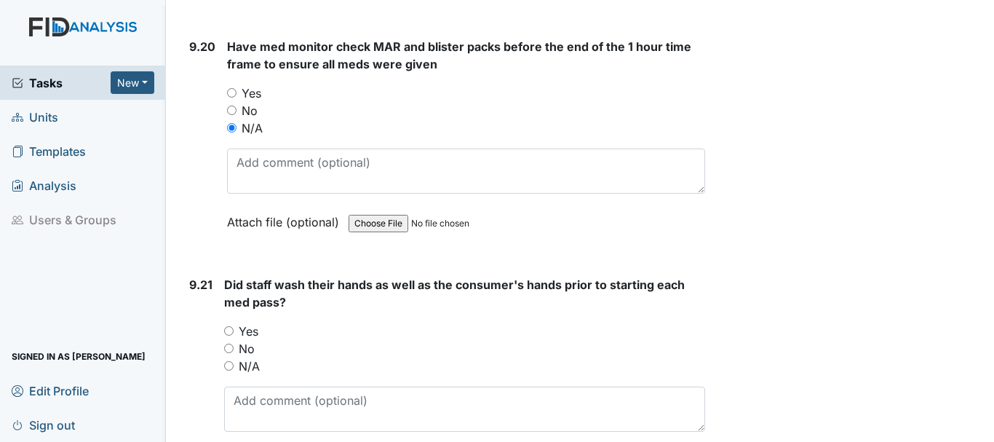
click at [228, 330] on input "Yes" at bounding box center [228, 330] width 9 height 9
radio input "true"
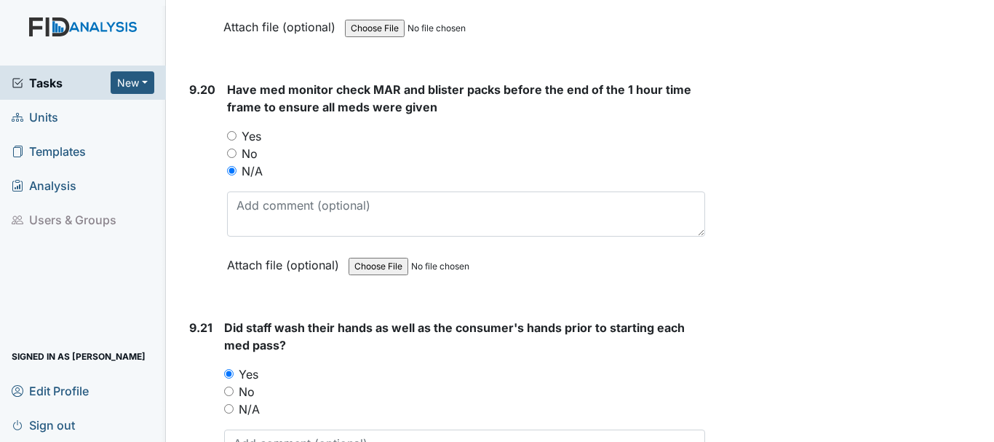
scroll to position [20685, 0]
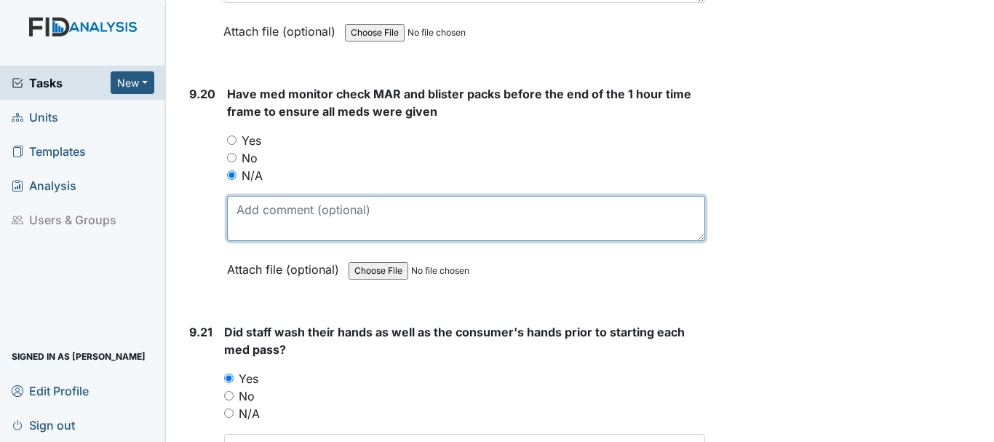
click at [292, 215] on textarea at bounding box center [466, 218] width 478 height 45
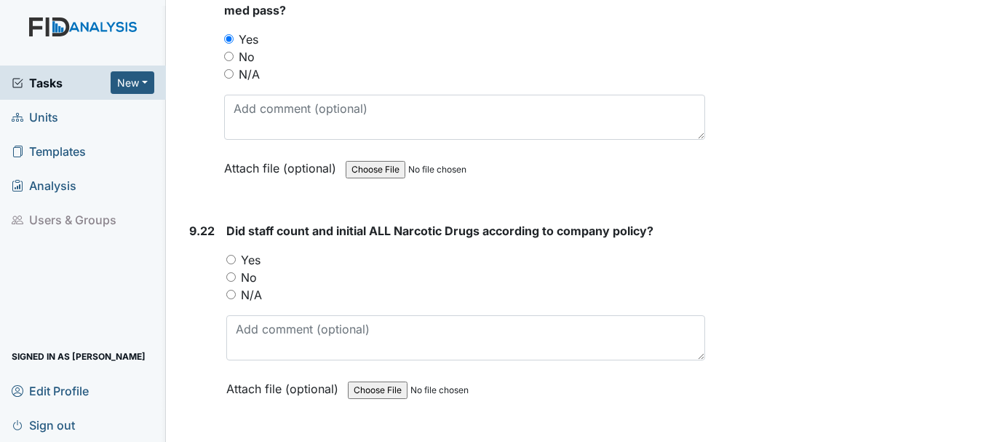
scroll to position [21043, 0]
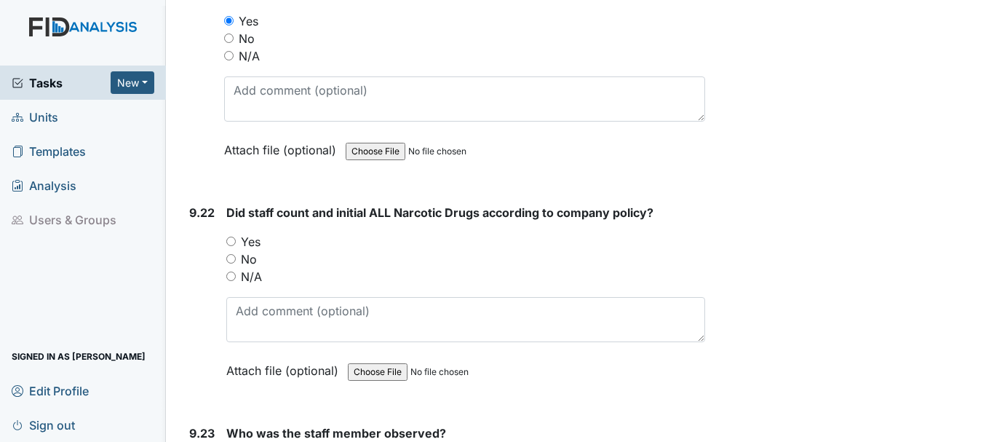
type textarea "did not see"
click at [234, 275] on input "N/A" at bounding box center [230, 275] width 9 height 9
radio input "true"
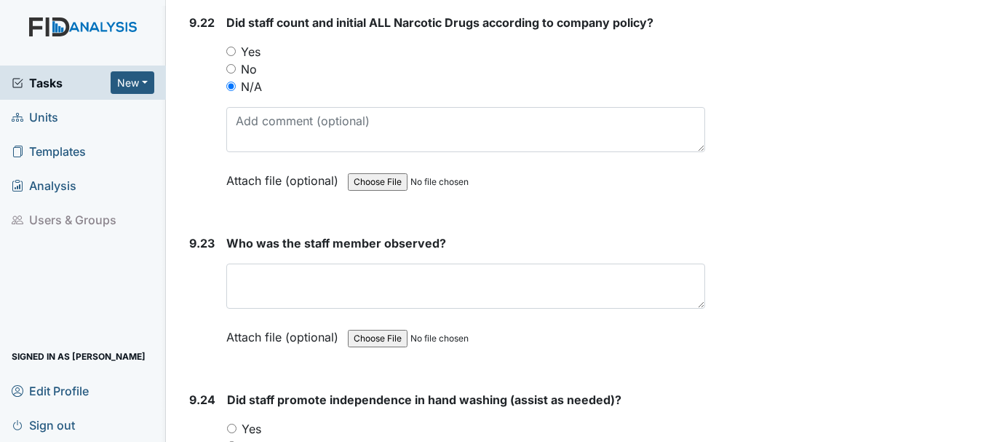
scroll to position [21241, 0]
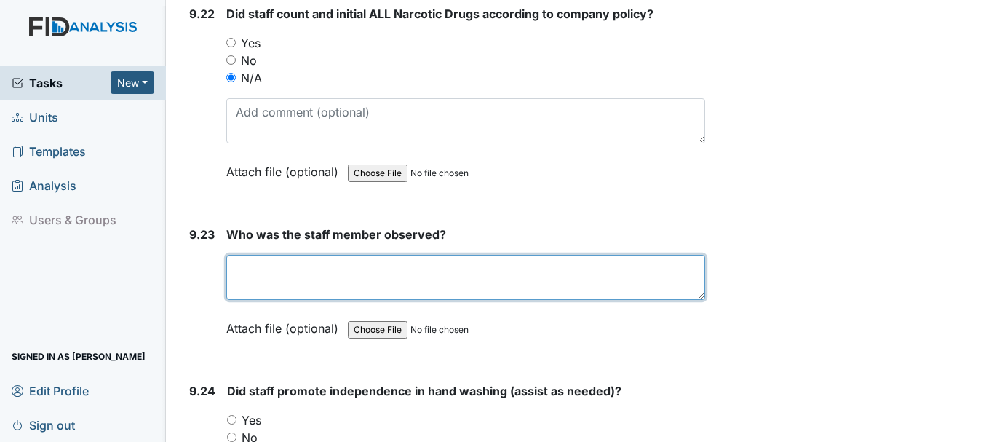
click at [319, 271] on textarea at bounding box center [465, 277] width 479 height 45
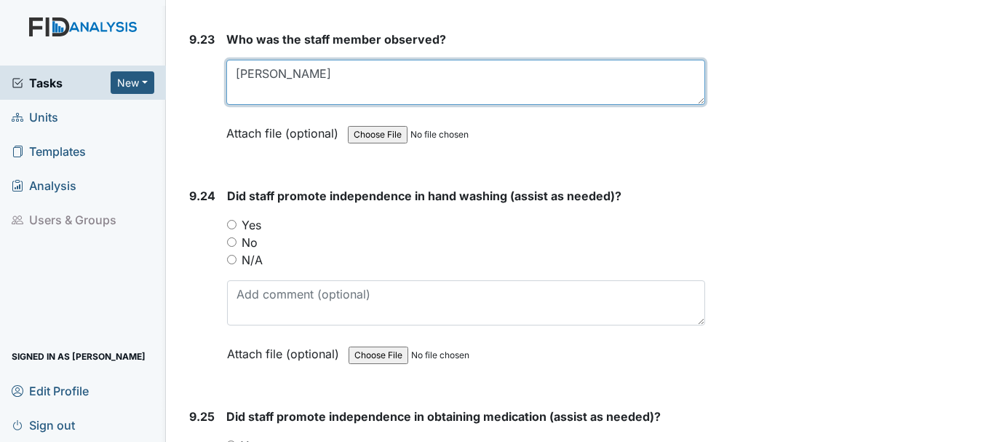
scroll to position [21450, 0]
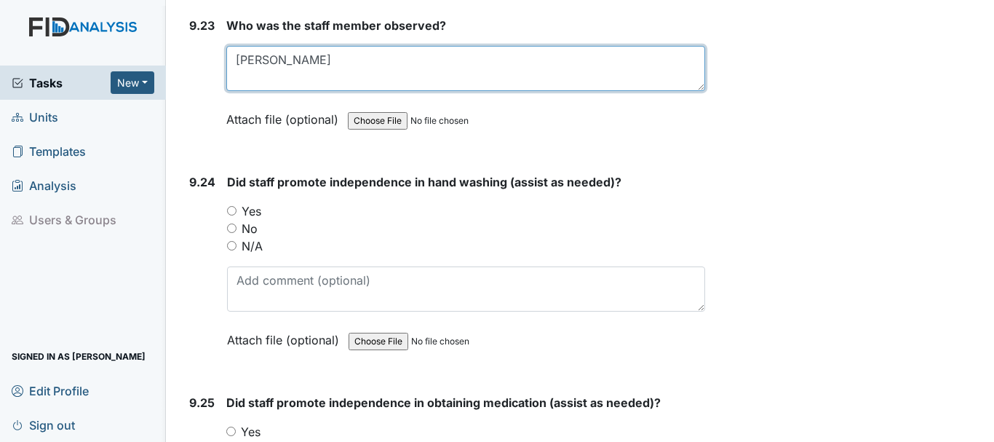
type textarea "Martha"
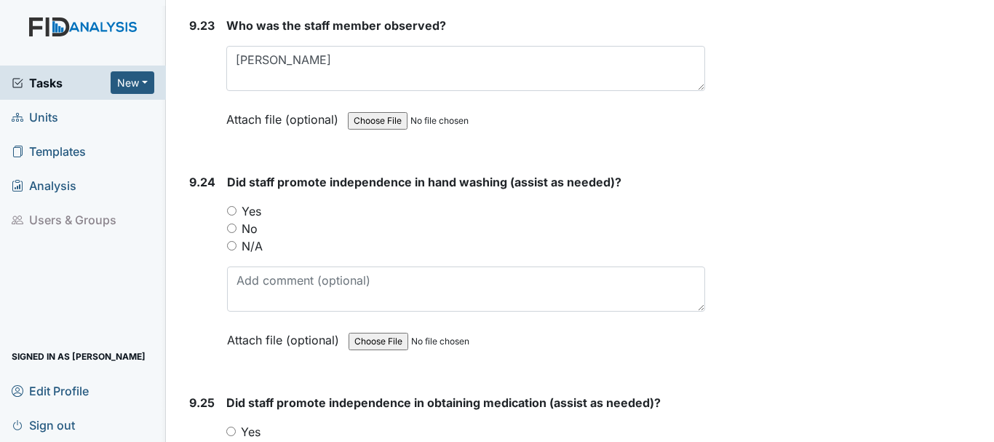
click at [234, 207] on input "Yes" at bounding box center [231, 210] width 9 height 9
radio input "true"
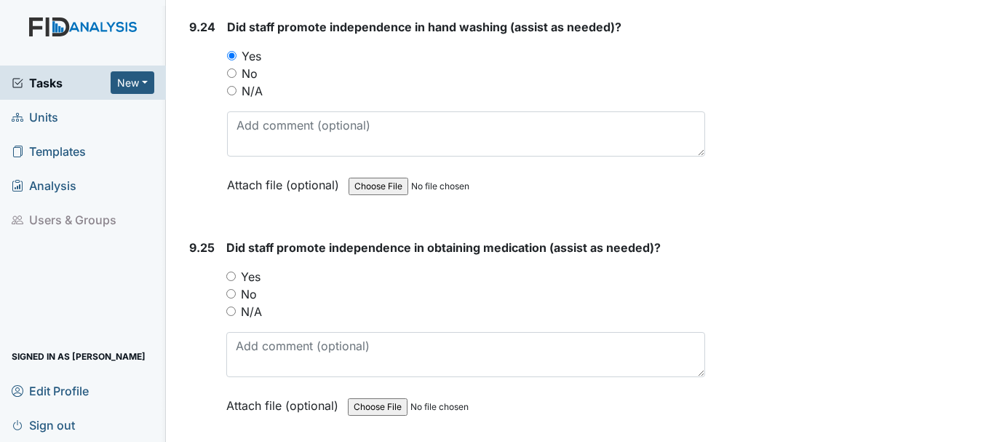
scroll to position [21606, 0]
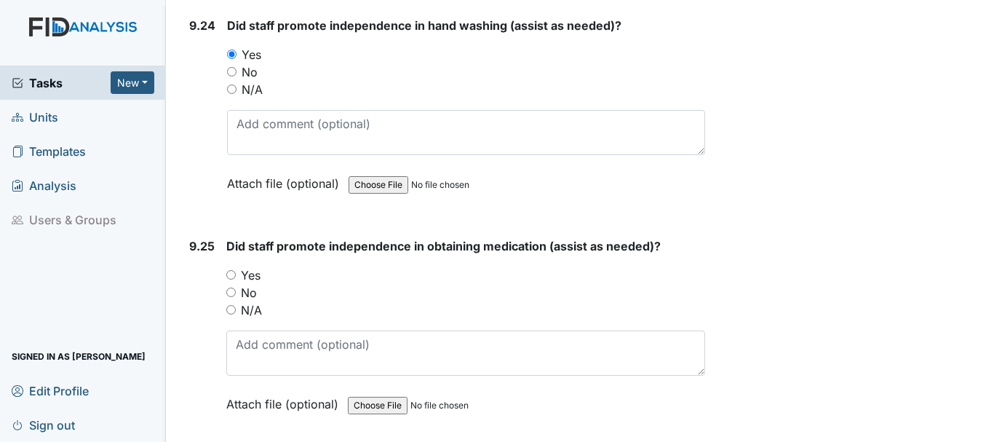
click at [231, 274] on input "Yes" at bounding box center [230, 274] width 9 height 9
radio input "true"
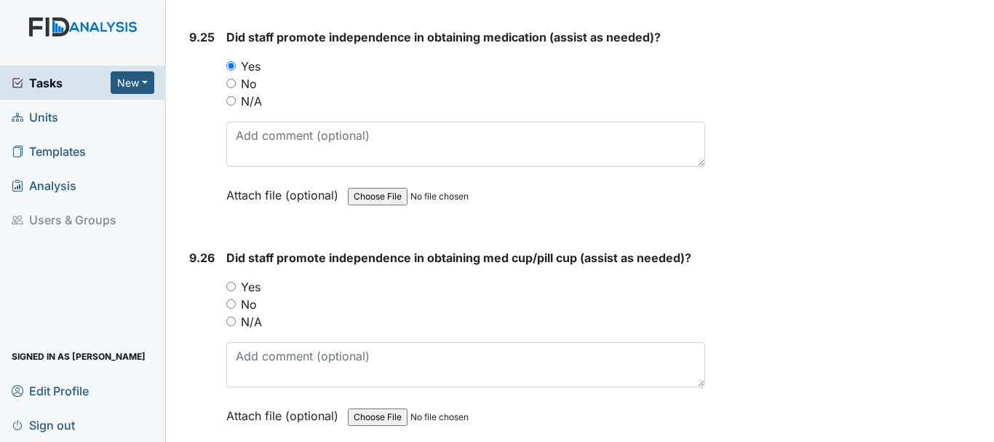
scroll to position [21859, 0]
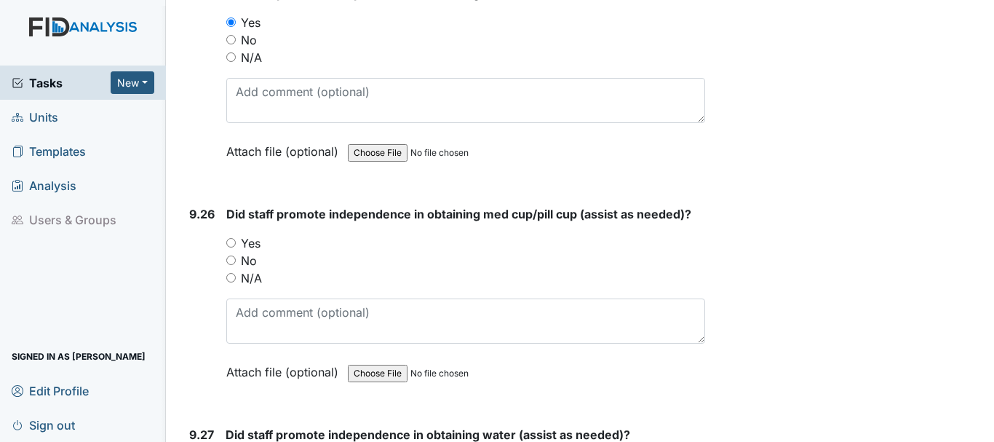
click at [231, 242] on input "Yes" at bounding box center [230, 242] width 9 height 9
radio input "true"
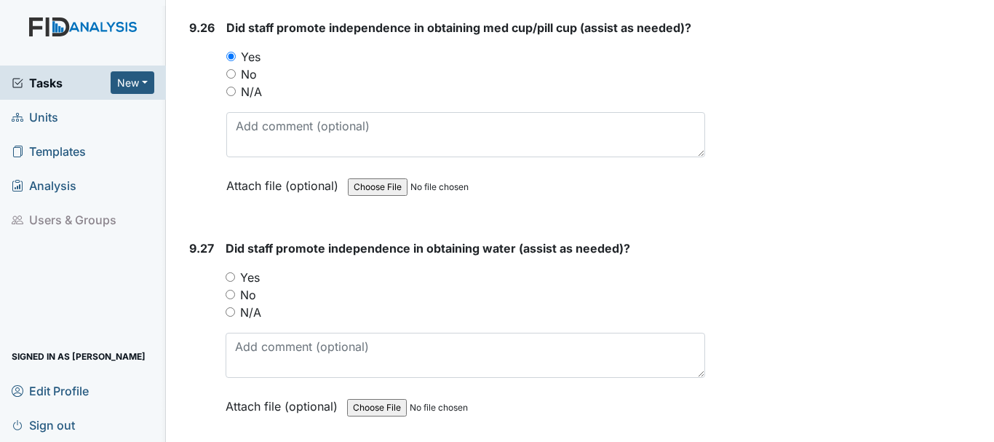
scroll to position [22049, 0]
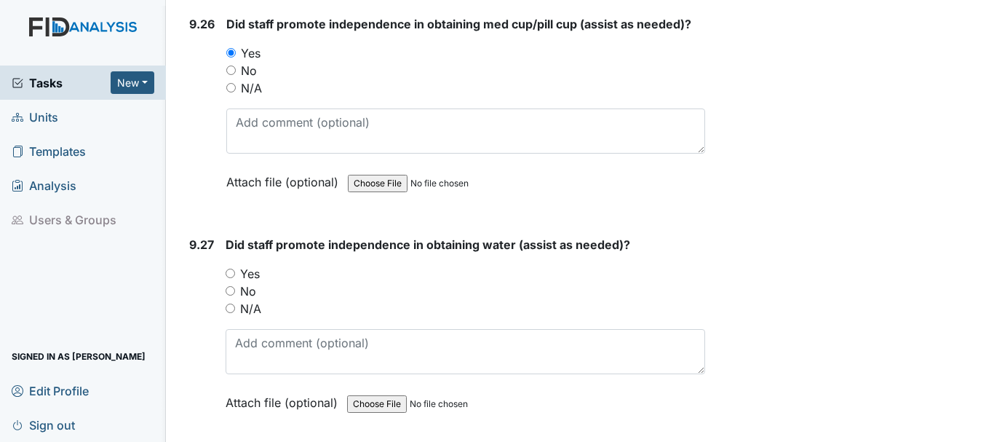
click at [231, 273] on input "Yes" at bounding box center [230, 272] width 9 height 9
radio input "true"
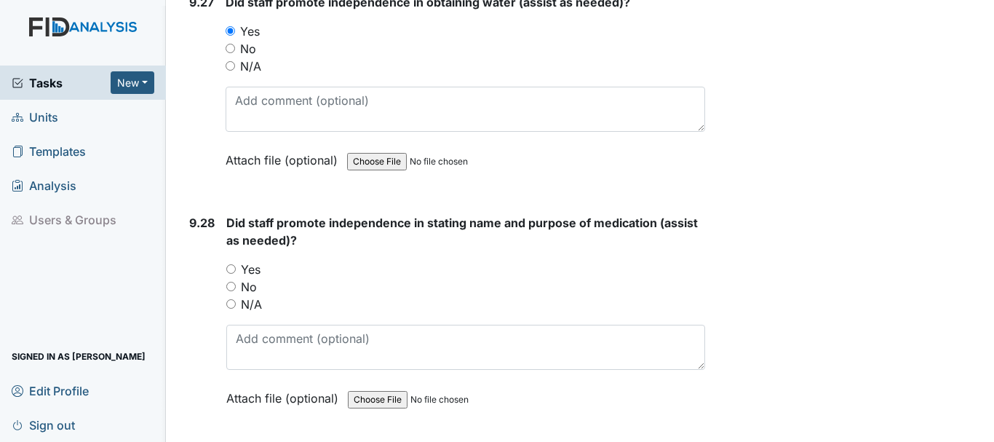
scroll to position [22295, 0]
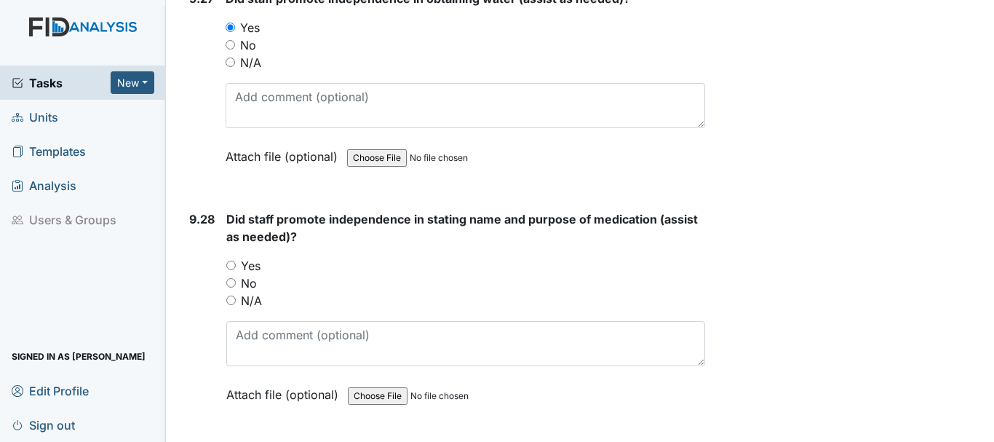
click at [236, 269] on input "Yes" at bounding box center [230, 264] width 9 height 9
radio input "true"
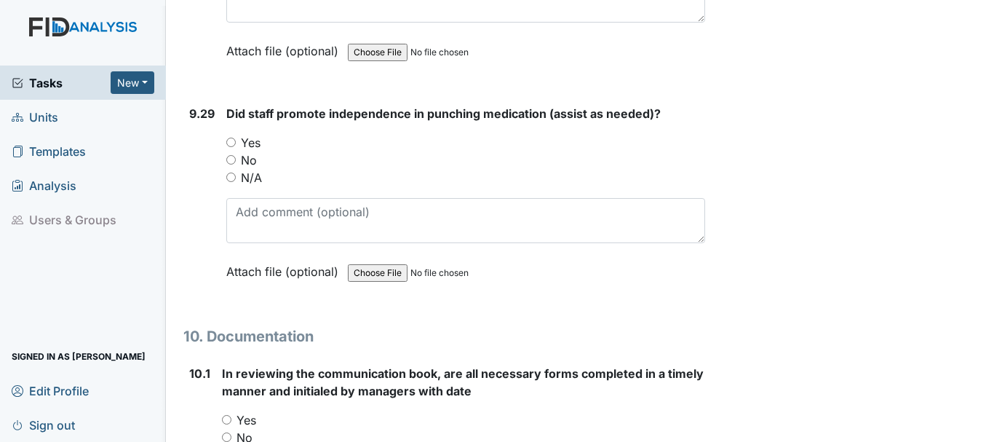
scroll to position [22652, 0]
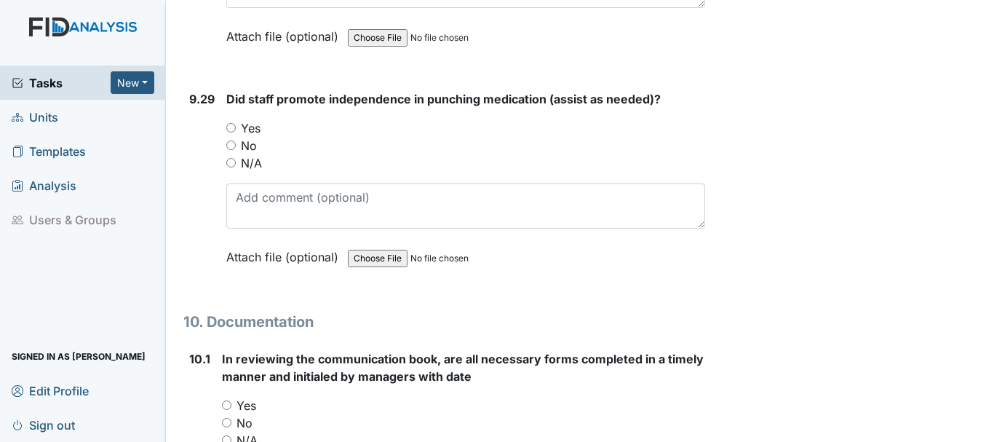
click at [231, 127] on input "Yes" at bounding box center [230, 127] width 9 height 9
radio input "true"
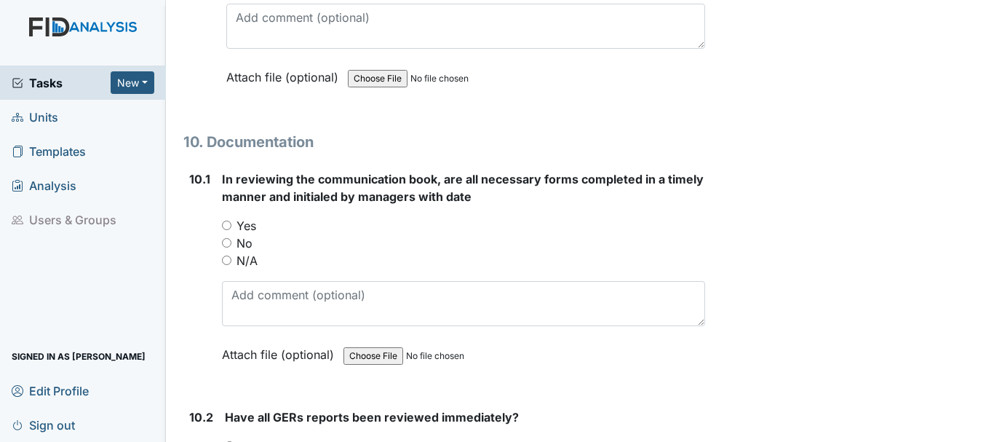
scroll to position [22839, 0]
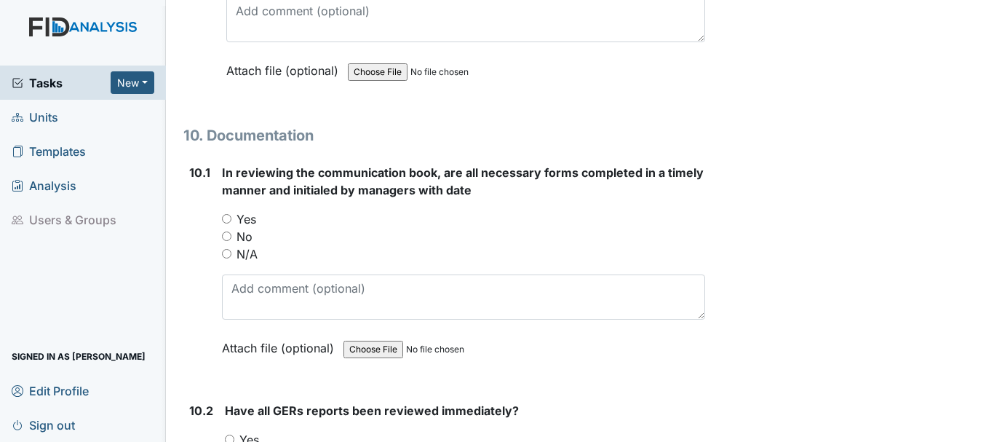
click at [226, 218] on input "Yes" at bounding box center [226, 218] width 9 height 9
radio input "true"
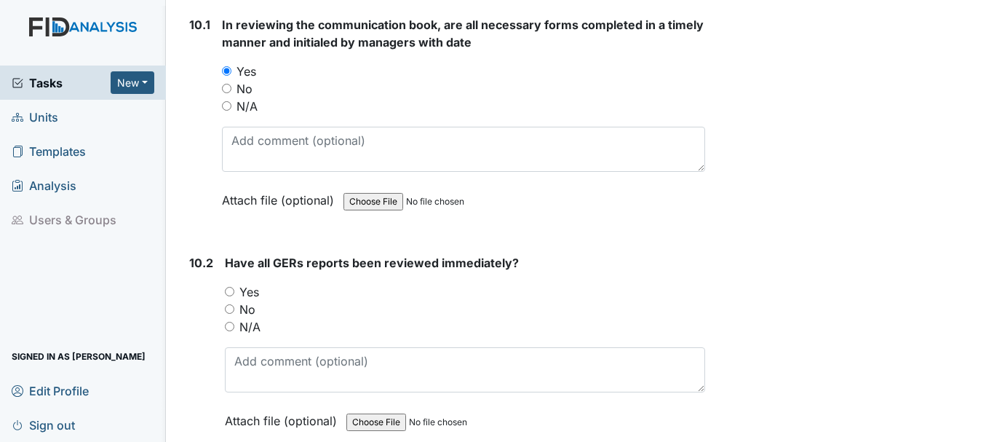
scroll to position [22994, 0]
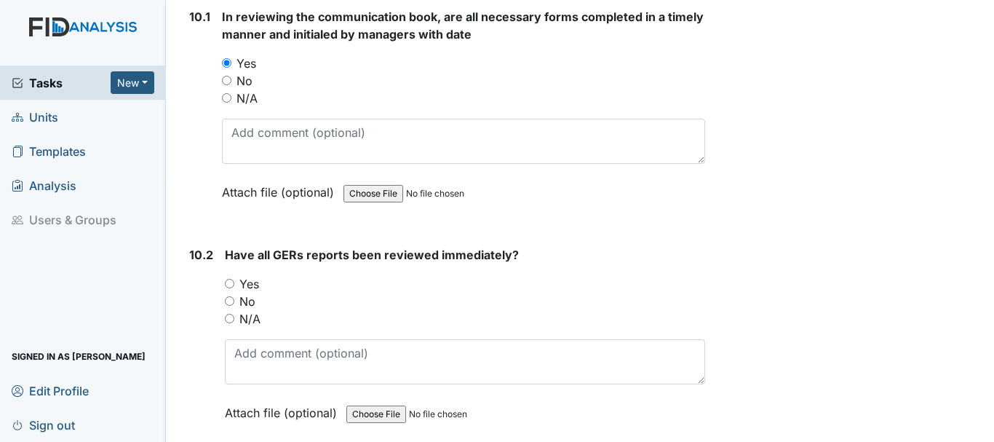
click at [232, 279] on input "Yes" at bounding box center [229, 283] width 9 height 9
radio input "true"
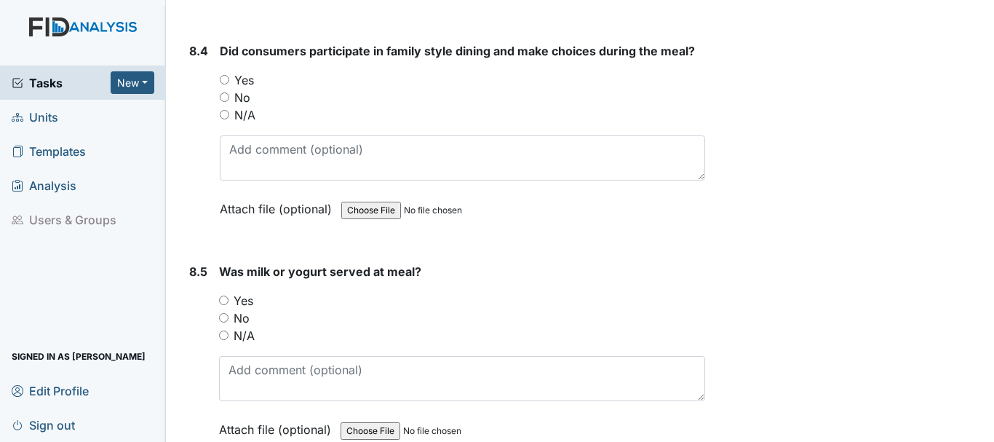
scroll to position [11767, 0]
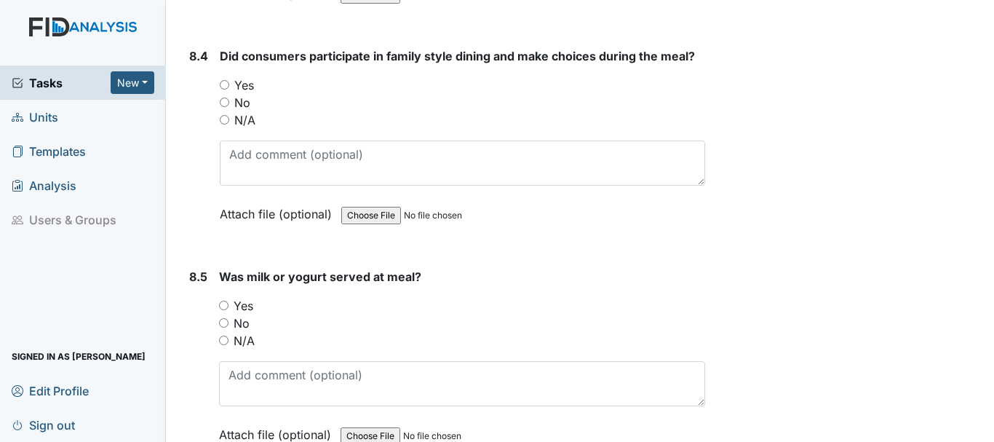
click at [224, 303] on input "Yes" at bounding box center [223, 304] width 9 height 9
radio input "true"
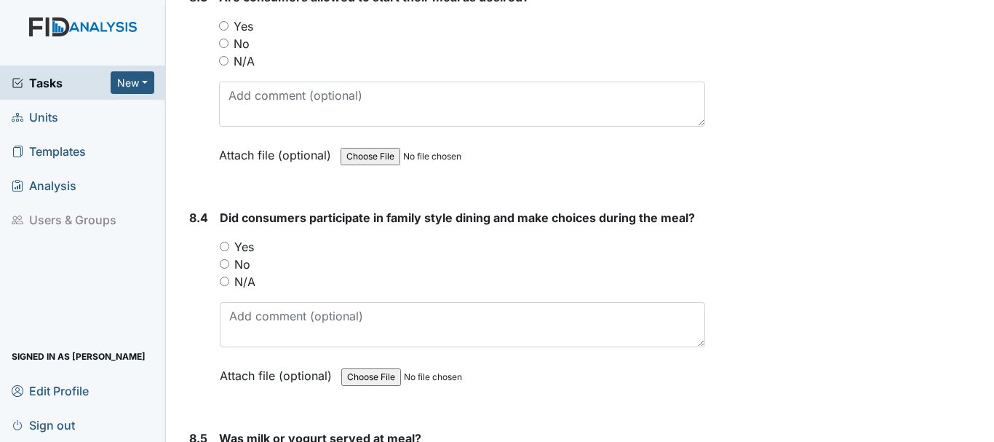
scroll to position [11600, 0]
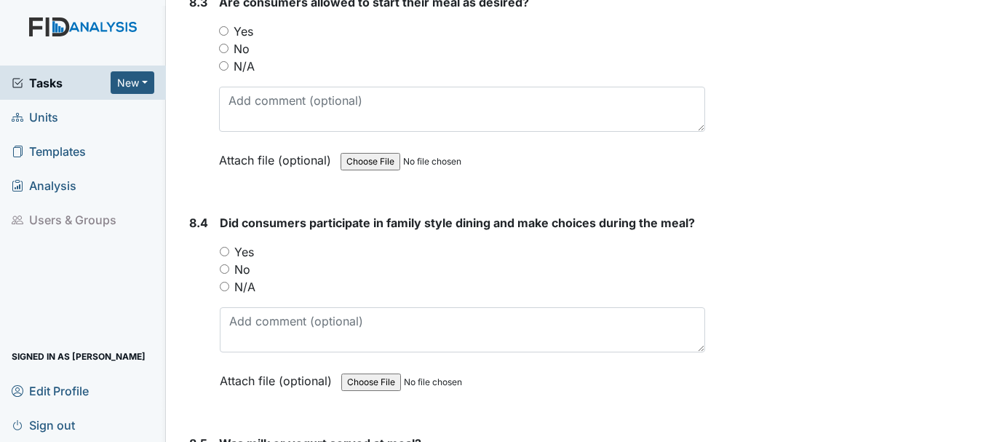
click at [228, 250] on input "Yes" at bounding box center [224, 251] width 9 height 9
radio input "true"
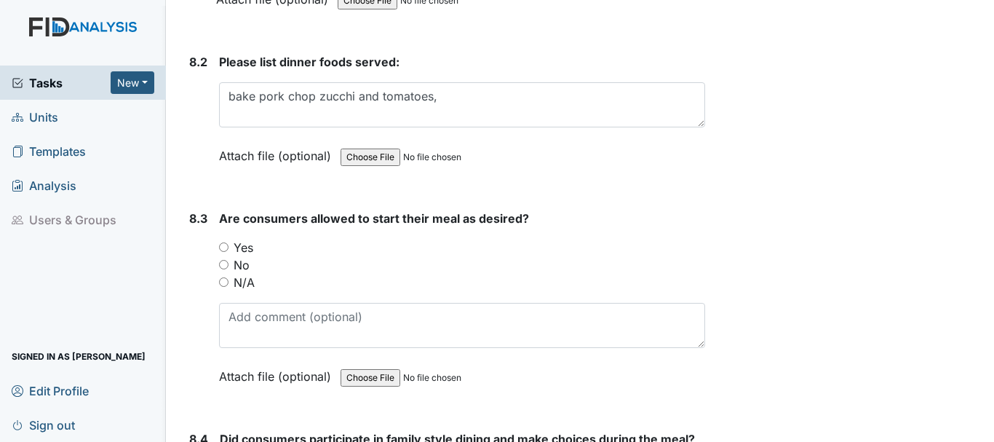
scroll to position [11383, 0]
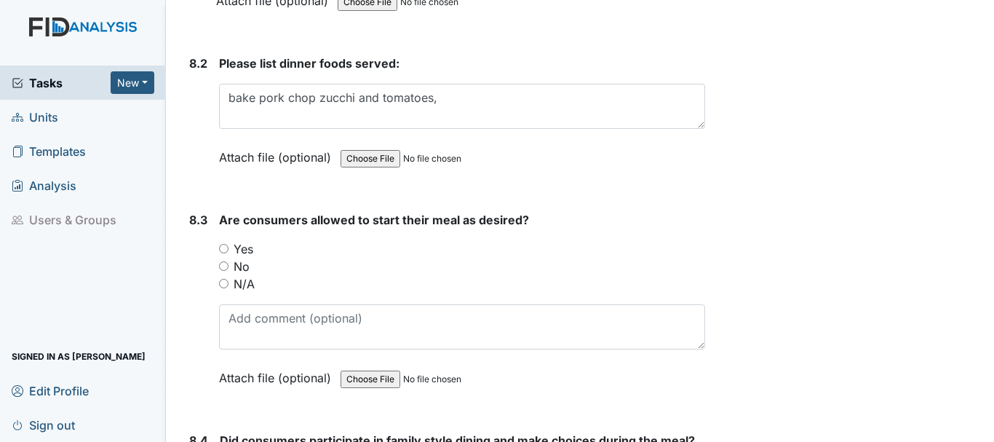
click at [223, 244] on input "Yes" at bounding box center [223, 248] width 9 height 9
radio input "true"
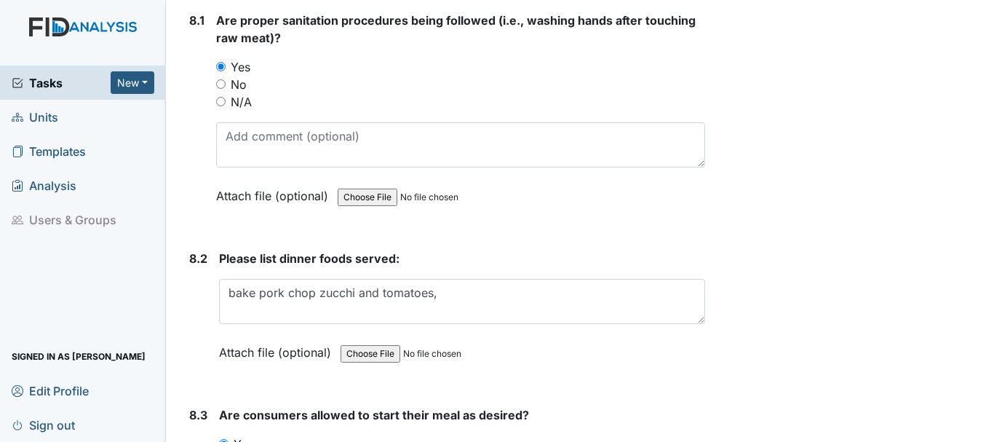
scroll to position [11187, 0]
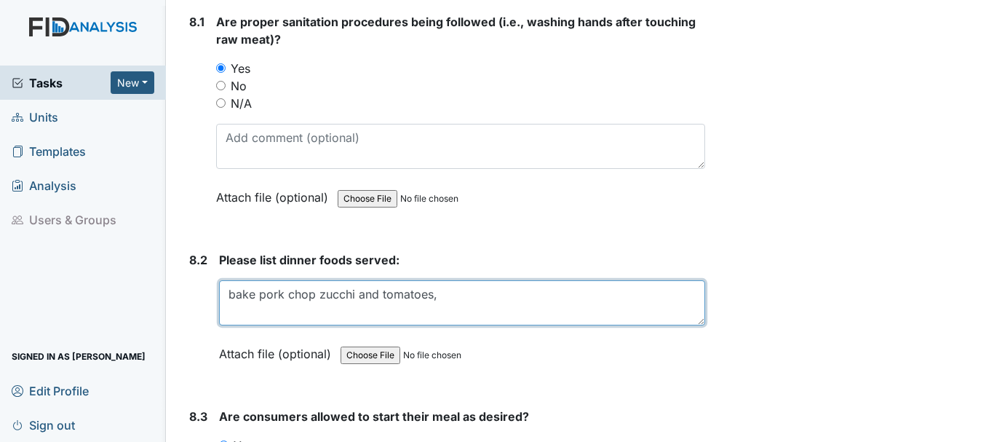
click at [455, 297] on textarea "bake pork chop zucchi and tomatoes," at bounding box center [462, 302] width 486 height 45
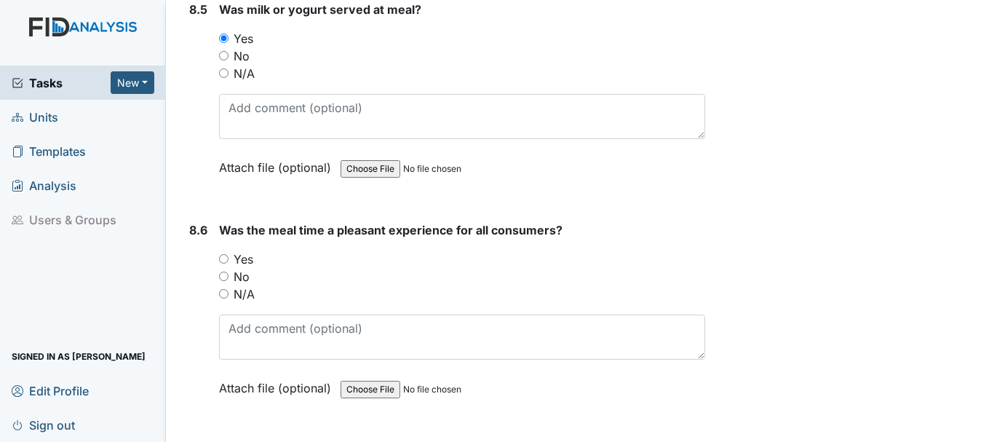
scroll to position [12036, 0]
type textarea "bake pork chop zucchi and tomatoes, noodles, jello, milk, kool aid water"
click at [226, 257] on input "Yes" at bounding box center [223, 256] width 9 height 9
radio input "true"
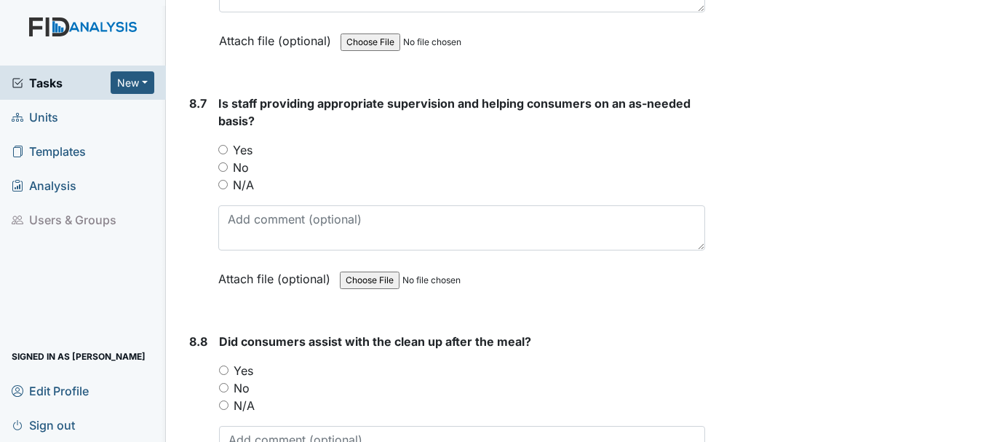
scroll to position [12389, 0]
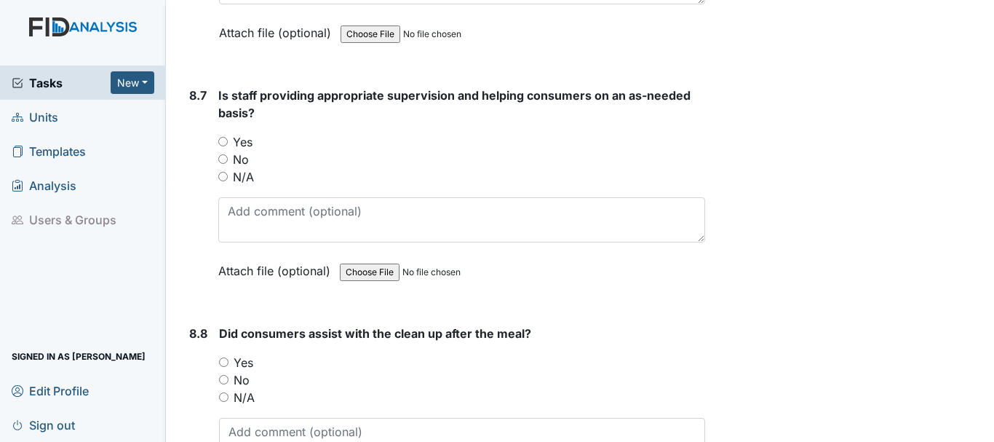
click at [223, 141] on input "Yes" at bounding box center [222, 141] width 9 height 9
radio input "true"
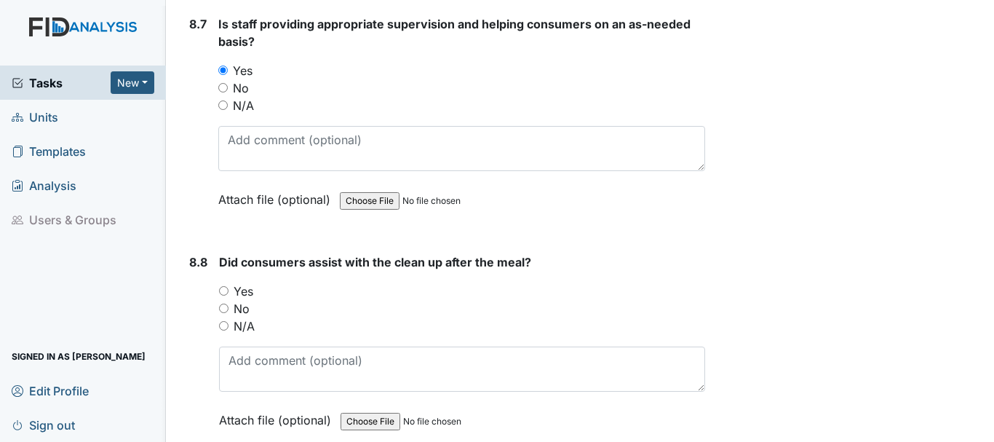
scroll to position [12463, 0]
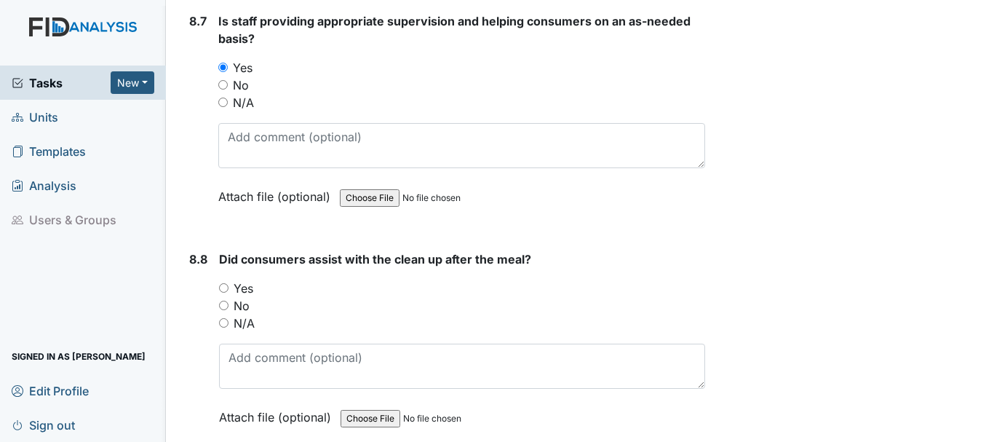
click at [222, 286] on input "Yes" at bounding box center [223, 287] width 9 height 9
radio input "true"
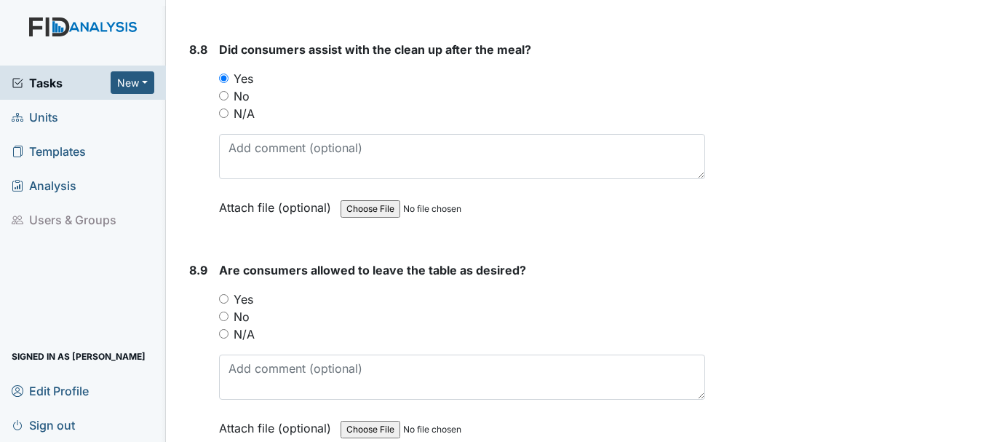
scroll to position [12674, 0]
click at [224, 296] on input "Yes" at bounding box center [223, 297] width 9 height 9
radio input "true"
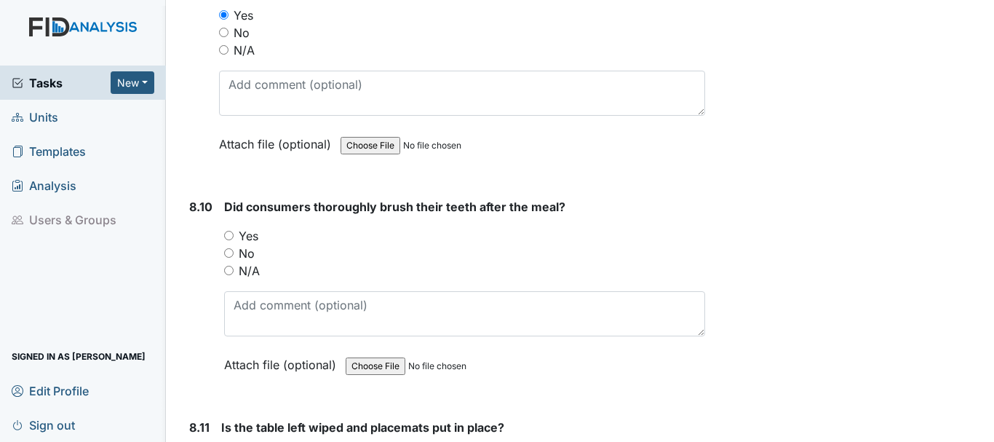
scroll to position [12958, 0]
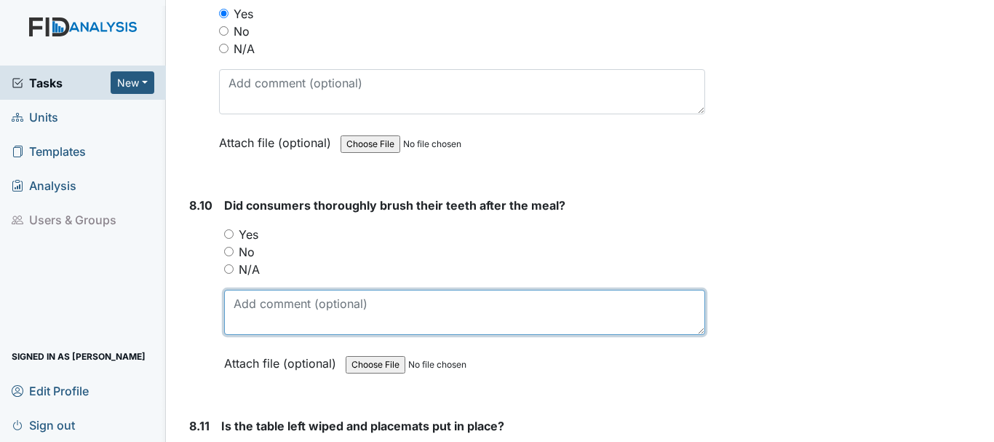
click at [239, 295] on textarea at bounding box center [464, 312] width 481 height 45
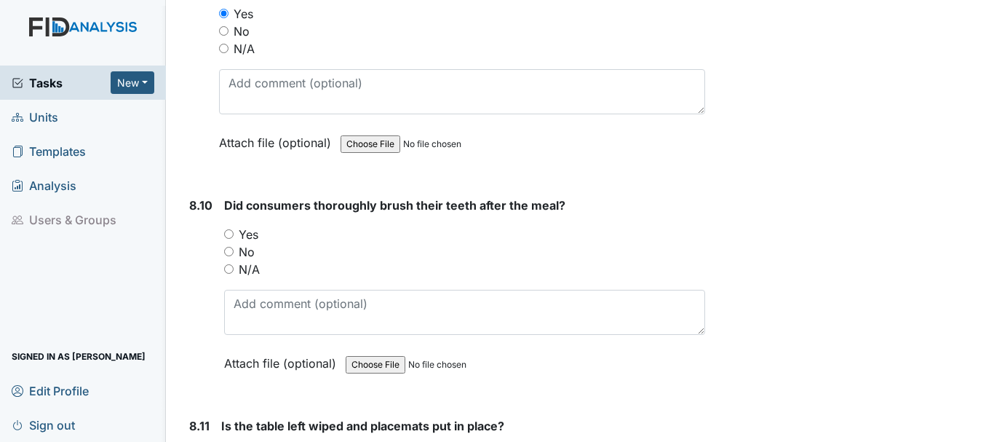
click at [228, 268] on input "N/A" at bounding box center [228, 268] width 9 height 9
radio input "true"
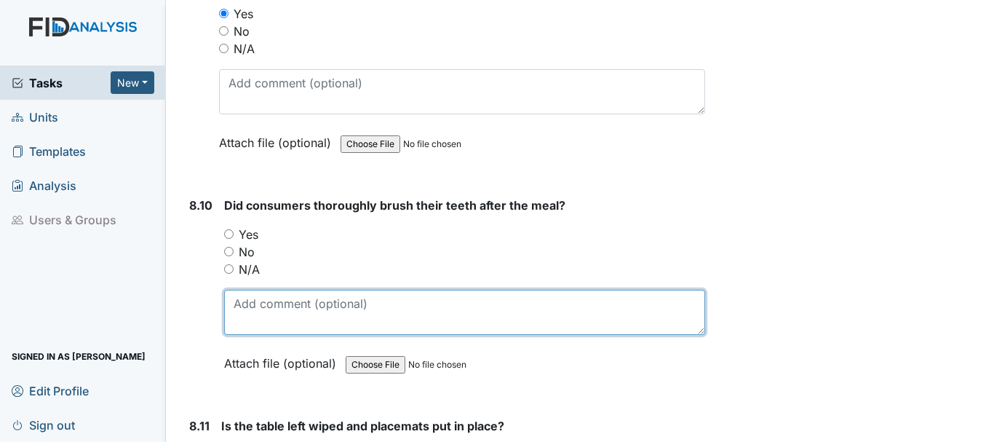
click at [322, 307] on textarea at bounding box center [464, 312] width 481 height 45
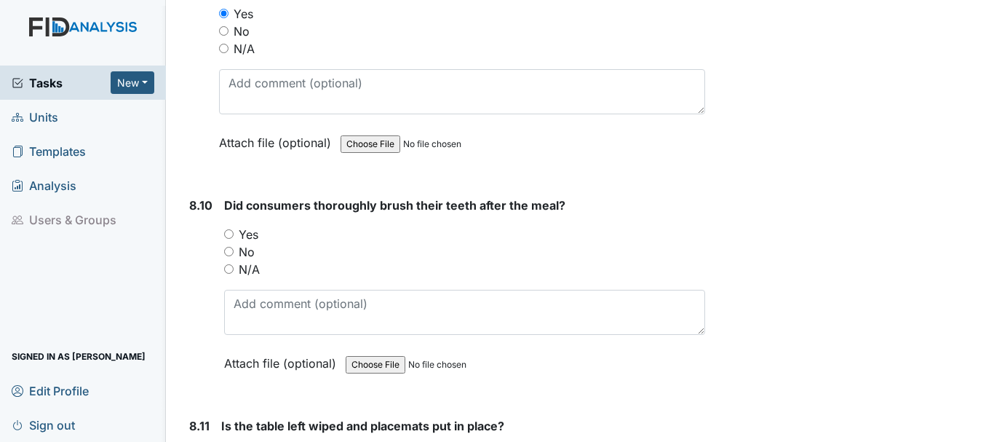
click at [233, 271] on input "N/A" at bounding box center [228, 268] width 9 height 9
radio input "true"
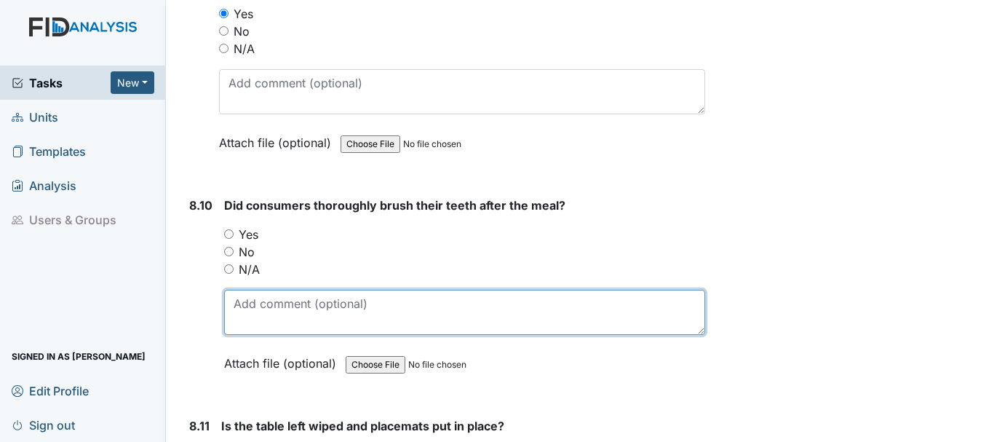
click at [400, 330] on textarea at bounding box center [464, 312] width 481 height 45
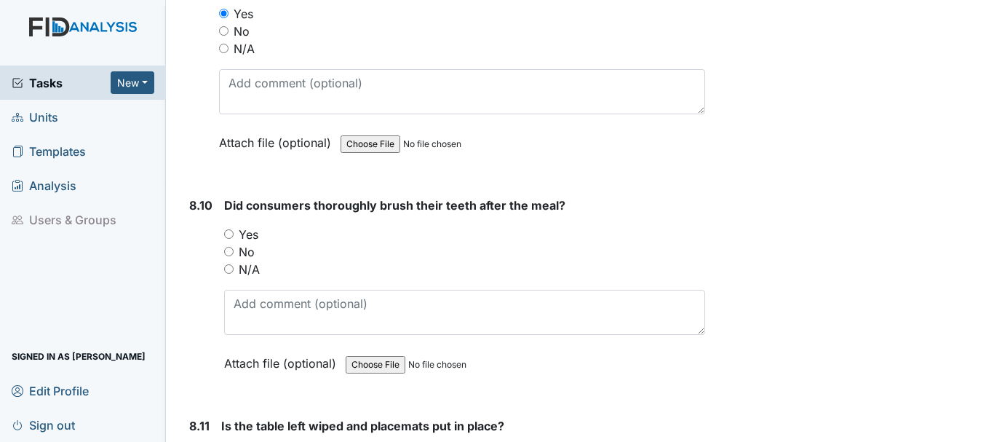
click at [229, 268] on input "N/A" at bounding box center [228, 268] width 9 height 9
radio input "true"
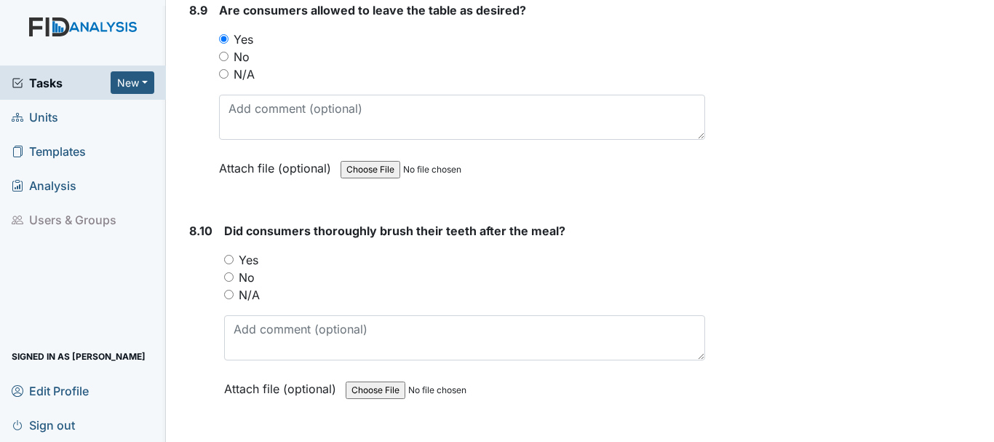
scroll to position [12927, 0]
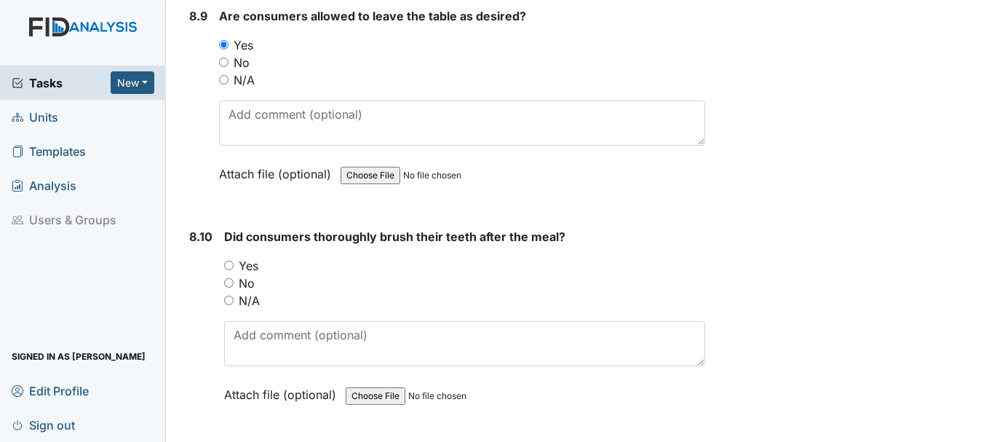
click at [230, 298] on input "N/A" at bounding box center [228, 299] width 9 height 9
radio input "true"
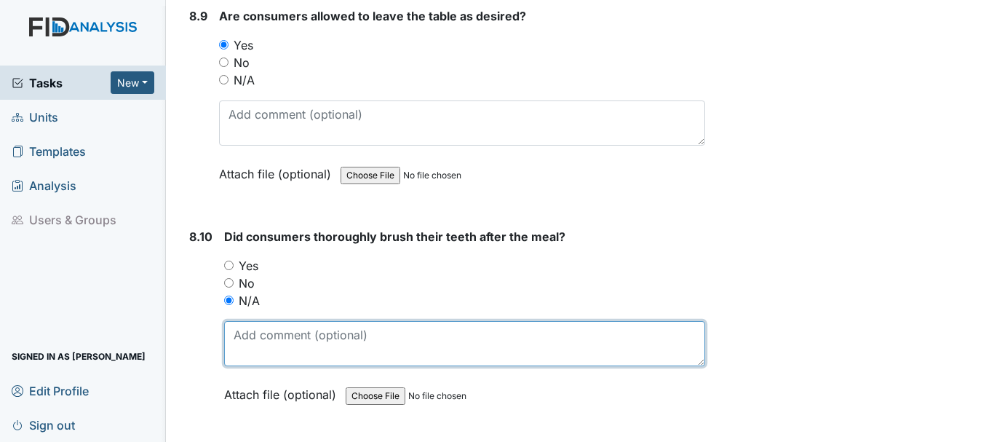
click at [370, 339] on textarea at bounding box center [464, 343] width 481 height 45
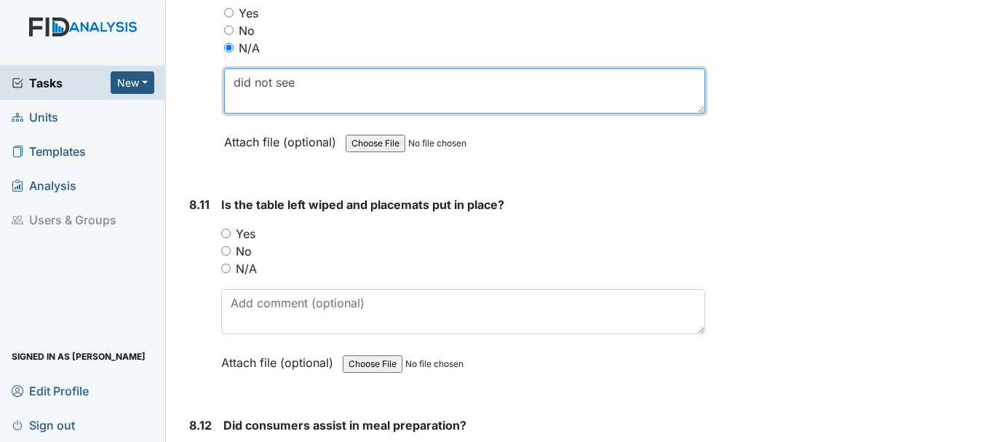
scroll to position [13185, 0]
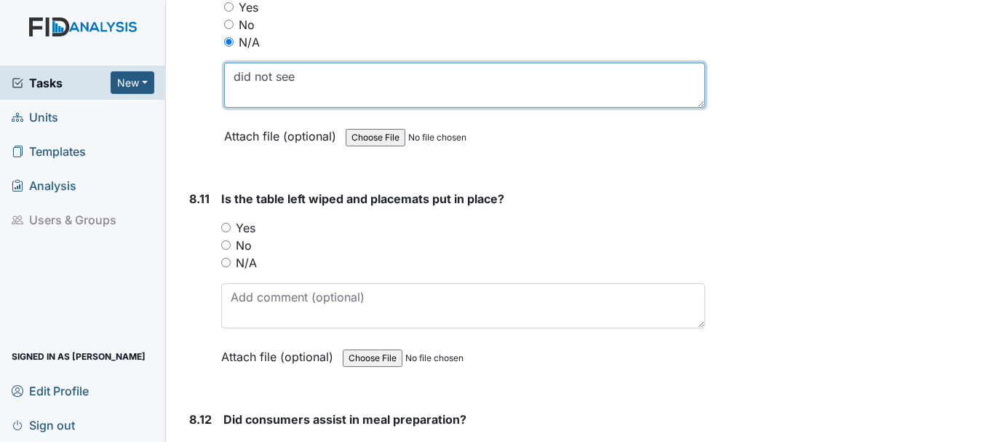
type textarea "did not see"
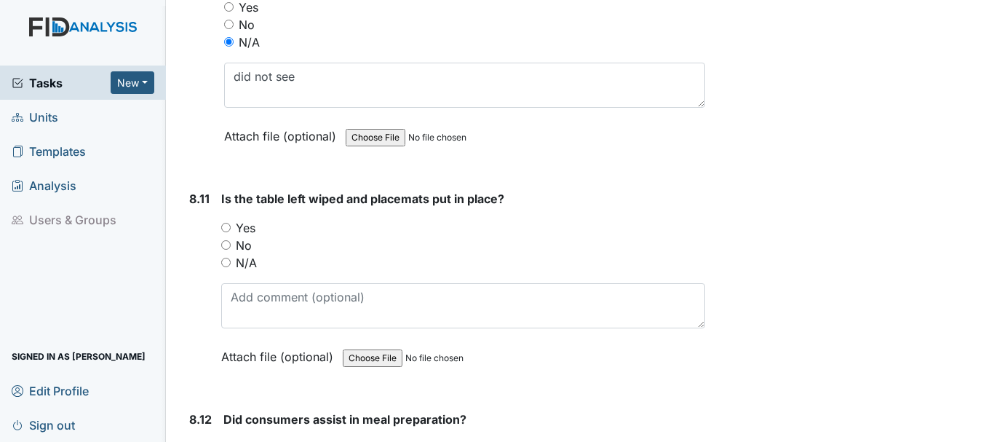
click at [662, 242] on div "No" at bounding box center [463, 244] width 484 height 17
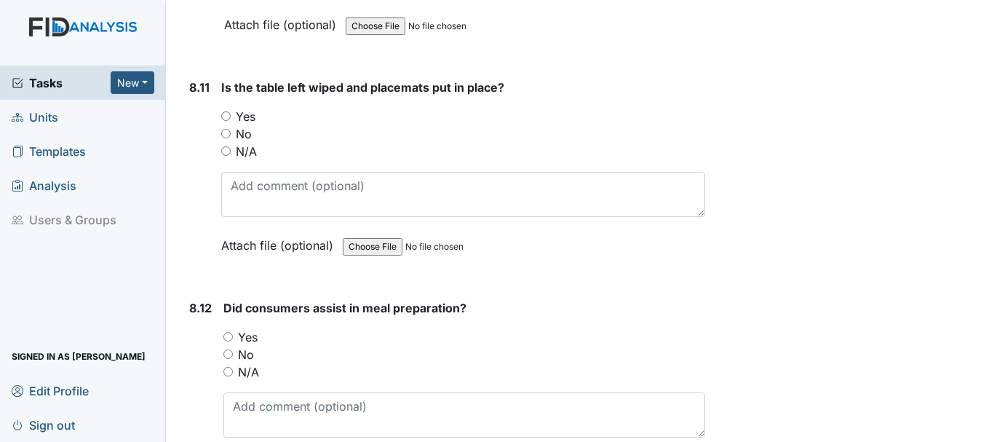
scroll to position [13338, 0]
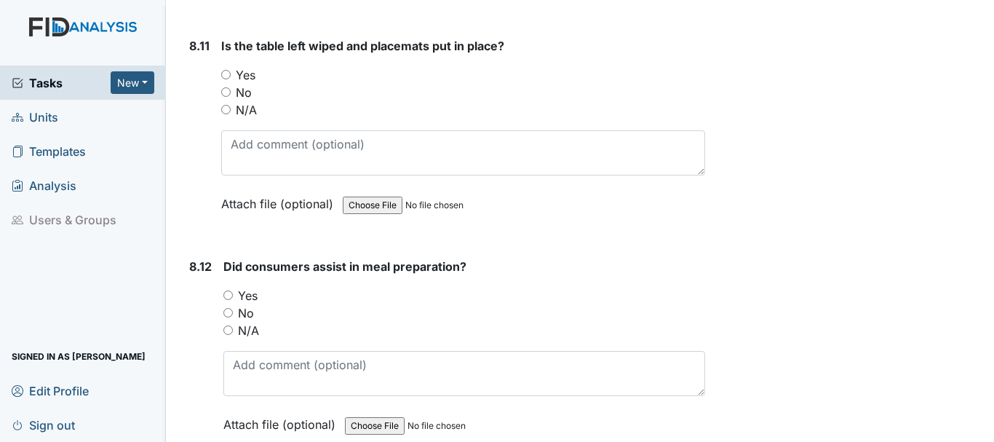
click at [231, 295] on input "Yes" at bounding box center [227, 294] width 9 height 9
radio input "true"
click at [228, 109] on input "N/A" at bounding box center [225, 109] width 9 height 9
radio input "true"
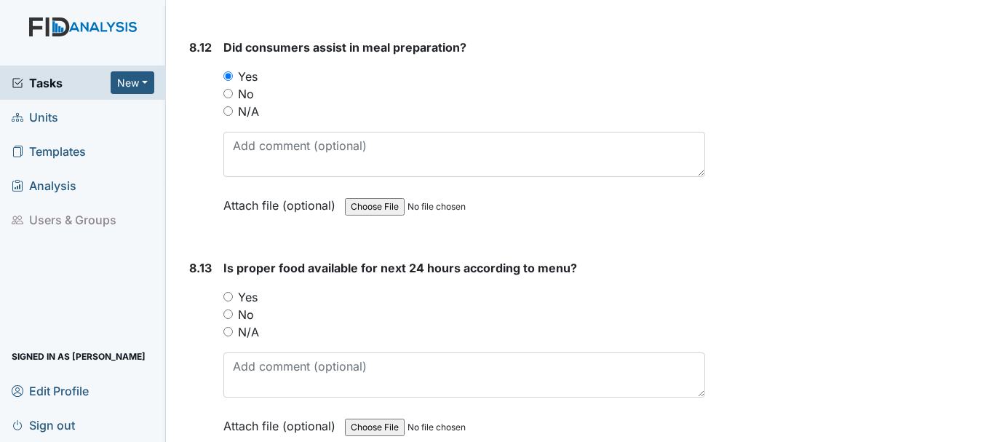
scroll to position [13560, 0]
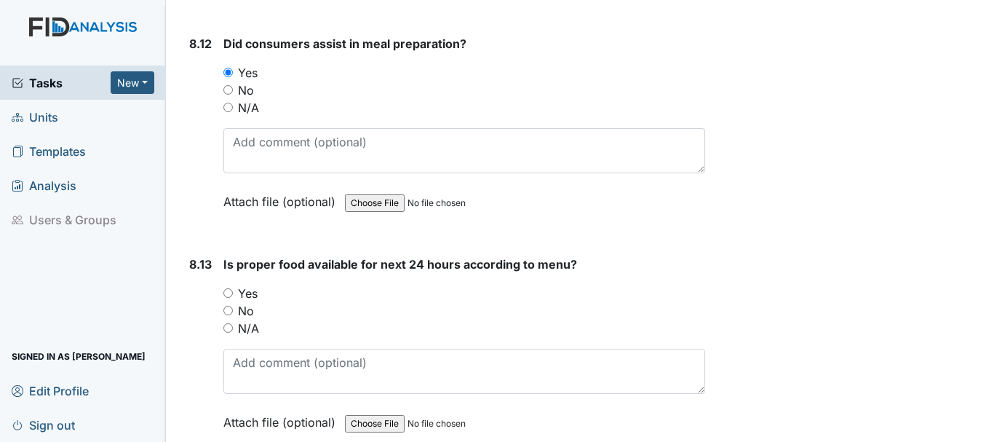
click at [245, 303] on label "No" at bounding box center [246, 310] width 16 height 17
click at [233, 306] on input "No" at bounding box center [227, 310] width 9 height 9
radio input "true"
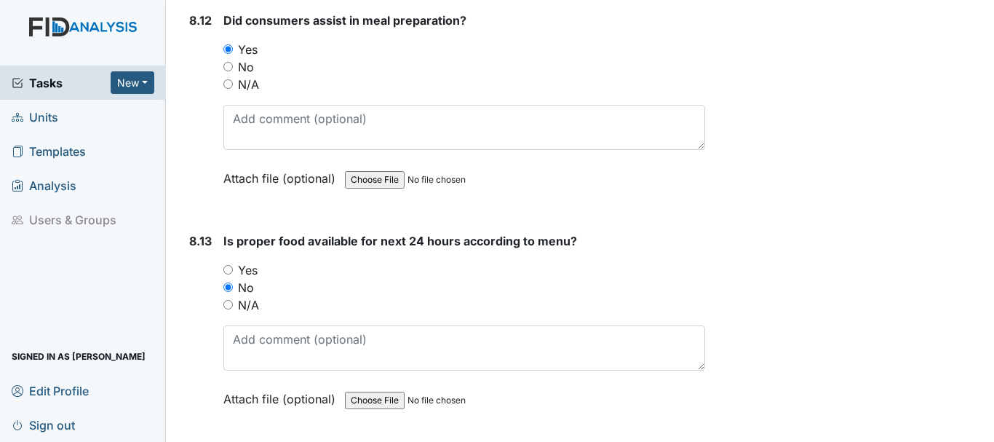
scroll to position [13608, 0]
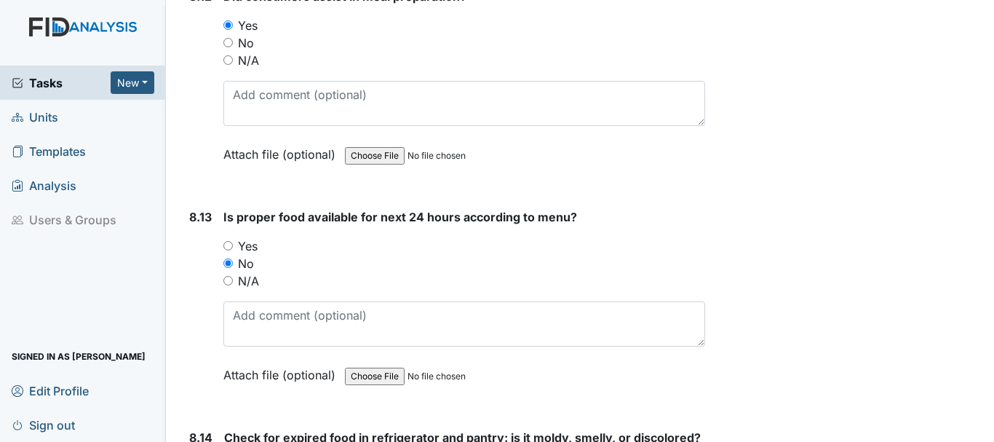
click at [228, 244] on input "Yes" at bounding box center [227, 245] width 9 height 9
radio input "true"
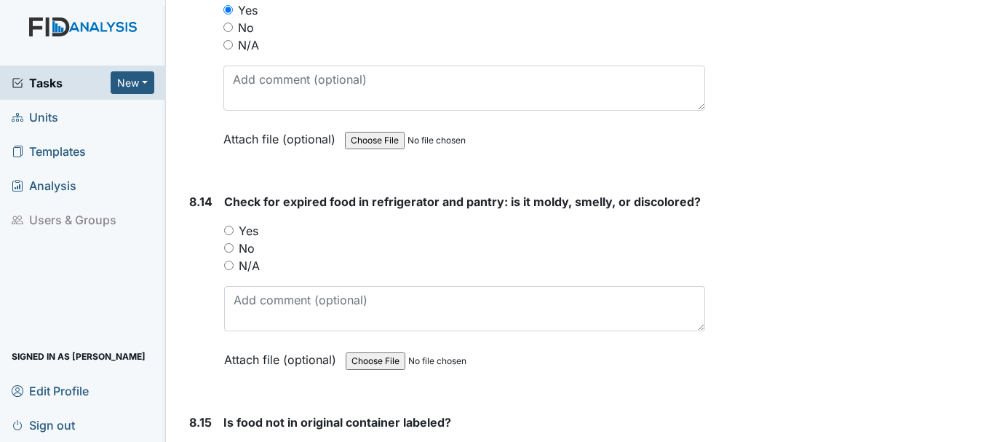
scroll to position [13844, 0]
click at [228, 247] on input "No" at bounding box center [228, 246] width 9 height 9
radio input "true"
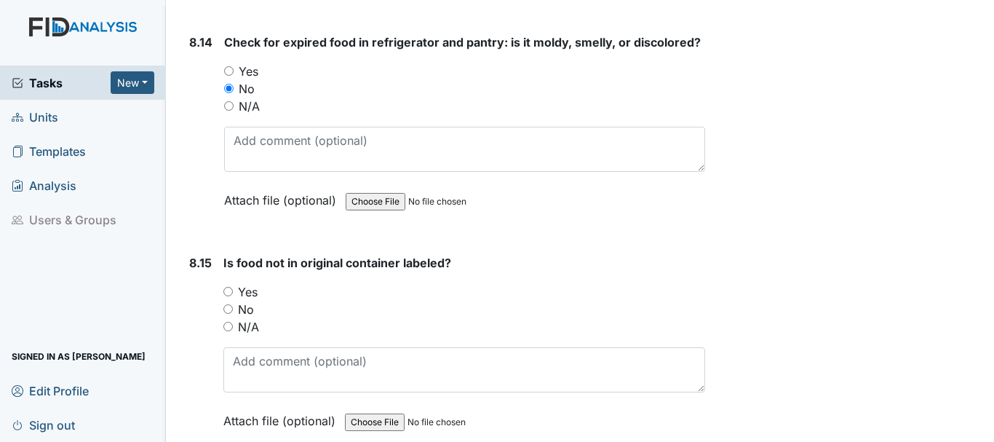
scroll to position [14003, 0]
click at [228, 290] on input "Yes" at bounding box center [227, 290] width 9 height 9
radio input "true"
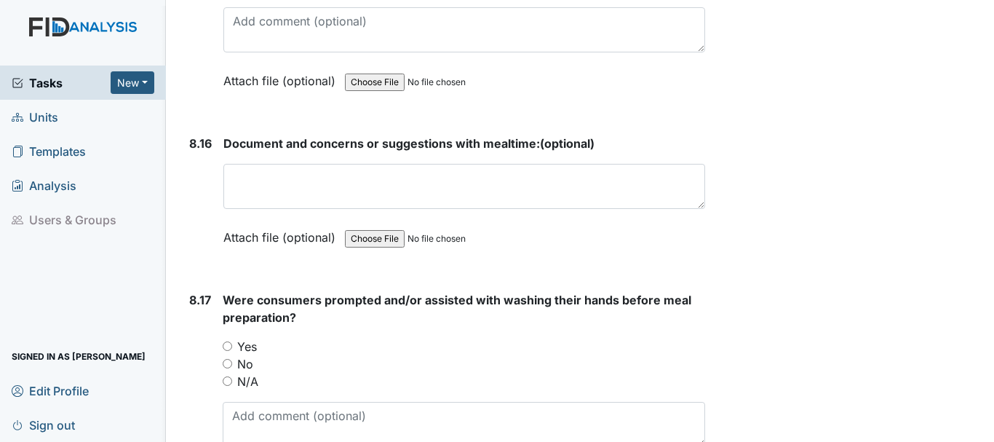
scroll to position [14344, 0]
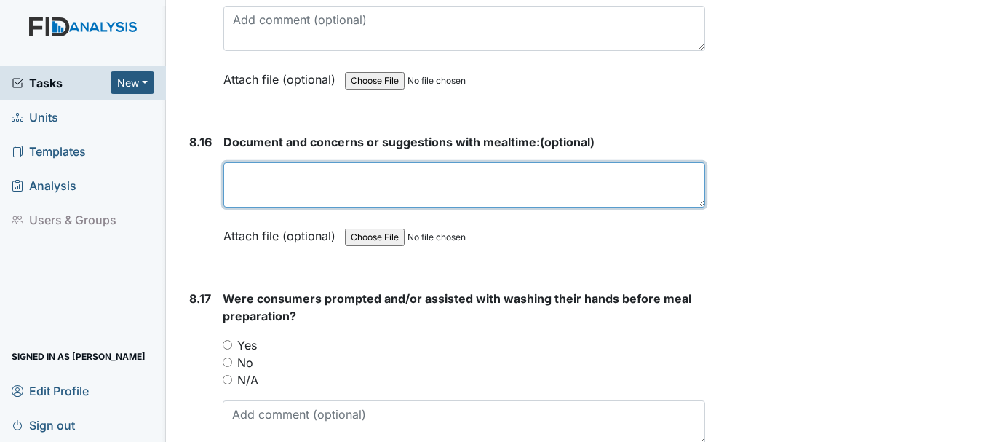
click at [345, 183] on textarea at bounding box center [464, 184] width 482 height 45
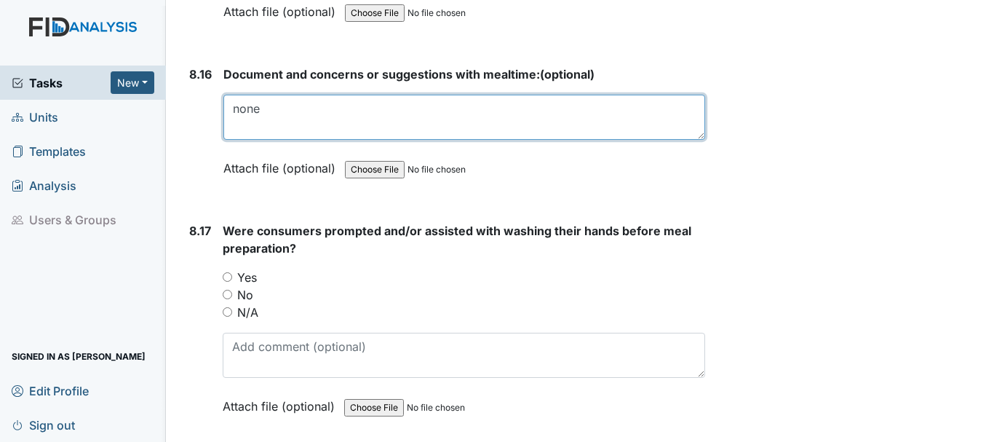
scroll to position [14413, 0]
type textarea "none"
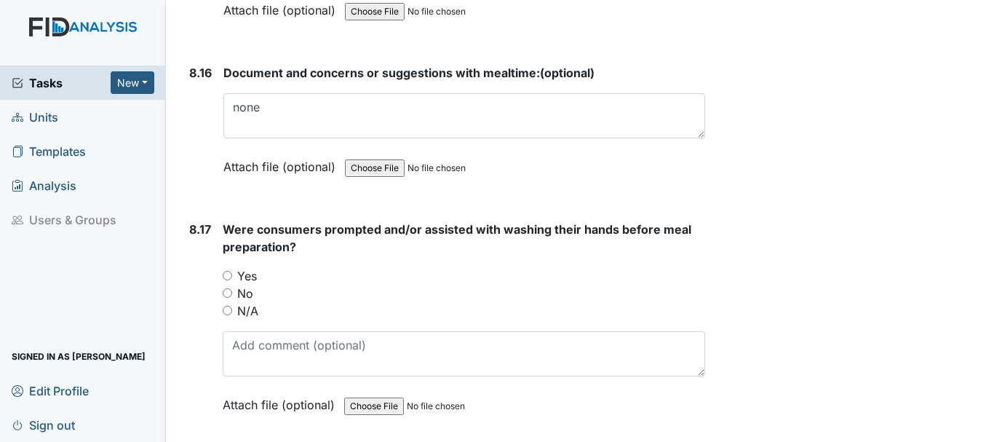
click at [226, 271] on input "Yes" at bounding box center [227, 275] width 9 height 9
radio input "true"
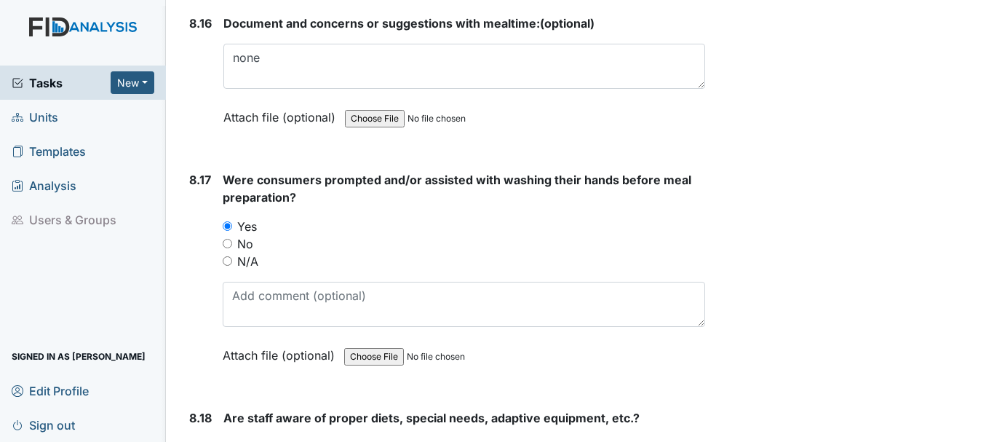
scroll to position [14471, 0]
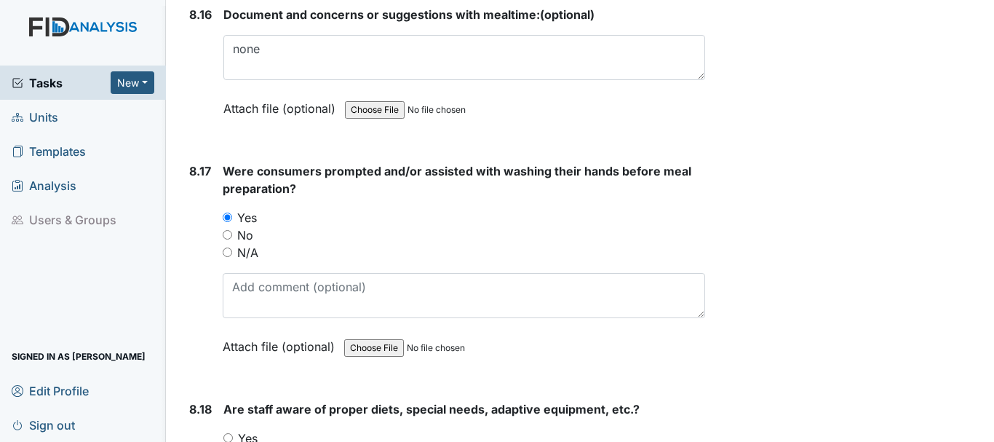
click at [419, 362] on input "file" at bounding box center [443, 347] width 198 height 35
click at [252, 258] on label "N/A" at bounding box center [247, 252] width 21 height 17
click at [232, 257] on input "N/A" at bounding box center [227, 251] width 9 height 9
radio input "true"
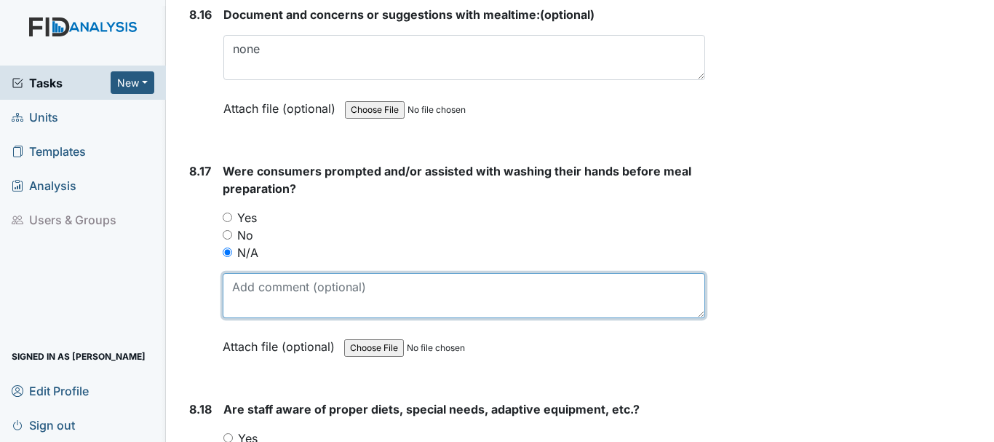
click at [287, 292] on textarea at bounding box center [464, 295] width 482 height 45
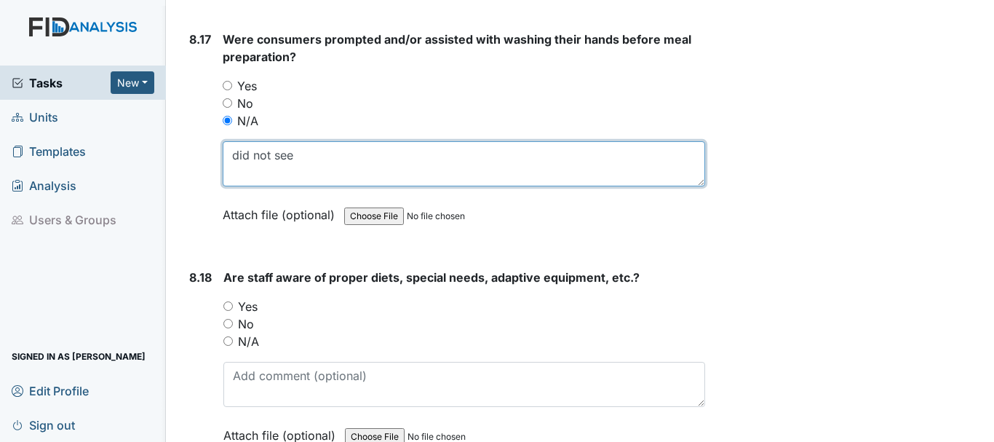
scroll to position [14636, 0]
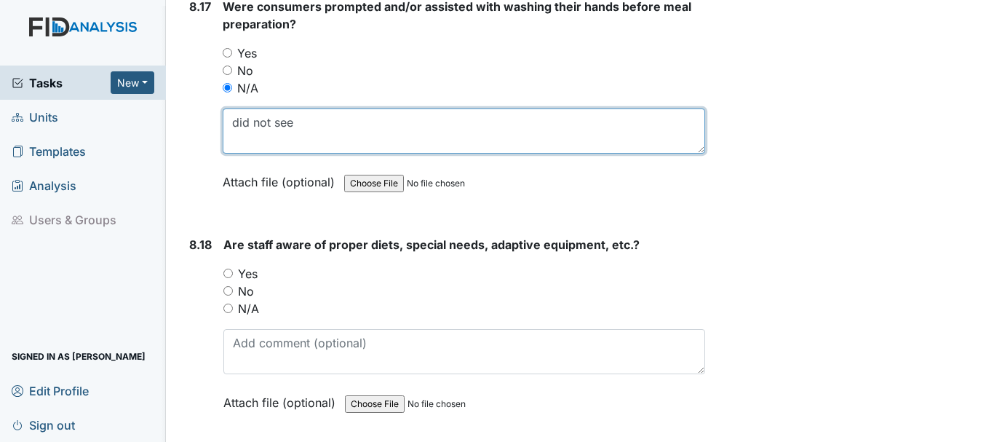
type textarea "did not see"
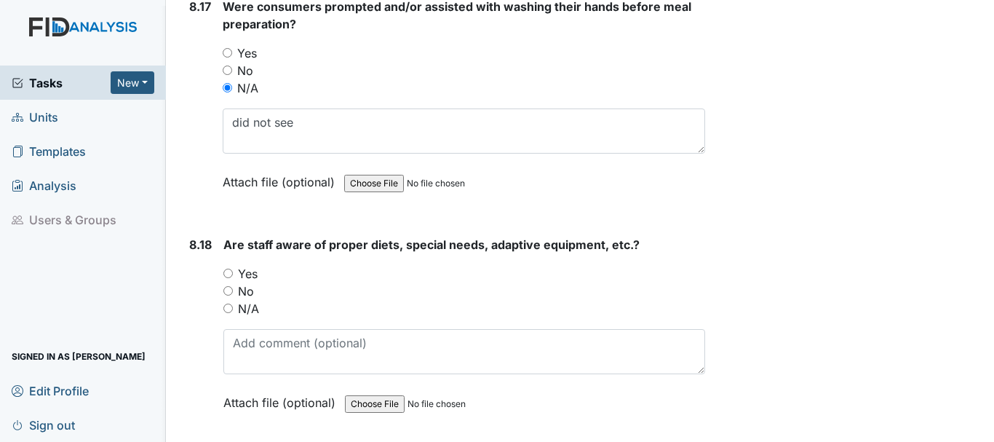
click at [228, 290] on input "No" at bounding box center [227, 290] width 9 height 9
radio input "true"
click at [228, 272] on input "Yes" at bounding box center [227, 272] width 9 height 9
radio input "true"
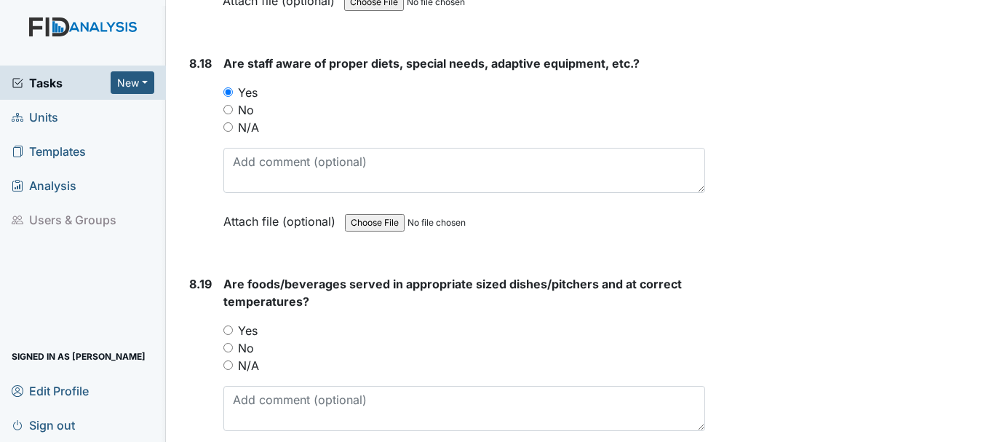
scroll to position [14822, 0]
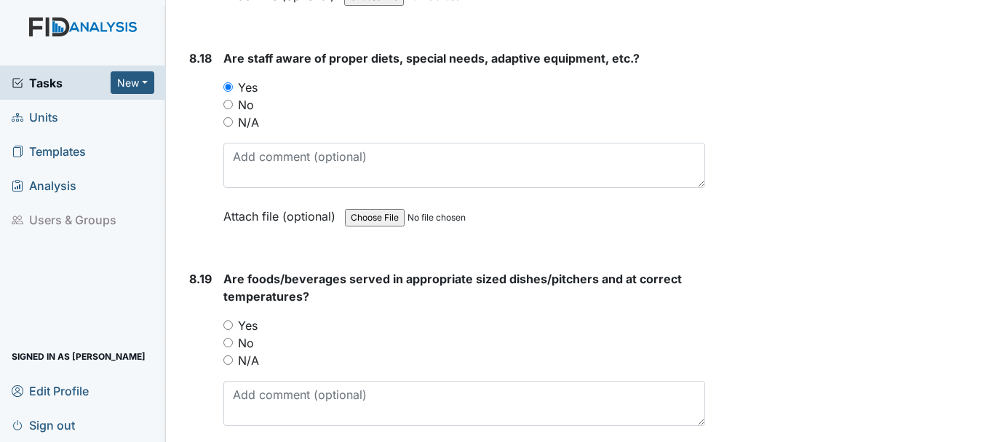
click at [228, 324] on input "Yes" at bounding box center [227, 324] width 9 height 9
radio input "true"
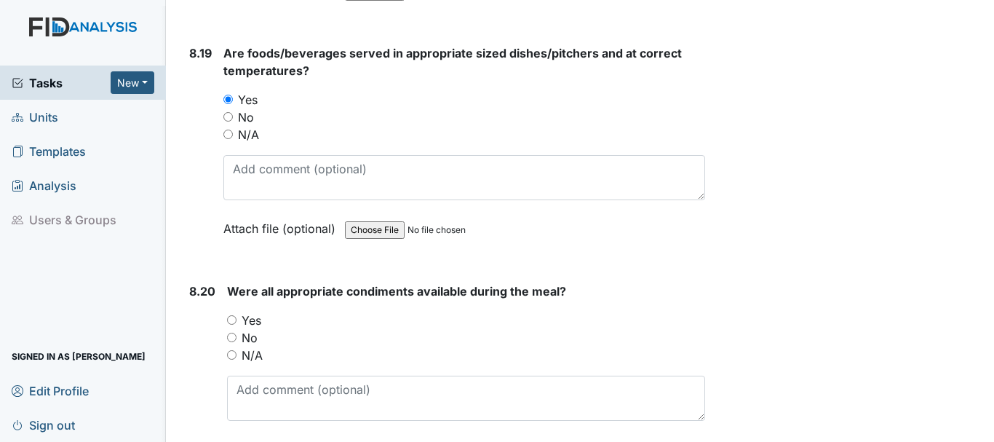
scroll to position [15055, 0]
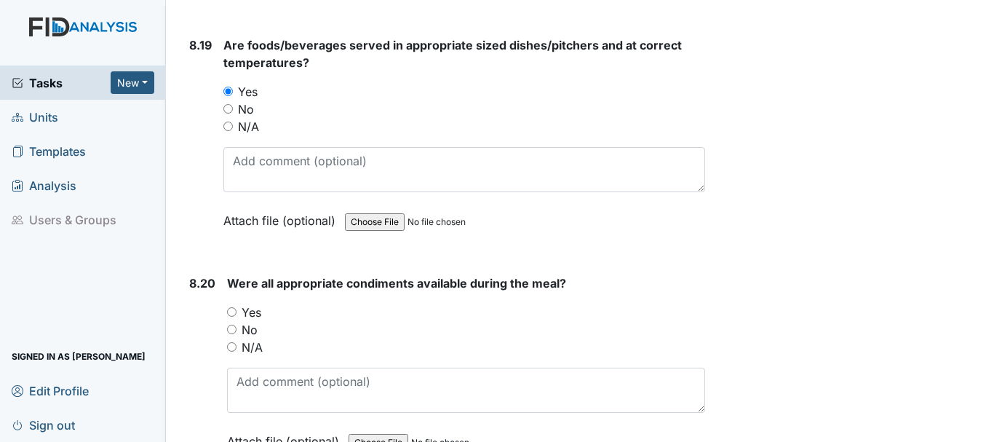
click at [233, 311] on input "Yes" at bounding box center [231, 311] width 9 height 9
radio input "true"
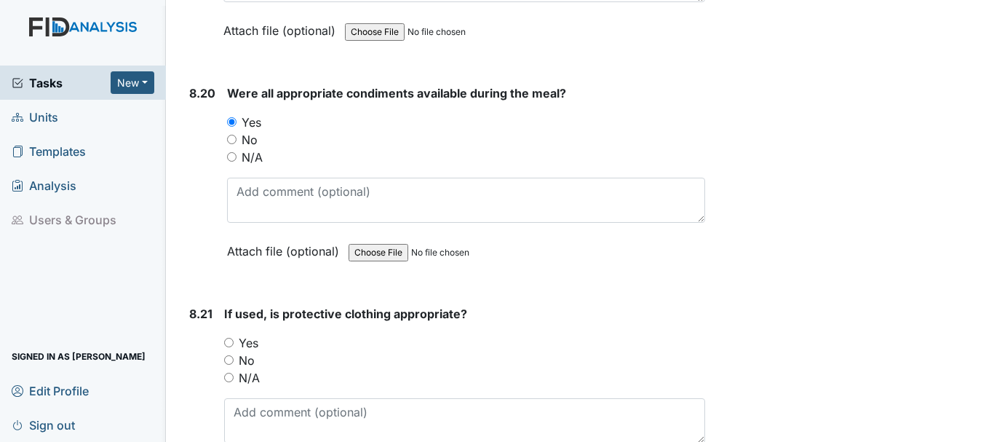
scroll to position [15266, 0]
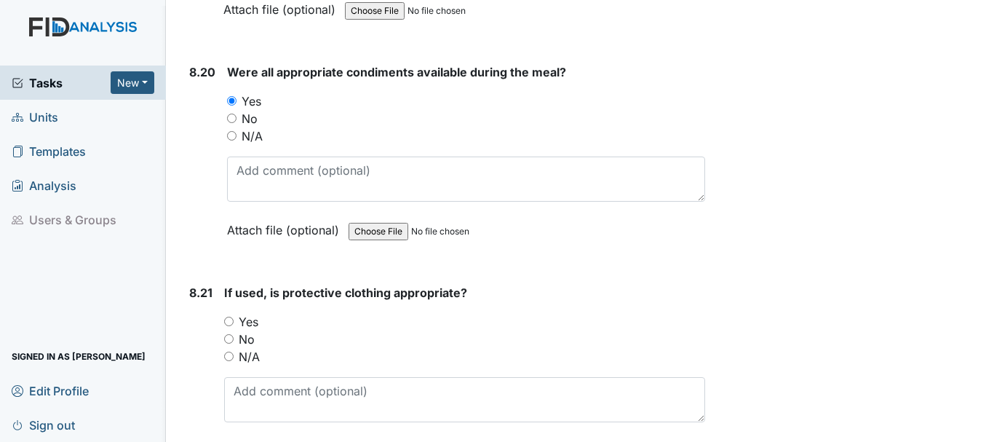
click at [234, 318] on input "Yes" at bounding box center [228, 320] width 9 height 9
radio input "true"
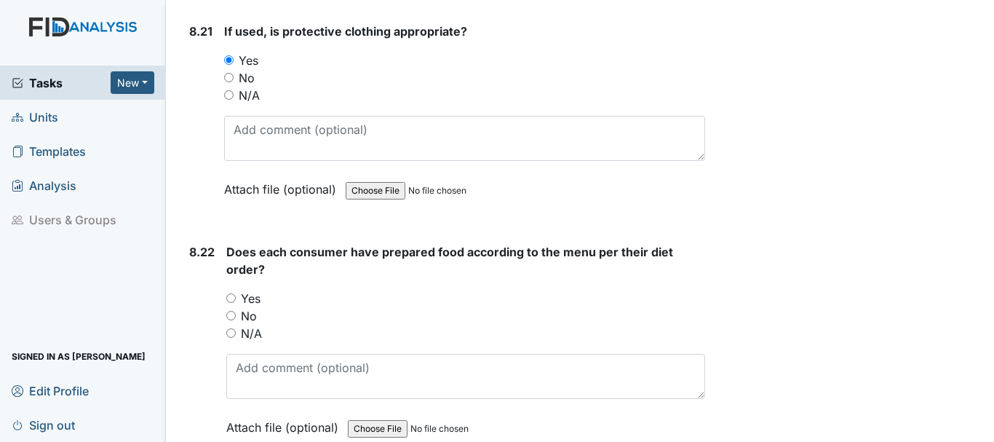
scroll to position [15530, 0]
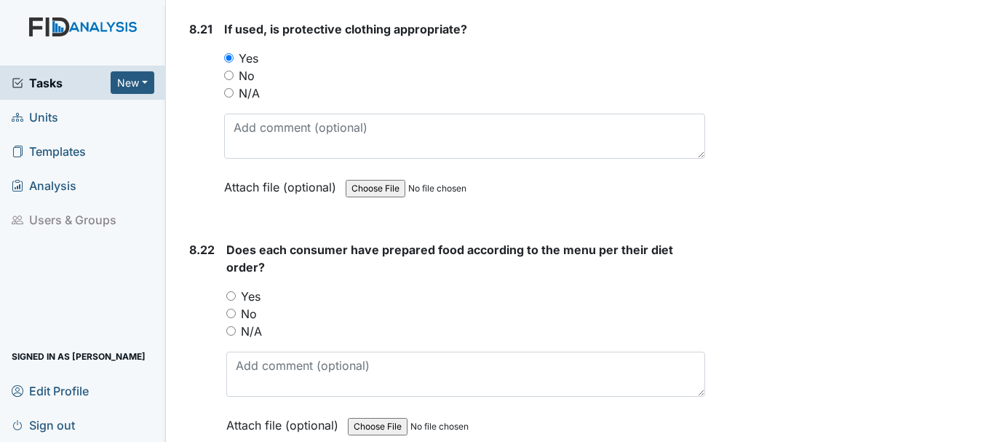
click at [234, 291] on input "Yes" at bounding box center [230, 295] width 9 height 9
radio input "true"
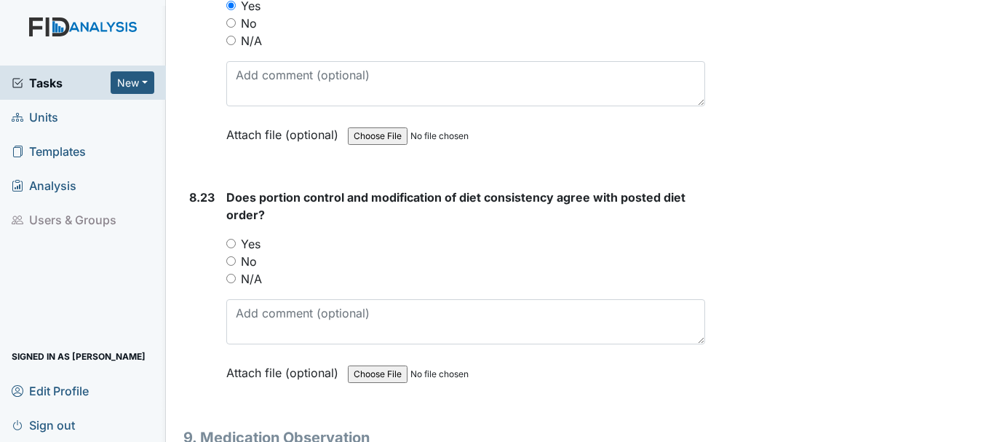
scroll to position [15821, 0]
click at [236, 238] on input "Yes" at bounding box center [230, 241] width 9 height 9
radio input "true"
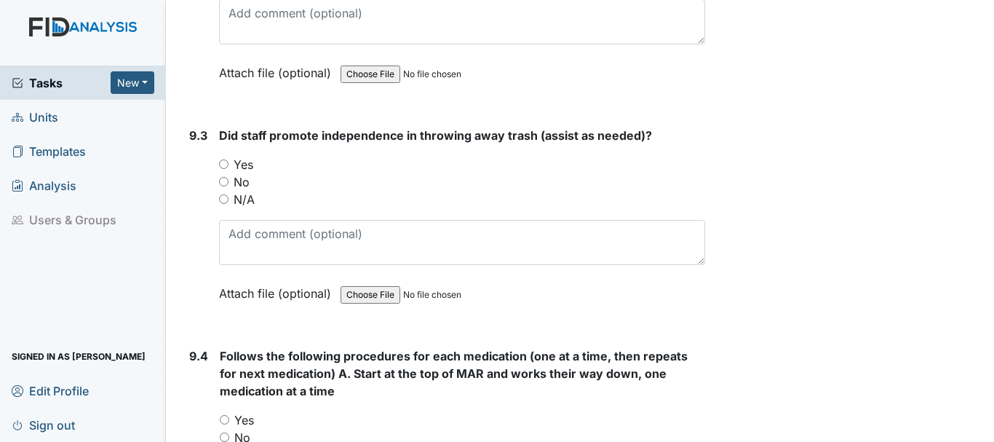
scroll to position [16591, 0]
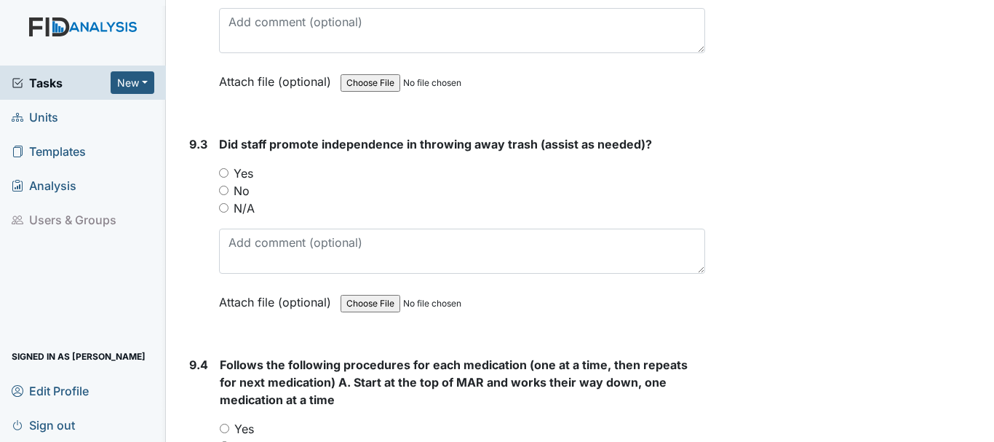
click at [391, 193] on div "No" at bounding box center [462, 190] width 486 height 17
click at [226, 172] on input "Yes" at bounding box center [223, 172] width 9 height 9
radio input "true"
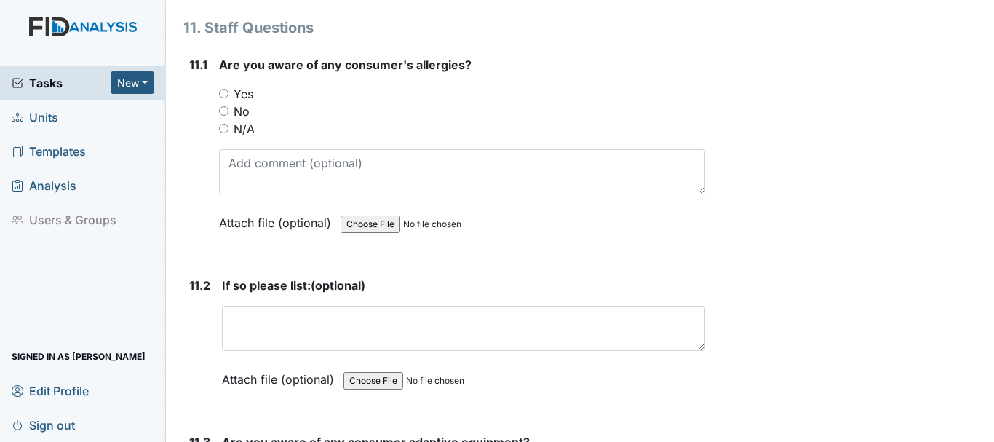
scroll to position [23584, 0]
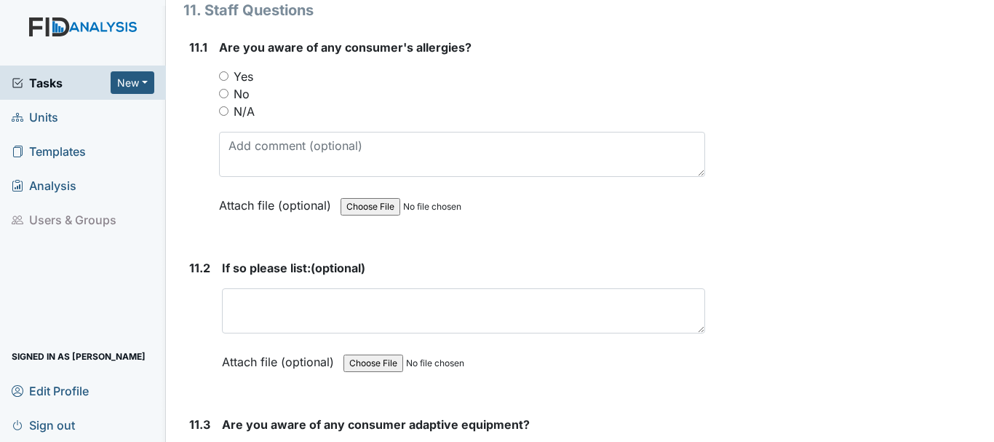
click at [223, 76] on input "Yes" at bounding box center [223, 75] width 9 height 9
radio input "true"
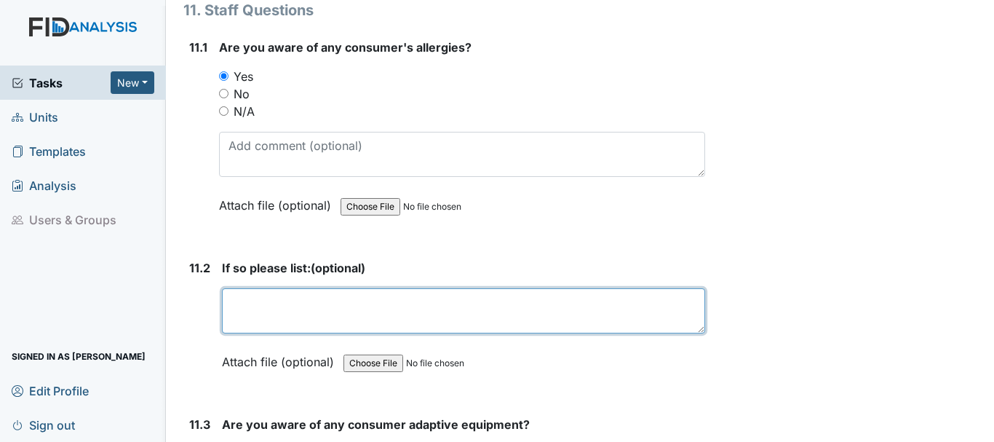
click at [358, 305] on textarea at bounding box center [463, 310] width 483 height 45
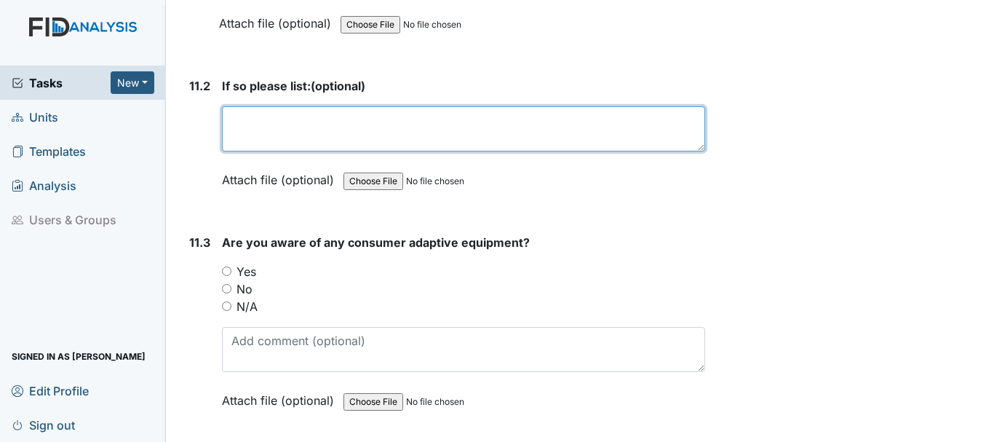
scroll to position [23770, 0]
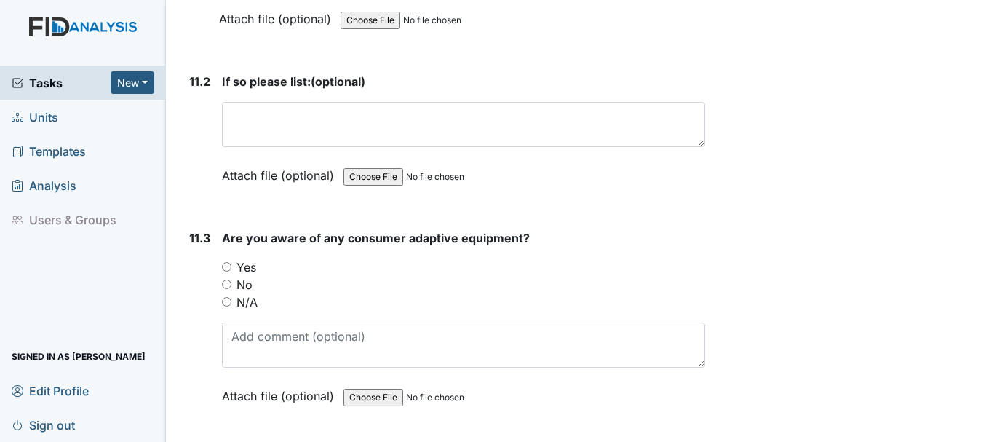
click at [227, 266] on input "Yes" at bounding box center [226, 266] width 9 height 9
radio input "true"
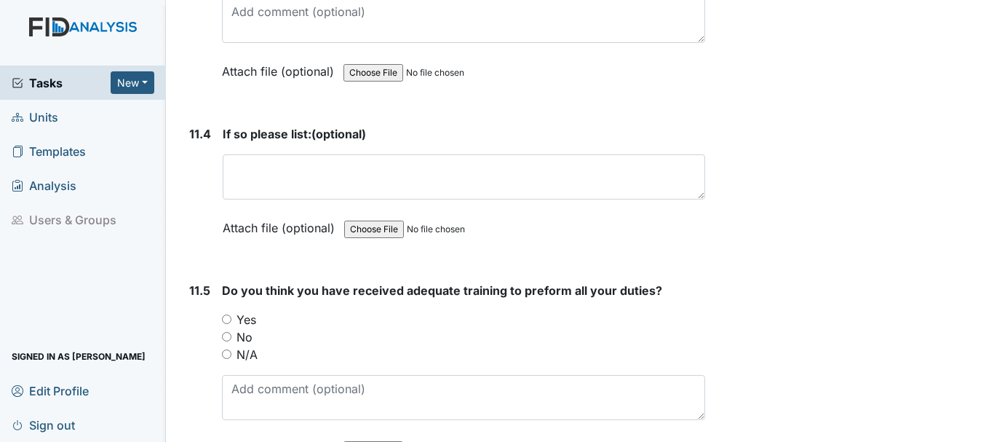
scroll to position [24115, 0]
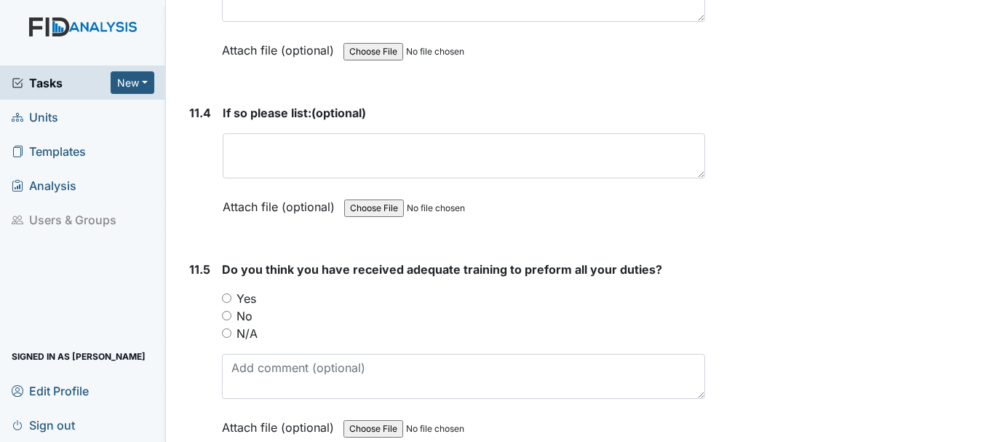
click at [226, 295] on input "Yes" at bounding box center [226, 297] width 9 height 9
radio input "true"
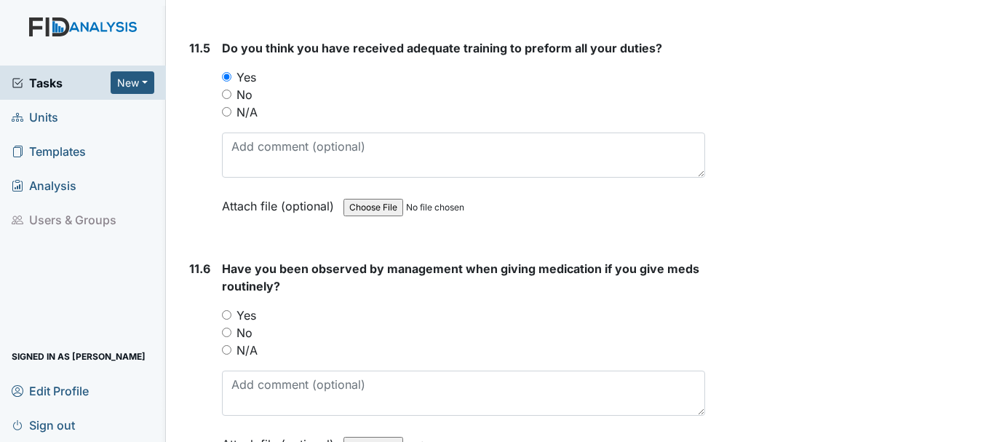
scroll to position [24351, 0]
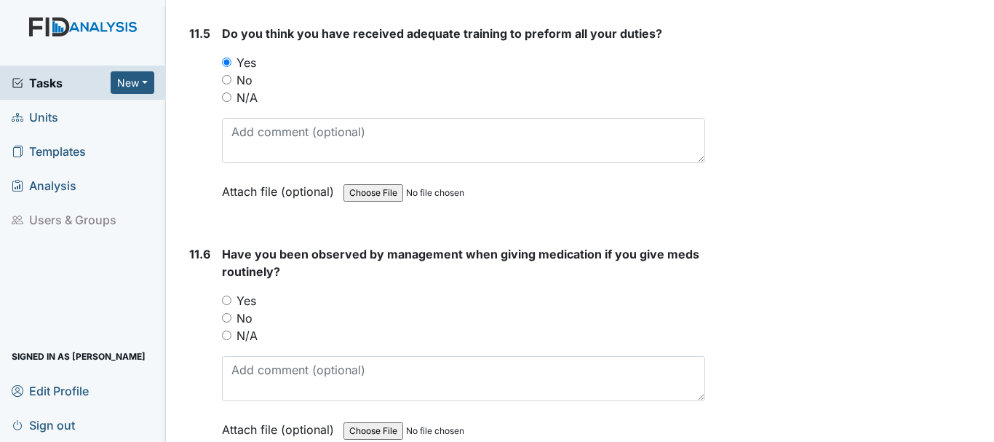
click at [222, 298] on input "Yes" at bounding box center [226, 299] width 9 height 9
radio input "true"
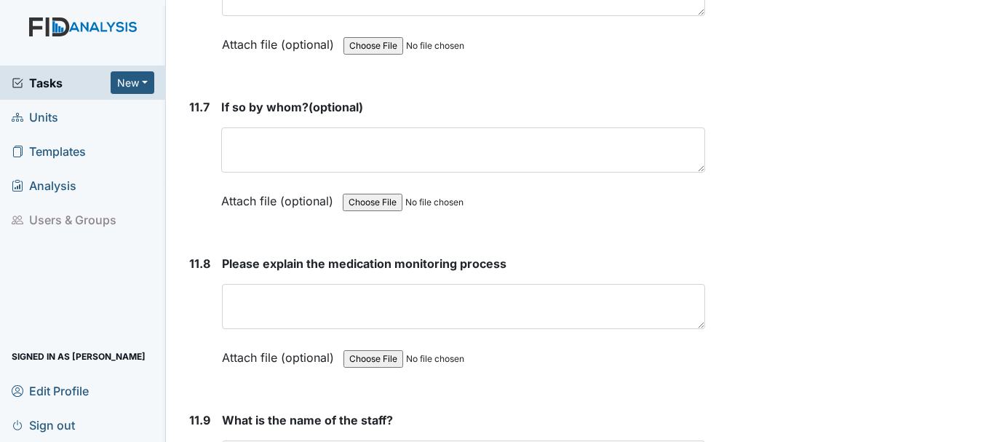
scroll to position [24743, 0]
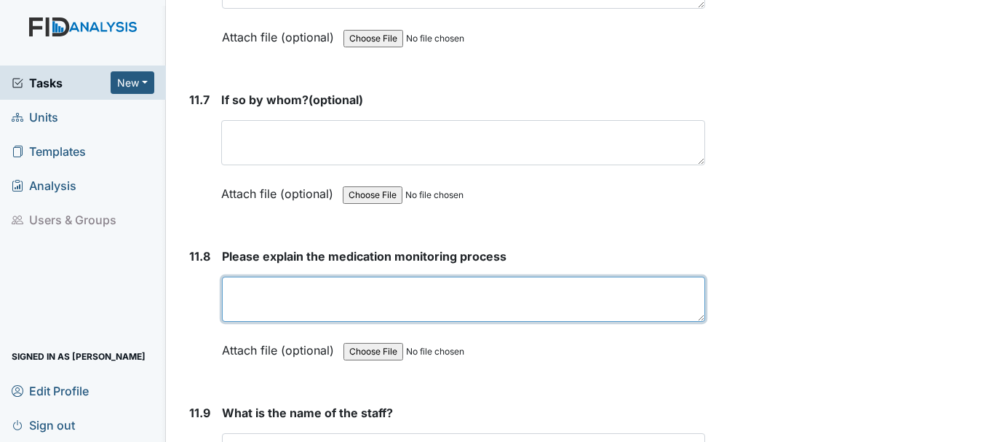
click at [380, 294] on textarea at bounding box center [463, 298] width 483 height 45
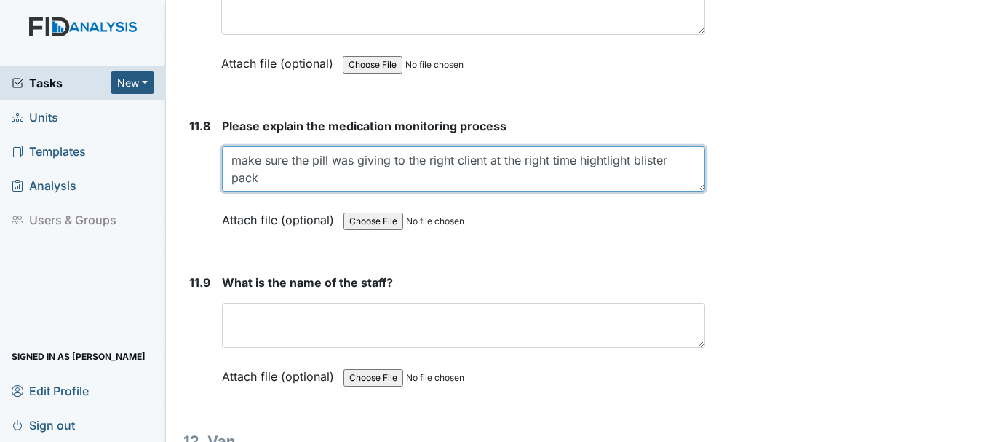
scroll to position [24874, 0]
type textarea "make sure the pill was giving to the right client at the right time hightlight …"
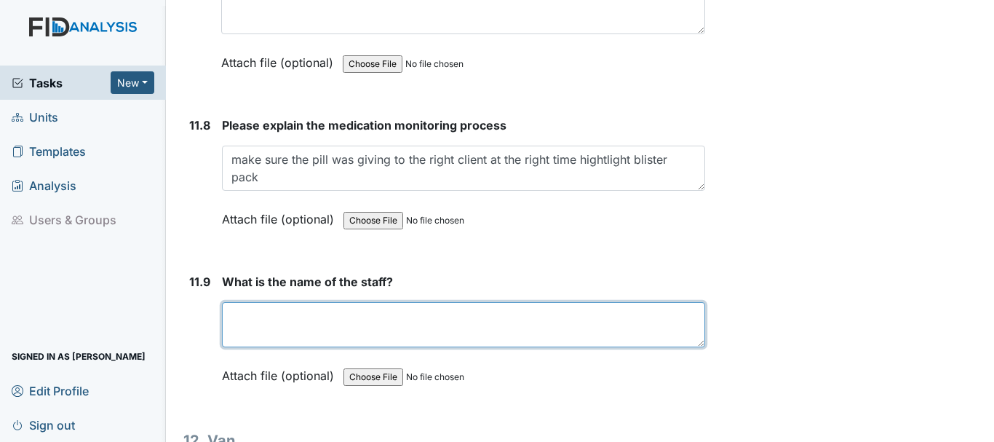
click at [347, 321] on textarea at bounding box center [463, 324] width 483 height 45
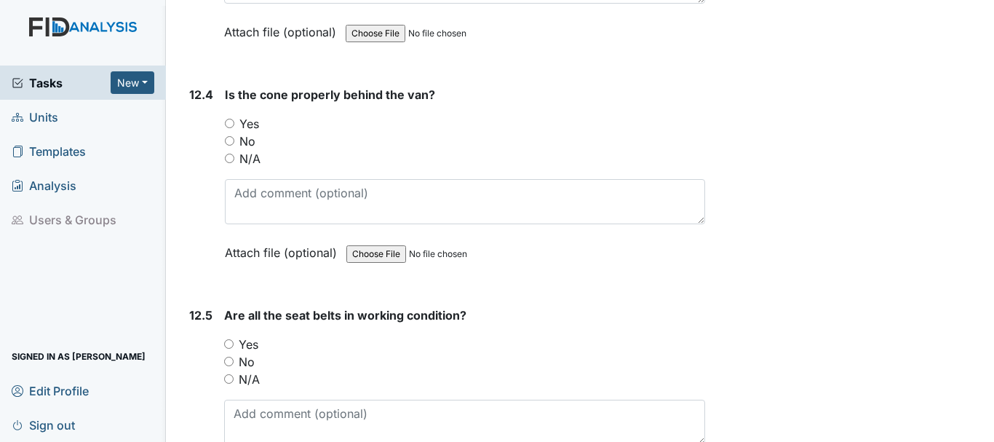
scroll to position [25919, 0]
type textarea "Johnnie"
click at [229, 122] on input "Yes" at bounding box center [229, 122] width 9 height 9
radio input "true"
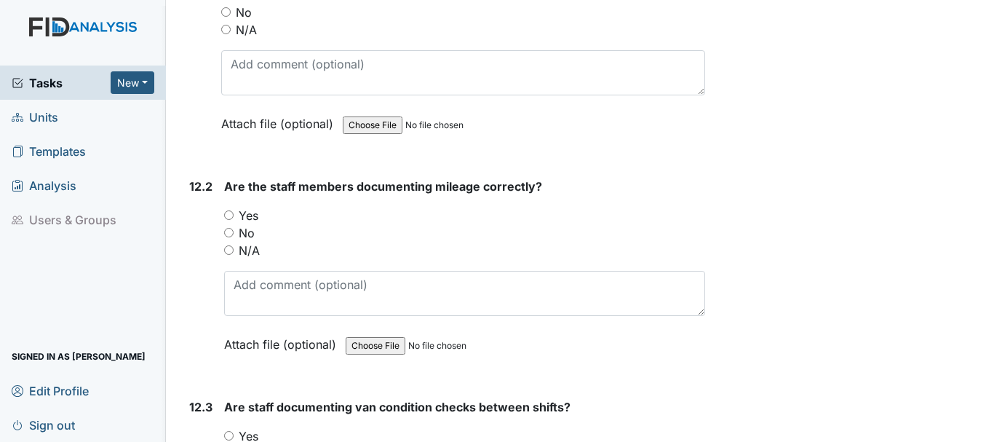
scroll to position [25384, 0]
click at [229, 212] on input "Yes" at bounding box center [228, 216] width 9 height 9
radio input "true"
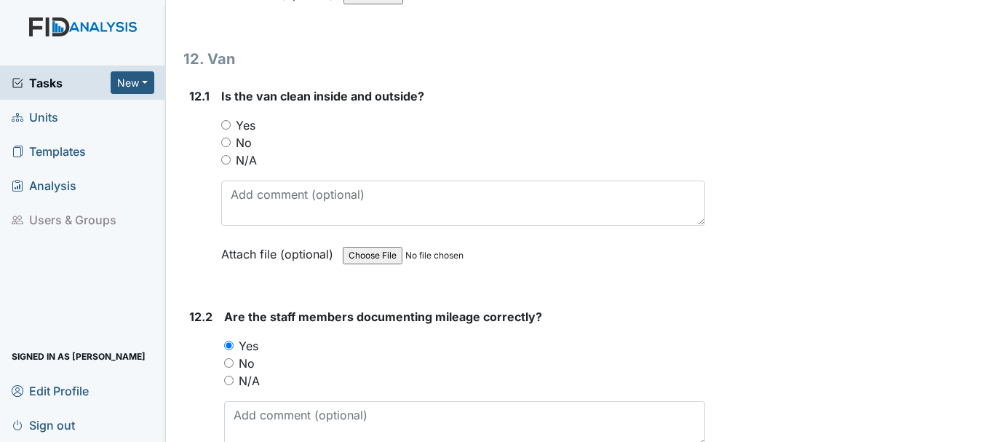
scroll to position [25238, 0]
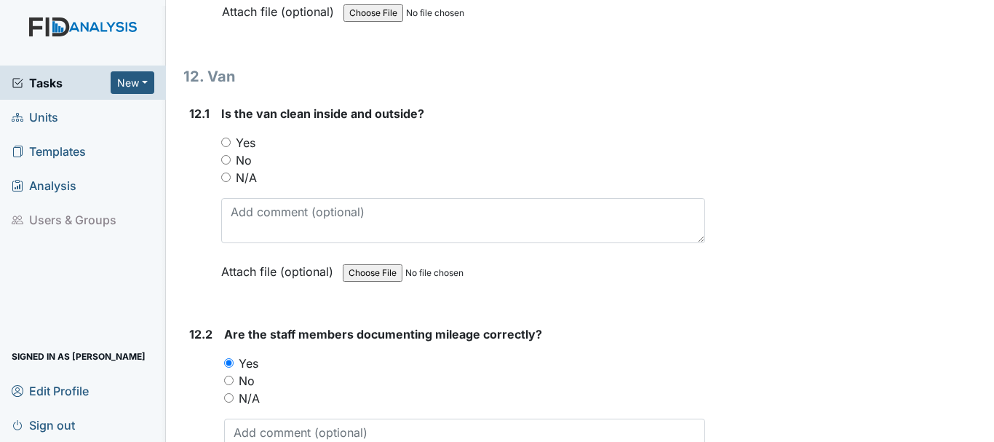
click at [226, 140] on input "Yes" at bounding box center [225, 141] width 9 height 9
radio input "true"
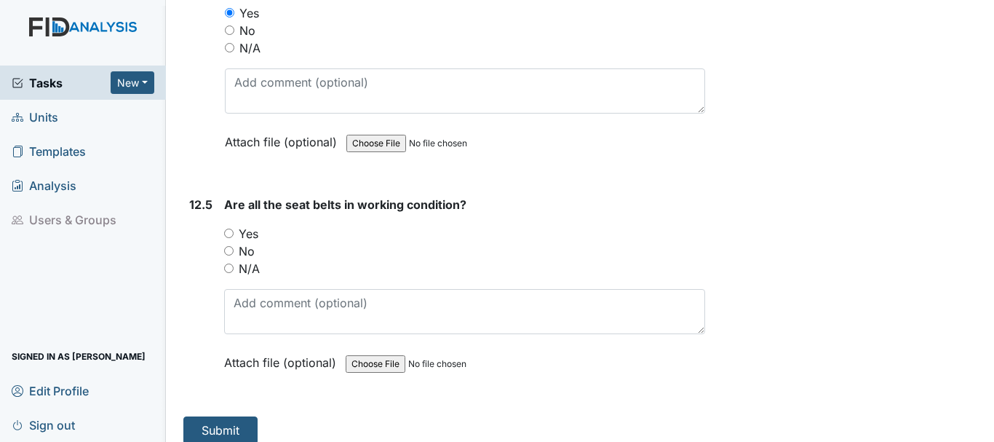
scroll to position [26043, 0]
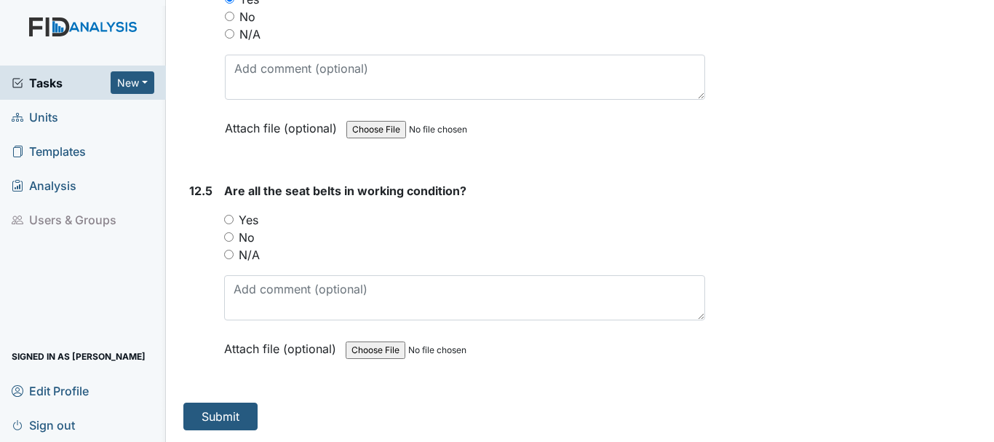
click at [228, 218] on input "Yes" at bounding box center [228, 219] width 9 height 9
radio input "true"
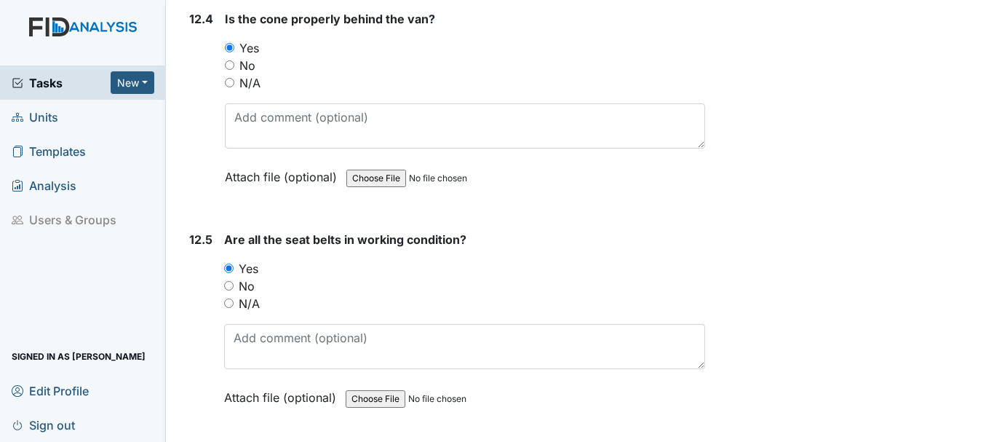
scroll to position [25936, 0]
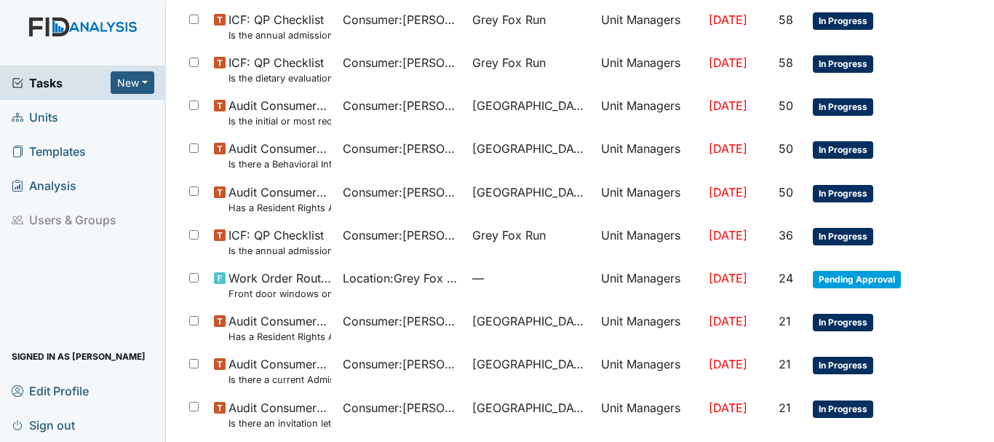
scroll to position [1034, 0]
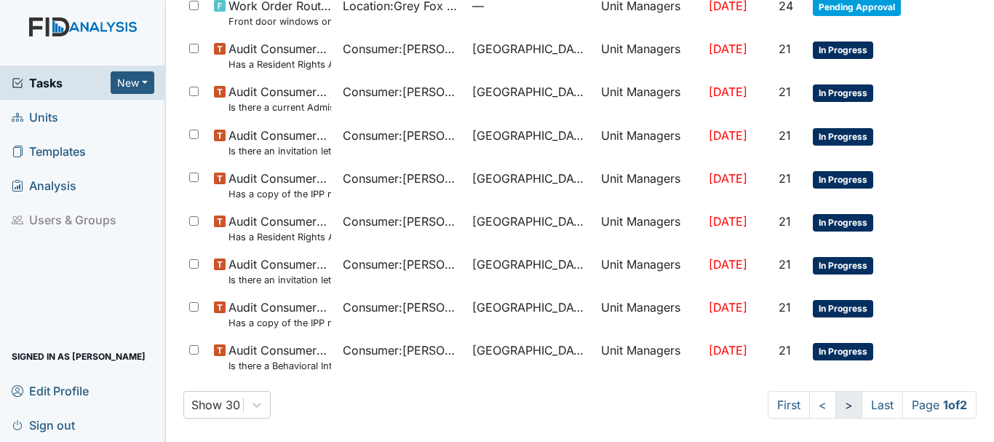
click at [835, 404] on link ">" at bounding box center [848, 405] width 27 height 28
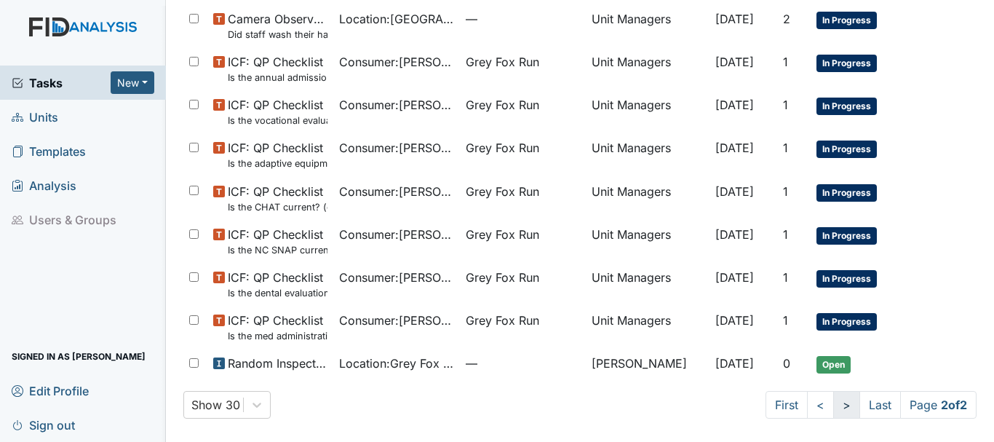
scroll to position [762, 0]
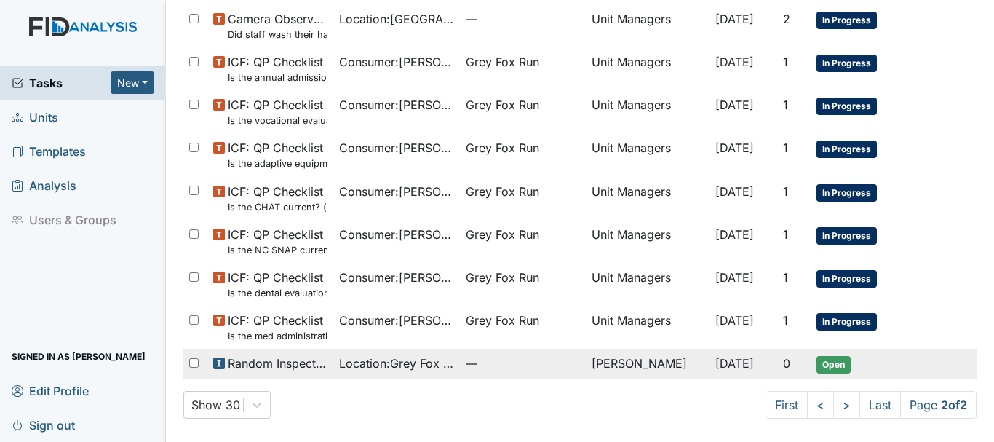
click at [818, 367] on span "Open" at bounding box center [833, 364] width 34 height 17
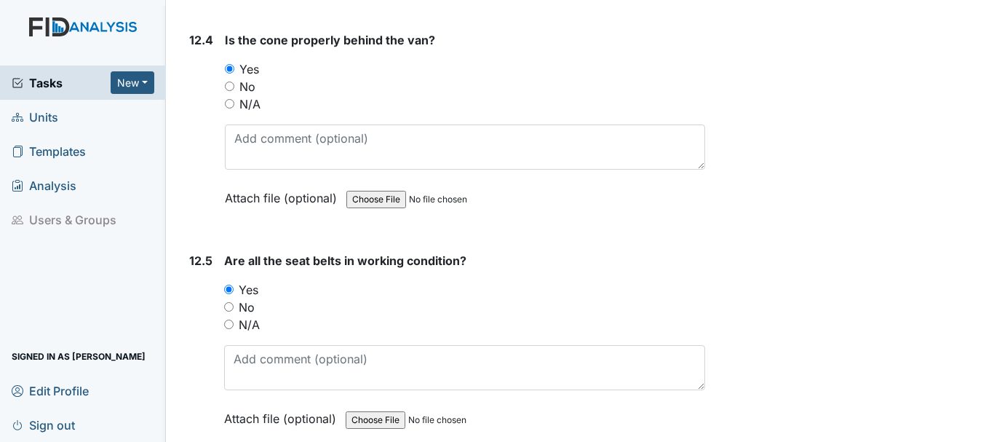
scroll to position [26077, 0]
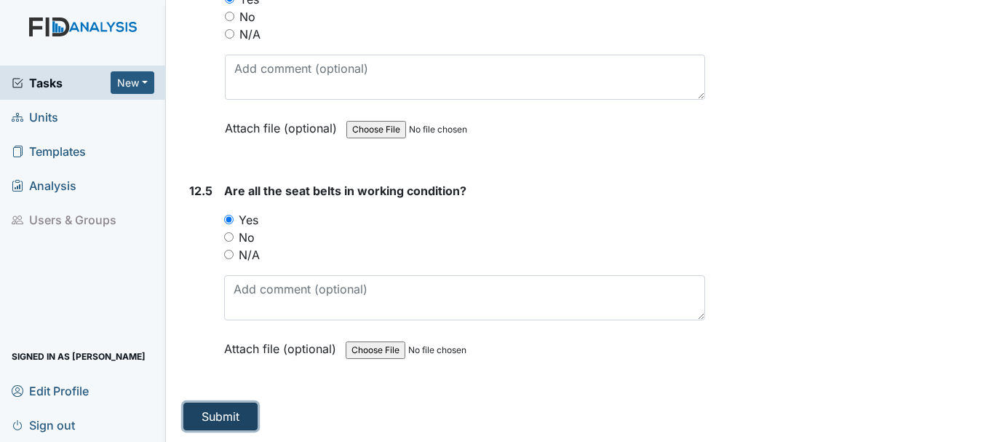
click at [223, 419] on button "Submit" at bounding box center [220, 416] width 74 height 28
